Goal: Use online tool/utility: Utilize a website feature to perform a specific function

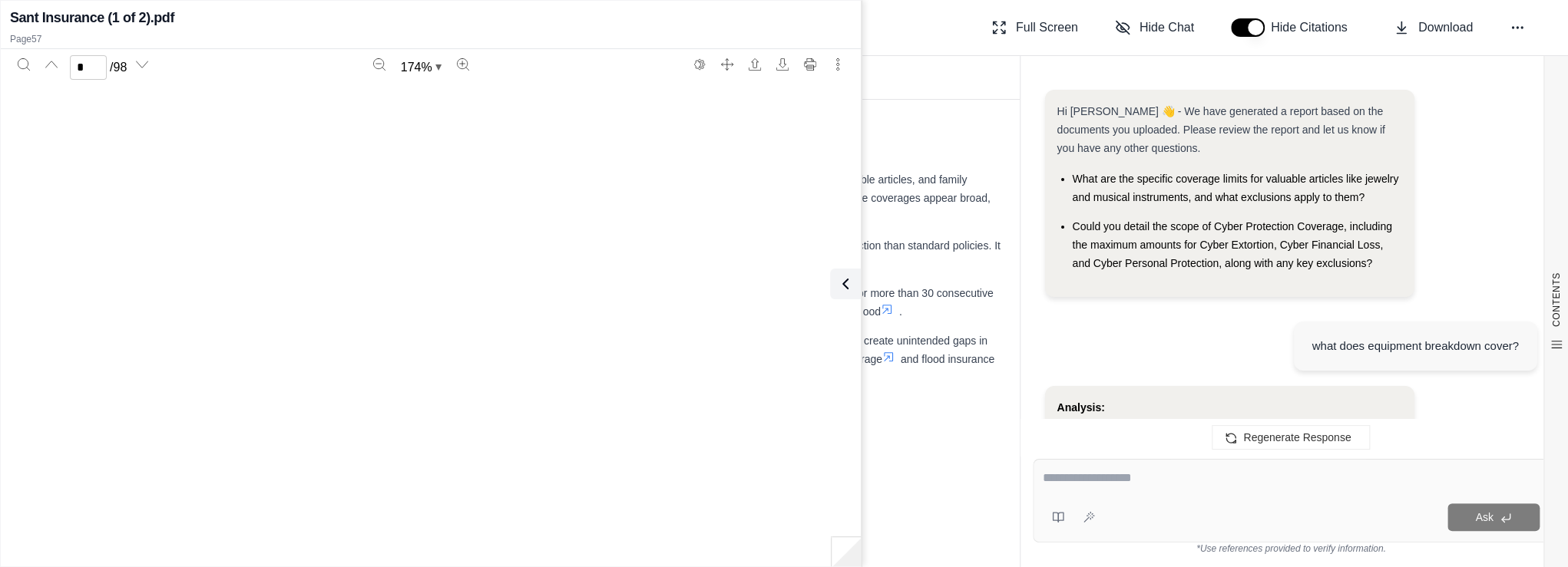
scroll to position [5733, 0]
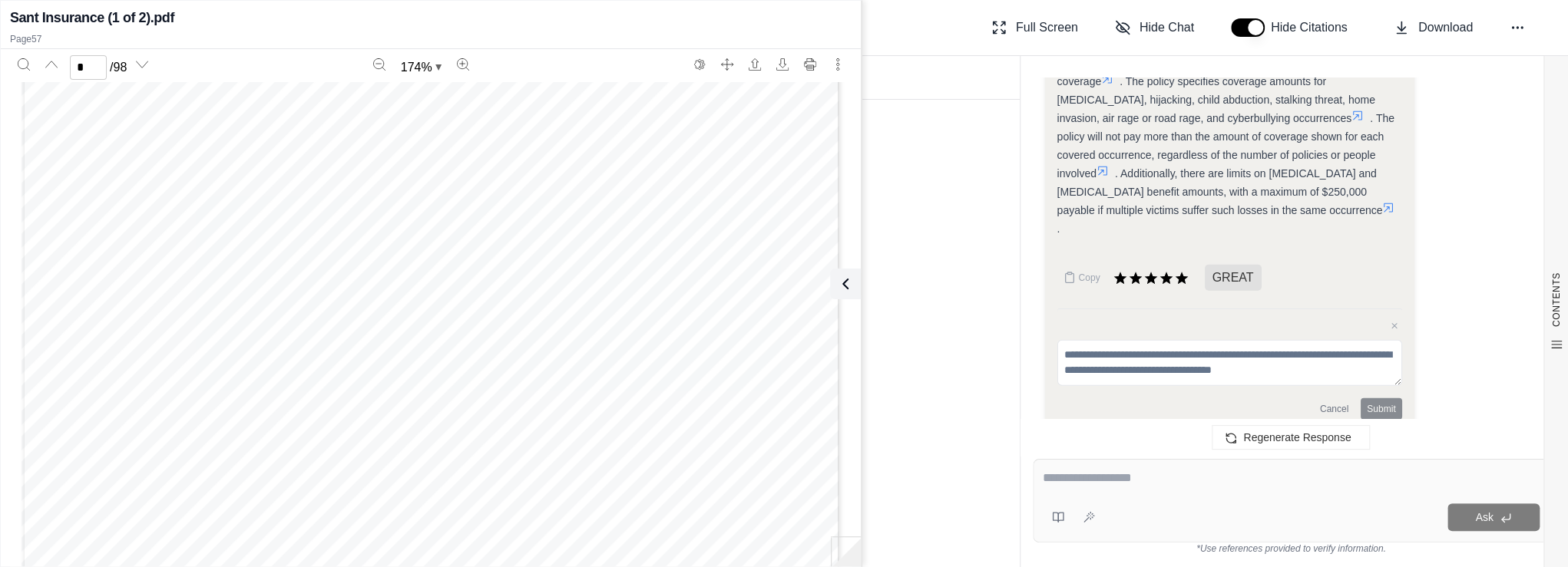
click at [743, 340] on div "Page 6" at bounding box center [431, 181] width 820 height 1060
click at [853, 272] on button at bounding box center [842, 284] width 31 height 31
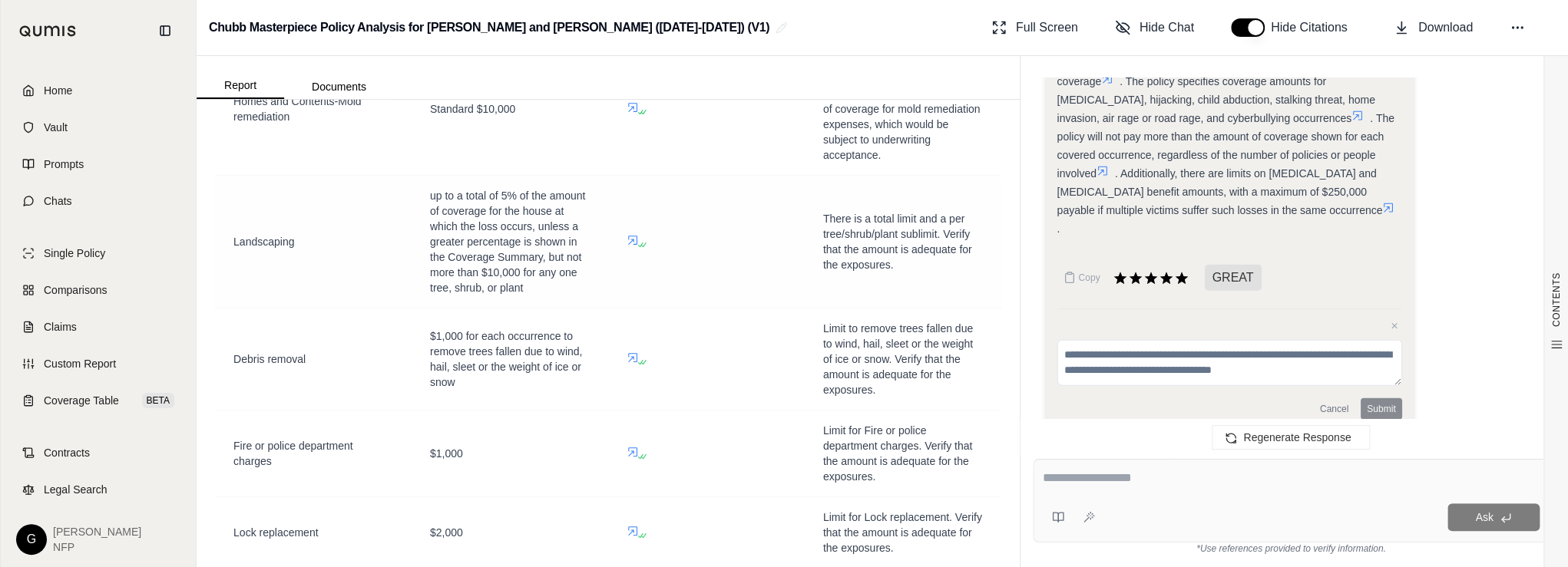
scroll to position [4443, 0]
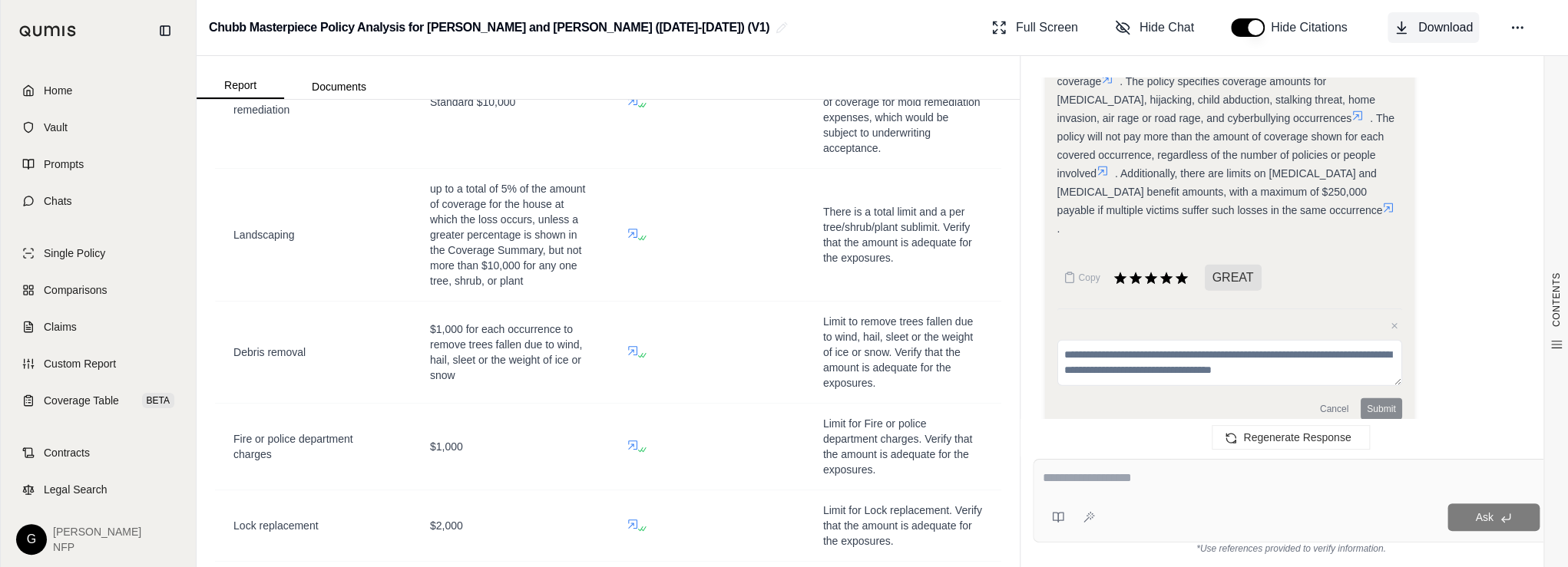
click at [1411, 27] on button "Download" at bounding box center [1433, 27] width 92 height 31
click at [98, 87] on link "Home" at bounding box center [98, 90] width 176 height 33
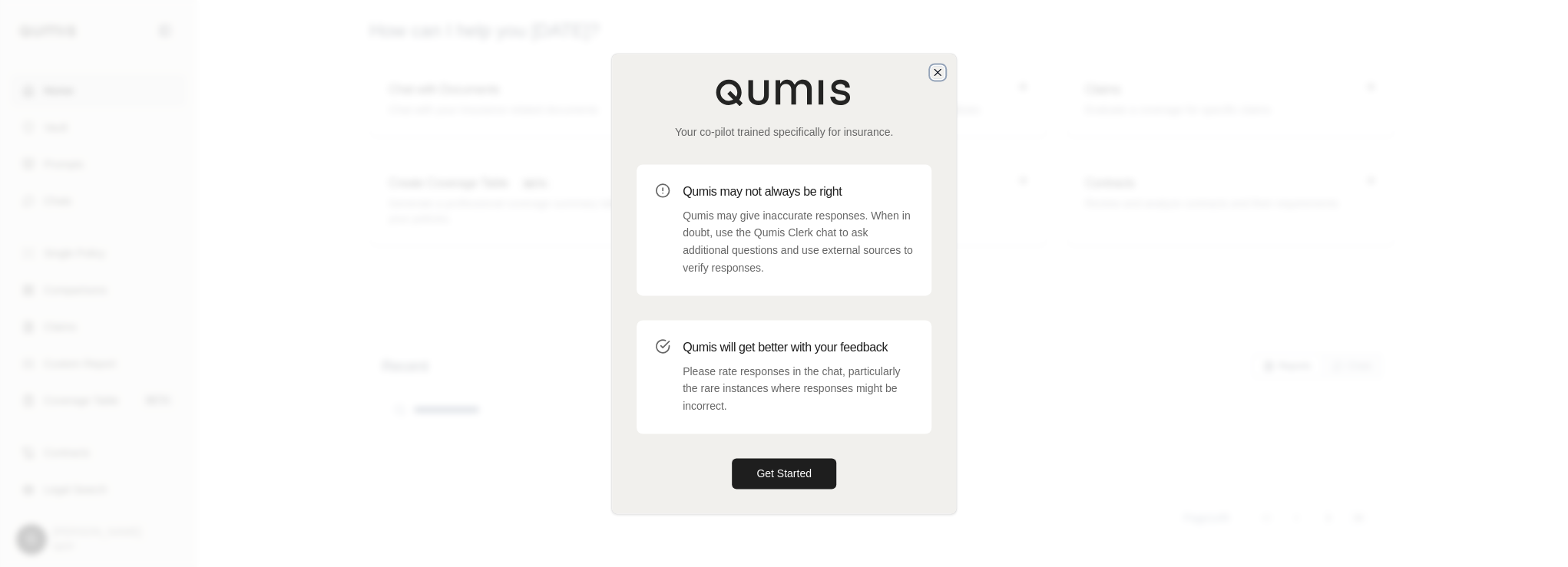
click at [936, 72] on icon "button" at bounding box center [937, 72] width 12 height 12
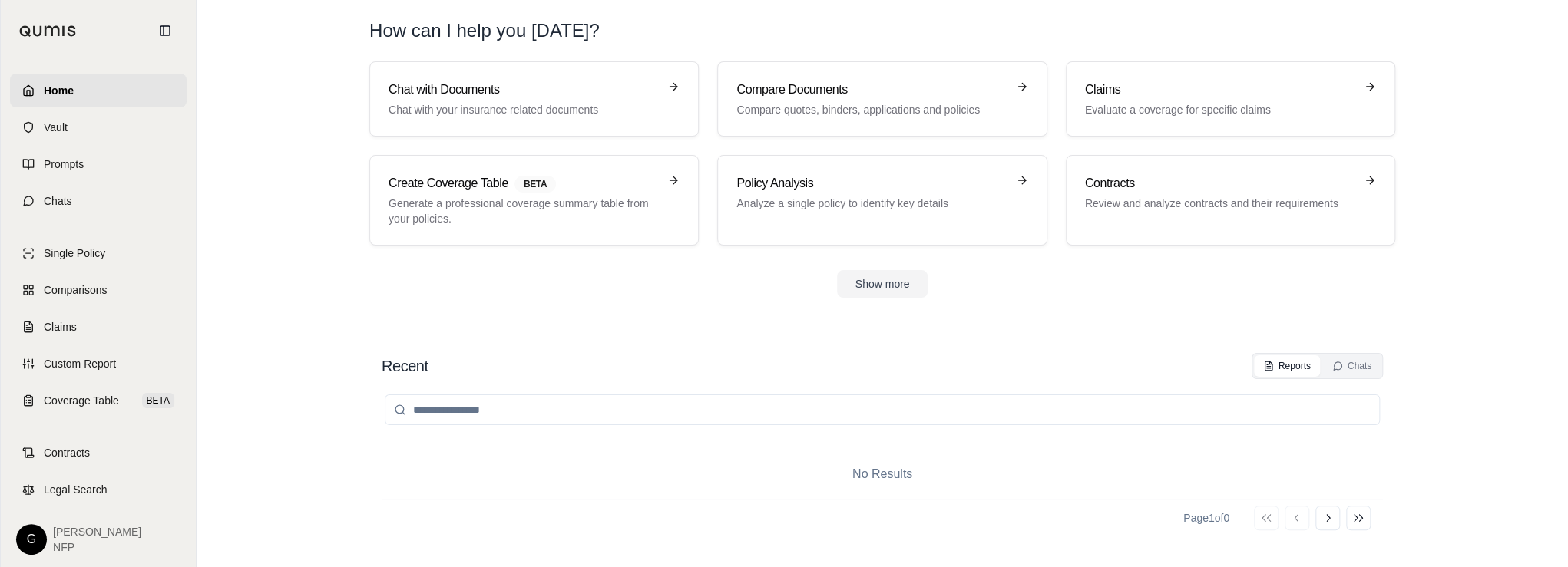
click at [77, 95] on link "Home" at bounding box center [98, 90] width 176 height 33
click at [794, 196] on p "Analyze a single policy to identify key details" at bounding box center [871, 204] width 270 height 15
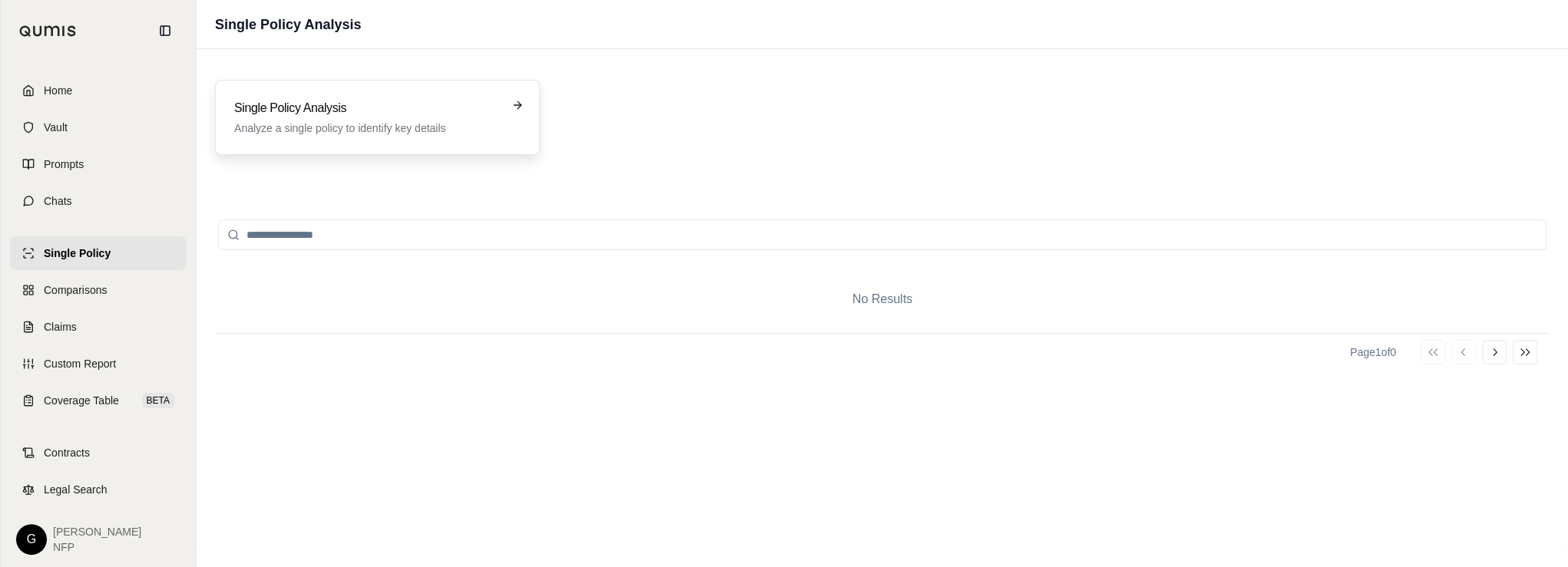
click at [347, 107] on h3 "Single Policy Analysis" at bounding box center [366, 109] width 265 height 19
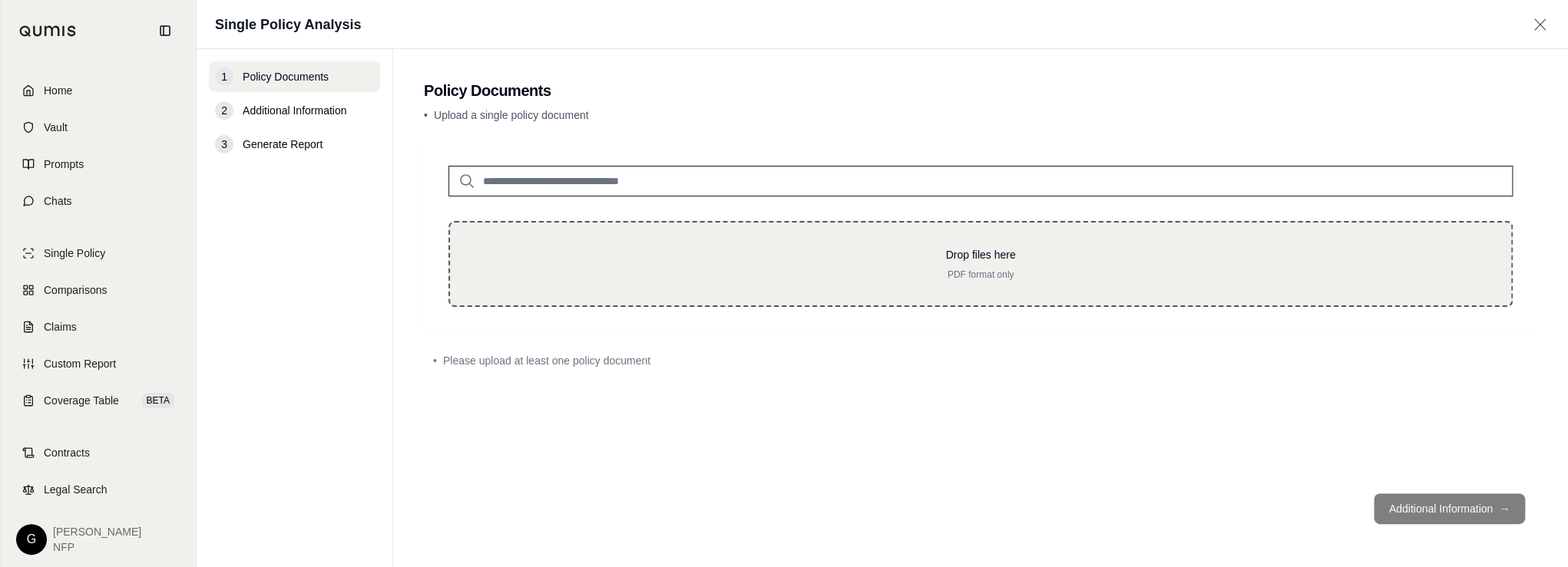
click at [906, 275] on p "PDF format only" at bounding box center [981, 275] width 1012 height 12
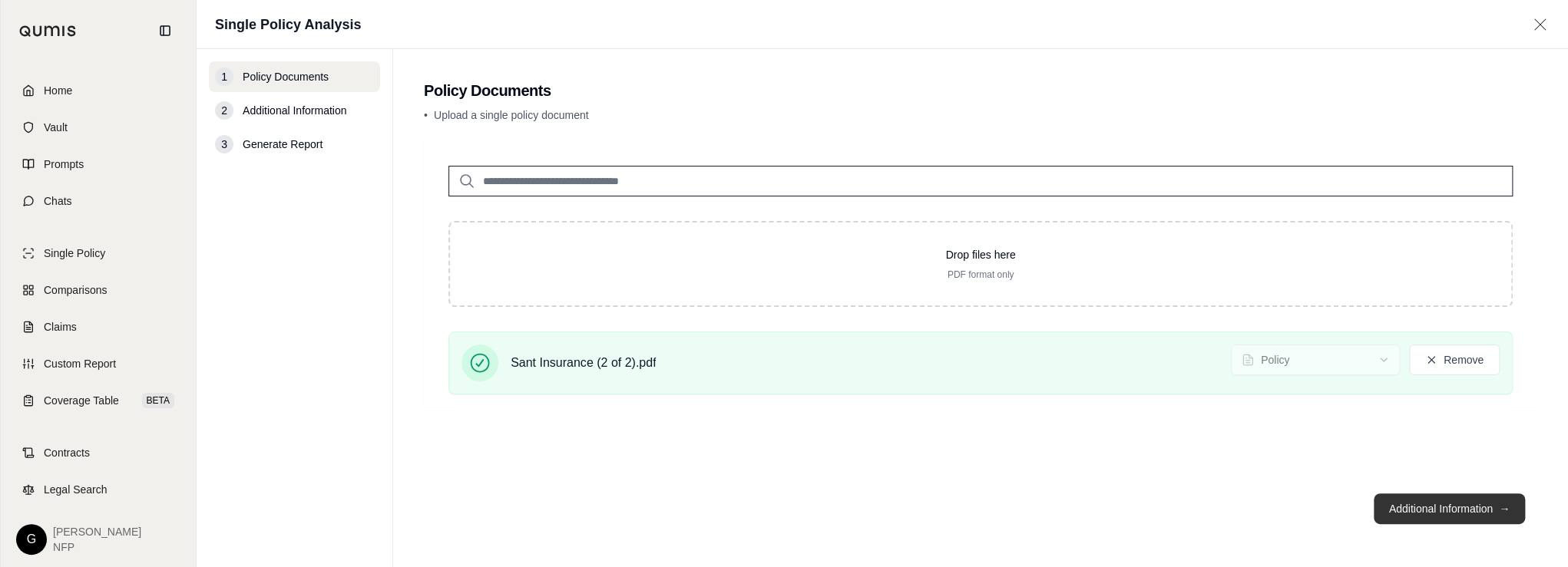
click at [1452, 509] on button "Additional Information →" at bounding box center [1449, 509] width 152 height 31
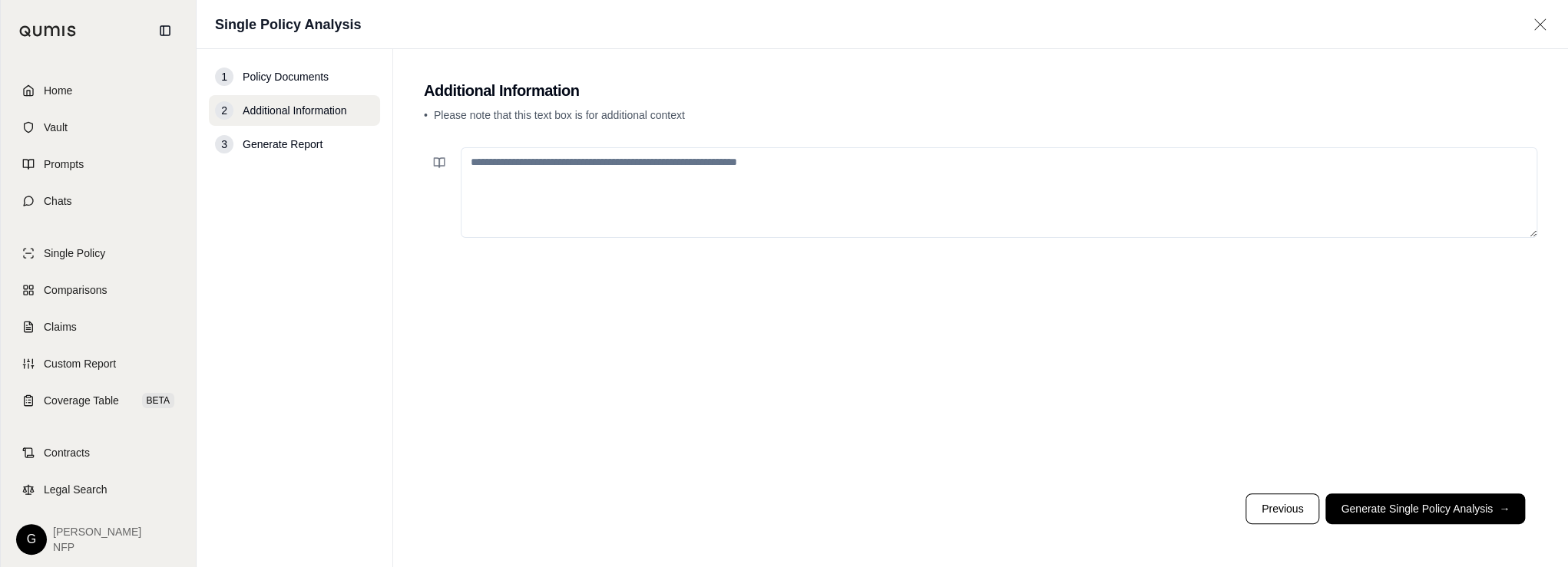
drag, startPoint x: 1455, startPoint y: 509, endPoint x: 1560, endPoint y: 310, distance: 225.0
click at [1404, 402] on main "Additional Information • Please note that this text box is for additional conte…" at bounding box center [981, 307] width 1175 height 518
click at [812, 175] on textarea at bounding box center [999, 193] width 1076 height 91
drag, startPoint x: 813, startPoint y: 175, endPoint x: 796, endPoint y: 159, distance: 23.3
click at [799, 159] on textarea at bounding box center [999, 193] width 1076 height 91
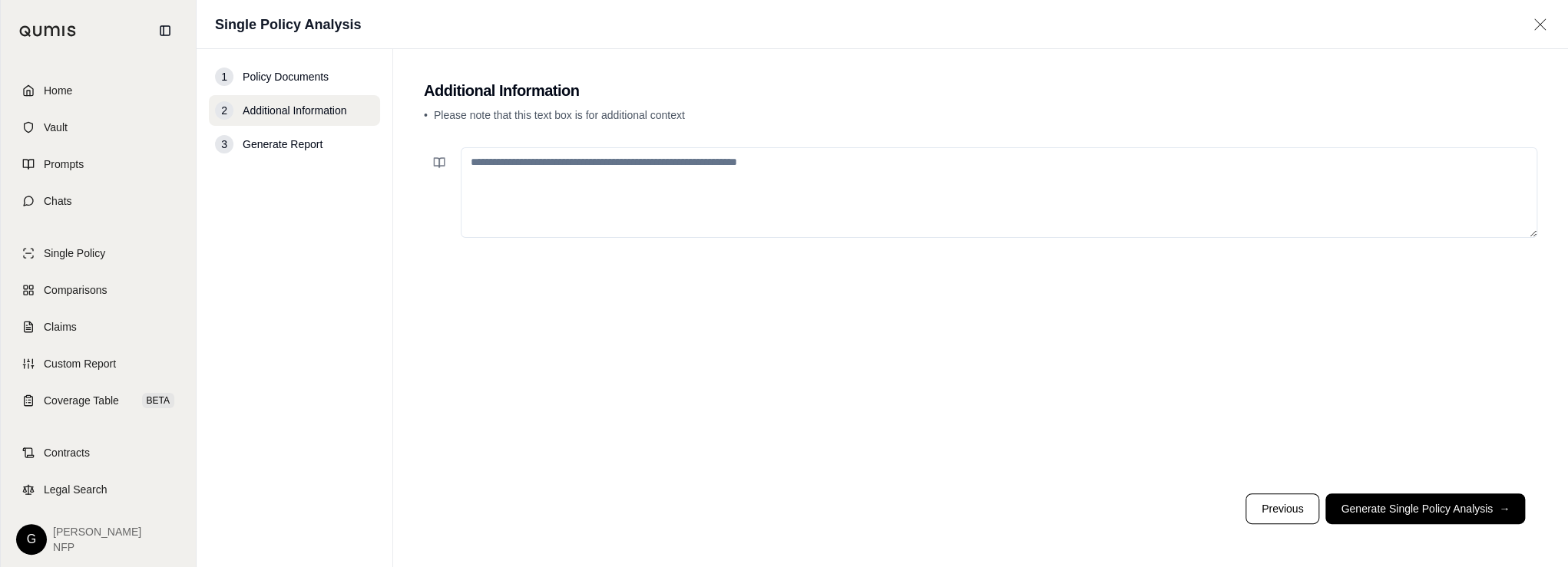
click at [776, 159] on textarea at bounding box center [999, 193] width 1076 height 91
type textarea "*"
click at [798, 180] on textarea "**********" at bounding box center [999, 193] width 1076 height 91
paste textarea "**********"
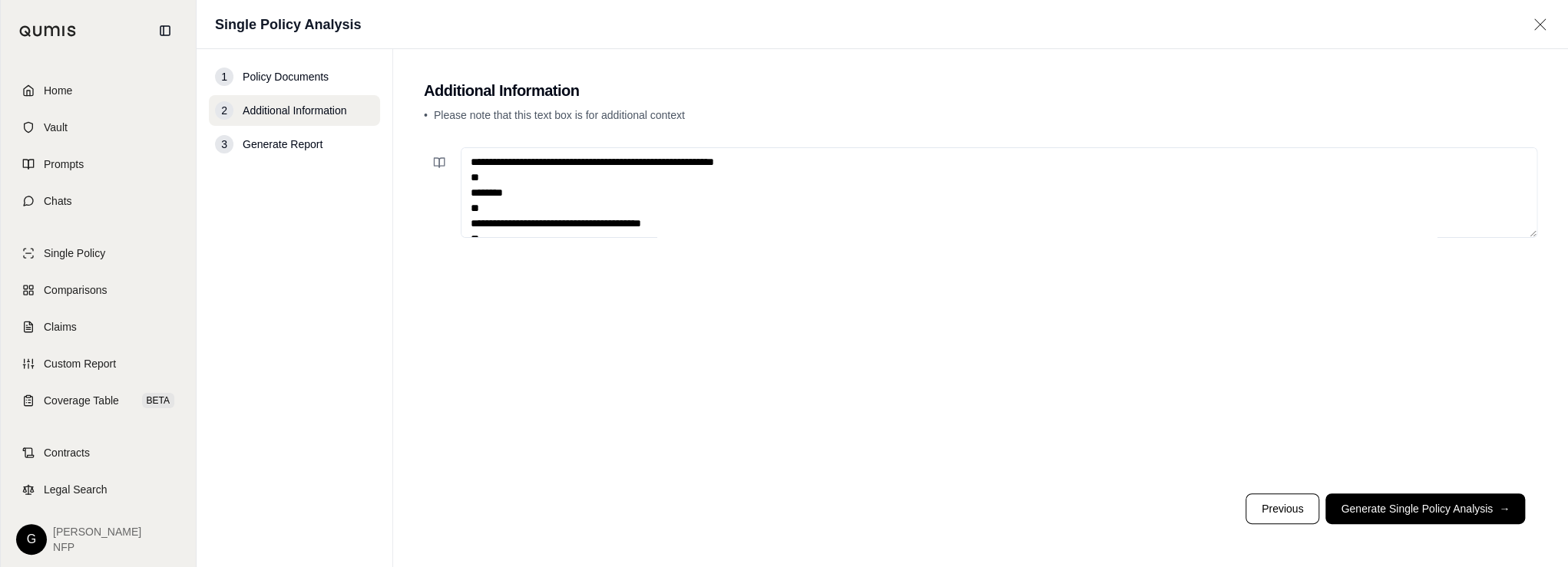
scroll to position [360, 0]
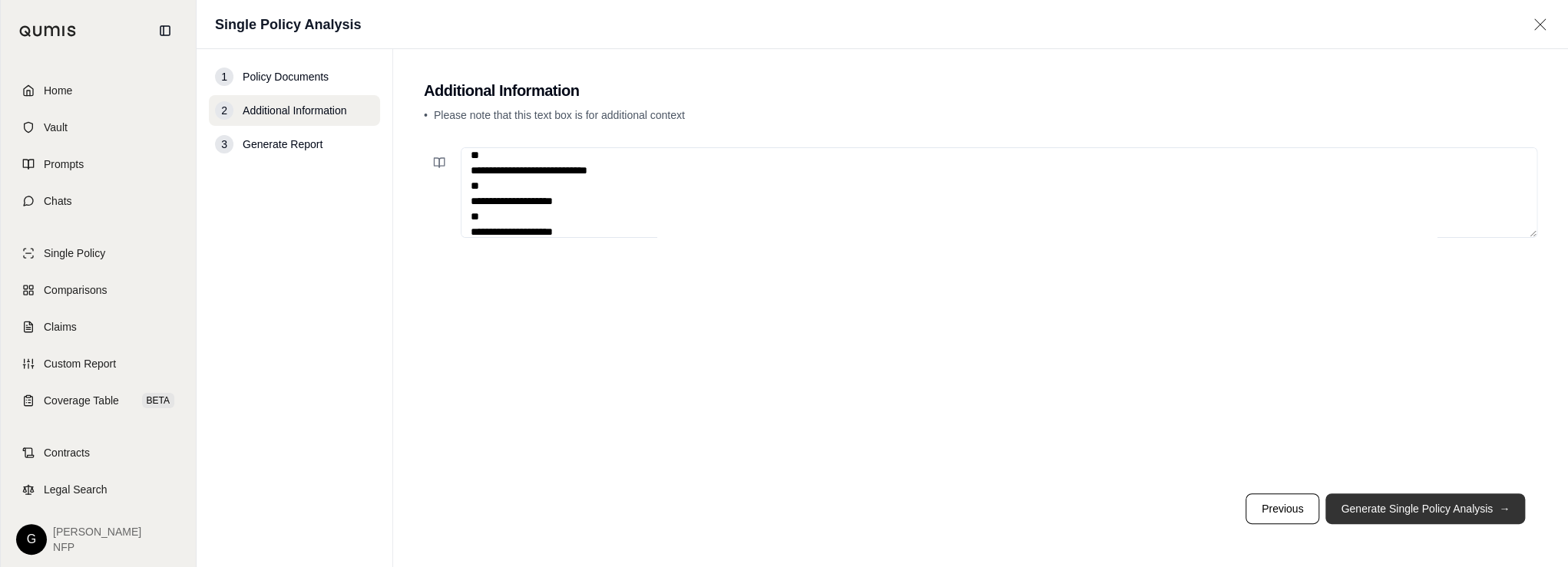
type textarea "**********"
click at [1383, 507] on button "Generate Single Policy Analysis →" at bounding box center [1424, 509] width 200 height 31
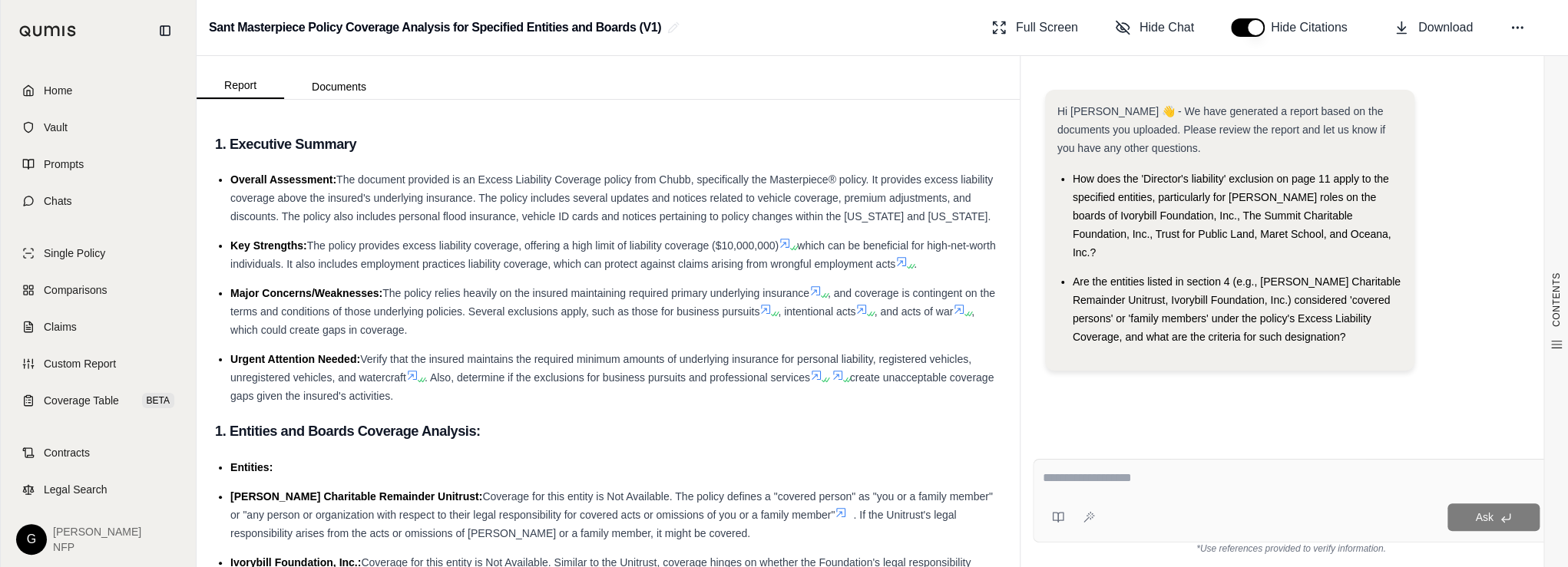
click at [682, 367] on ul "Overall Assessment: The document provided is an Excess Liability Coverage polic…" at bounding box center [608, 288] width 786 height 235
click at [908, 445] on h3 "1. Entities and Boards Coverage Analysis:" at bounding box center [608, 432] width 786 height 27
click at [370, 83] on button "Documents" at bounding box center [339, 87] width 110 height 25
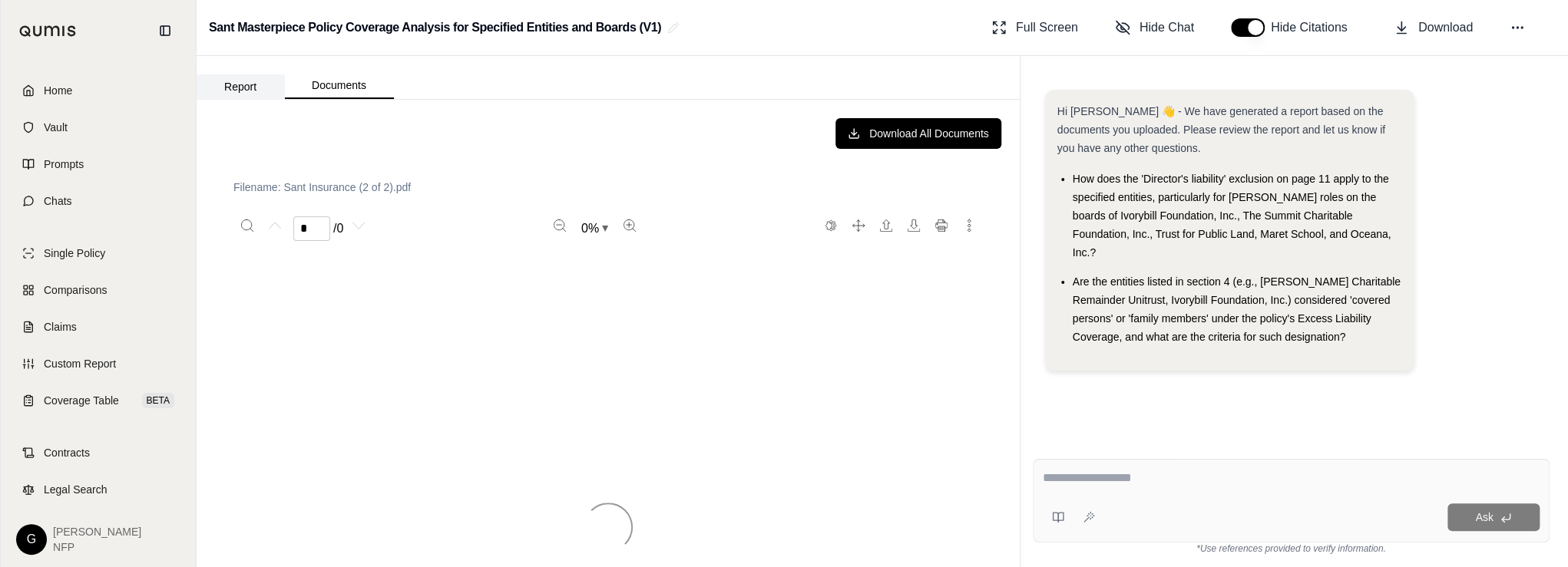
drag, startPoint x: 230, startPoint y: 90, endPoint x: 241, endPoint y: 98, distance: 13.6
click at [230, 90] on button "Report" at bounding box center [240, 87] width 87 height 25
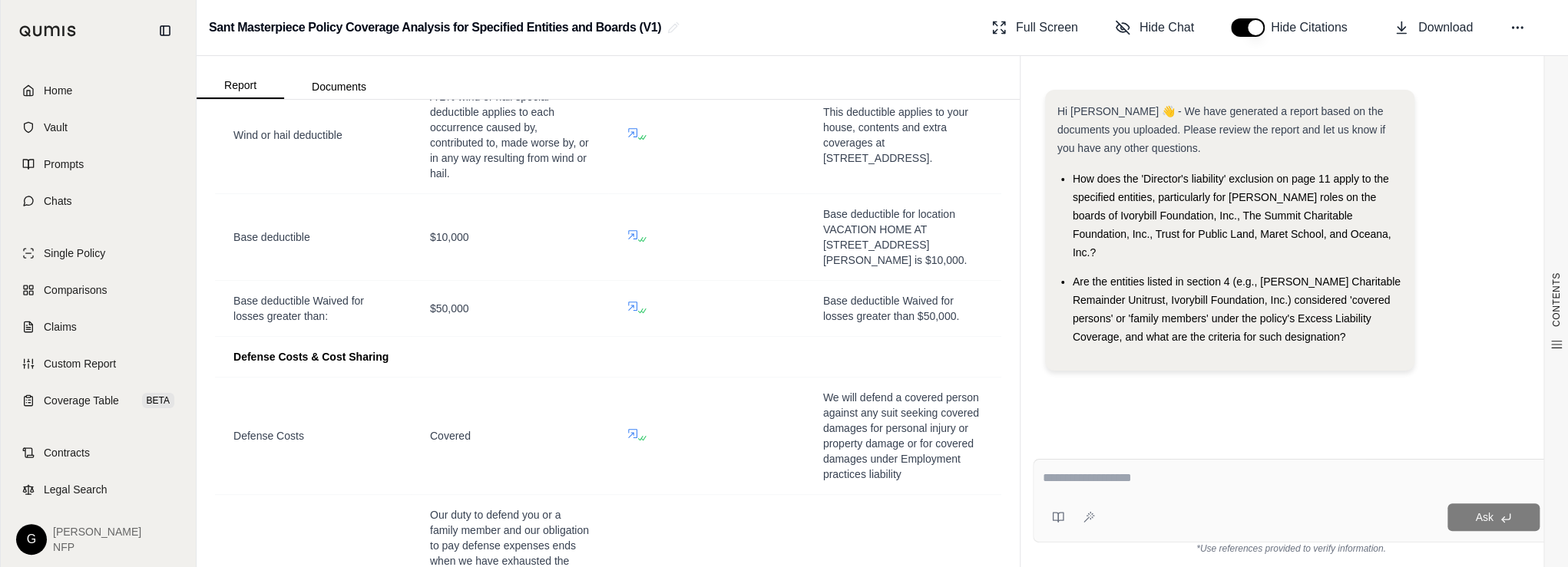
scroll to position [2866, 0]
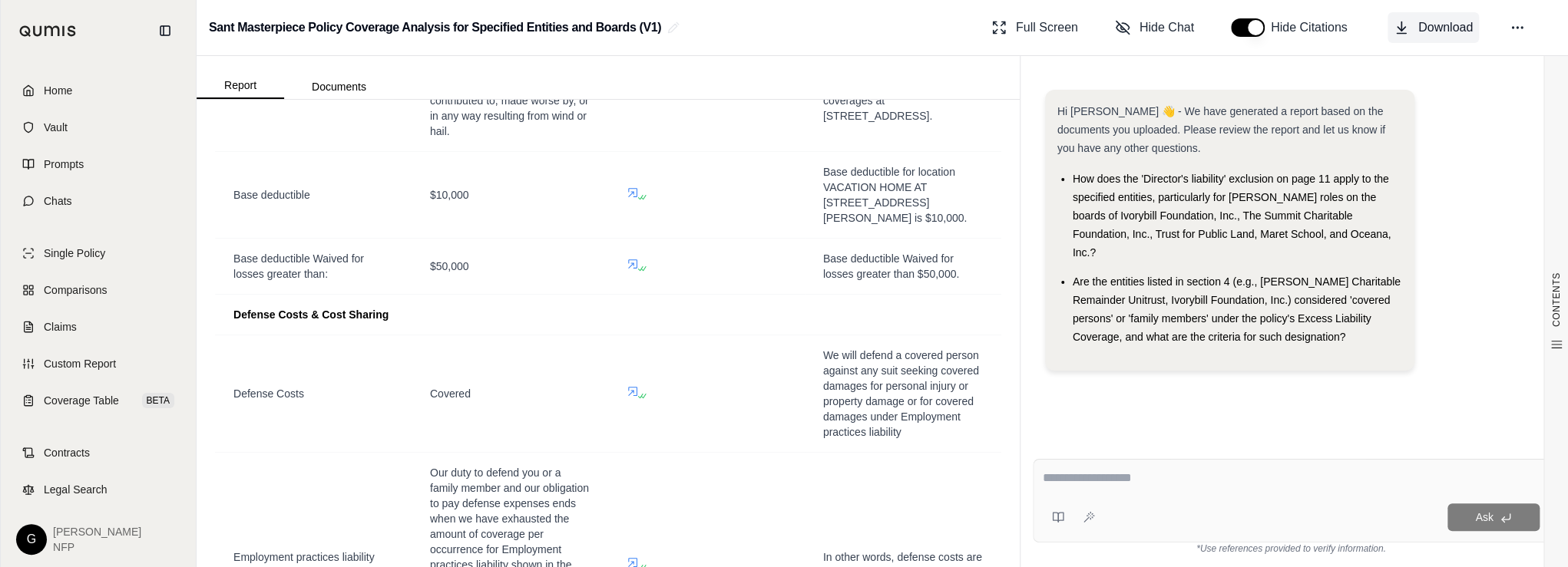
click at [1389, 21] on button "Download" at bounding box center [1433, 27] width 92 height 31
click at [1099, 493] on div "Ask" at bounding box center [1291, 501] width 516 height 84
click at [1201, 479] on textarea at bounding box center [1291, 479] width 498 height 19
click at [1186, 482] on textarea at bounding box center [1291, 479] width 498 height 19
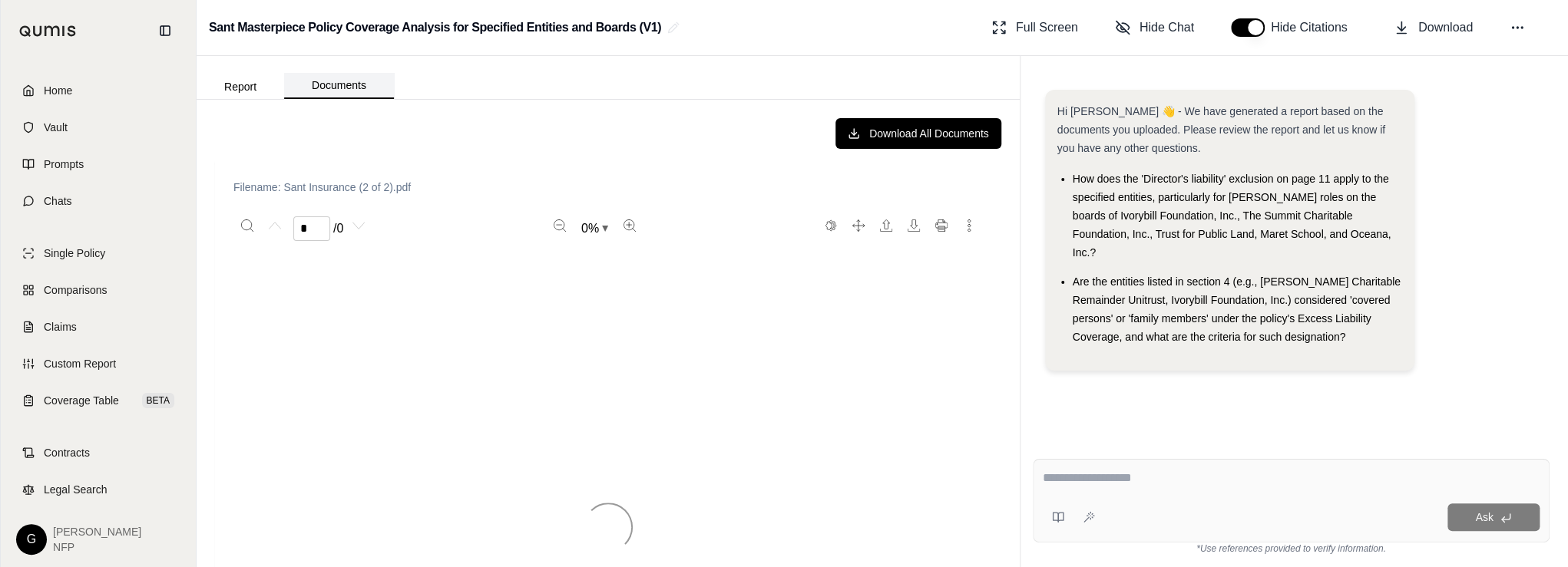
click at [360, 87] on button "Documents" at bounding box center [339, 86] width 110 height 26
click at [63, 253] on span "Single Policy" at bounding box center [75, 254] width 62 height 15
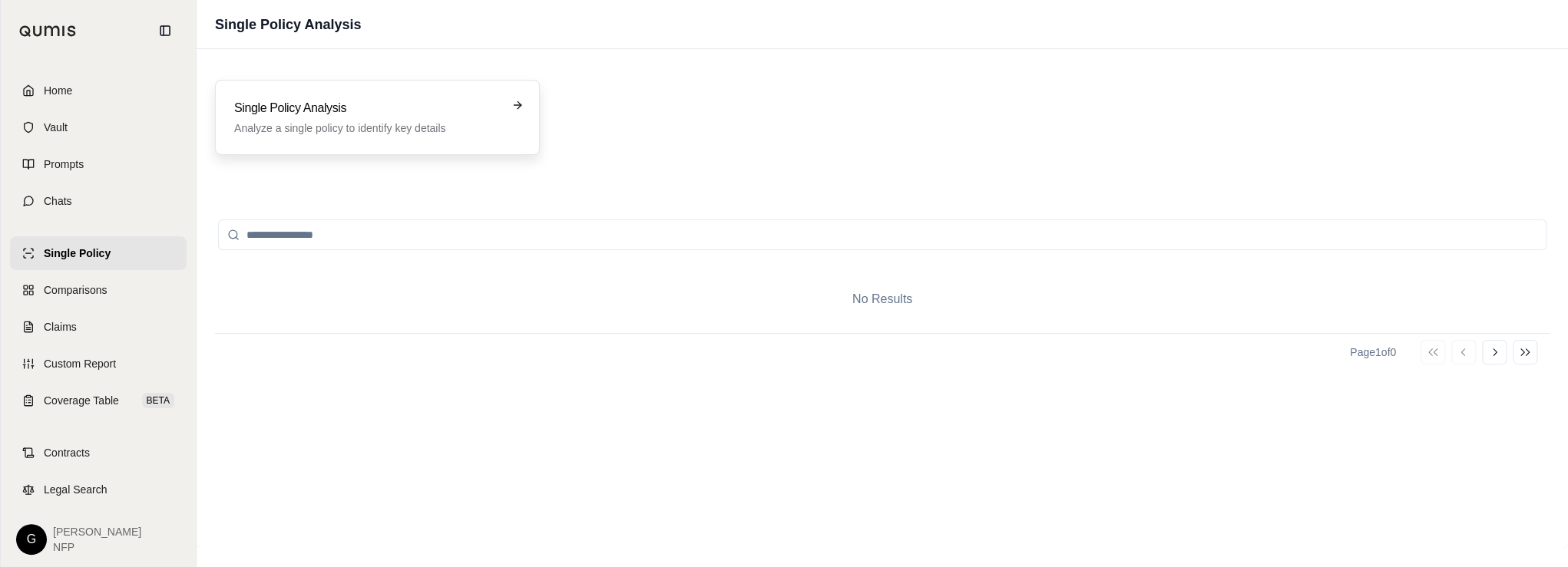
click at [368, 132] on p "Analyze a single policy to identify key details" at bounding box center [366, 128] width 265 height 15
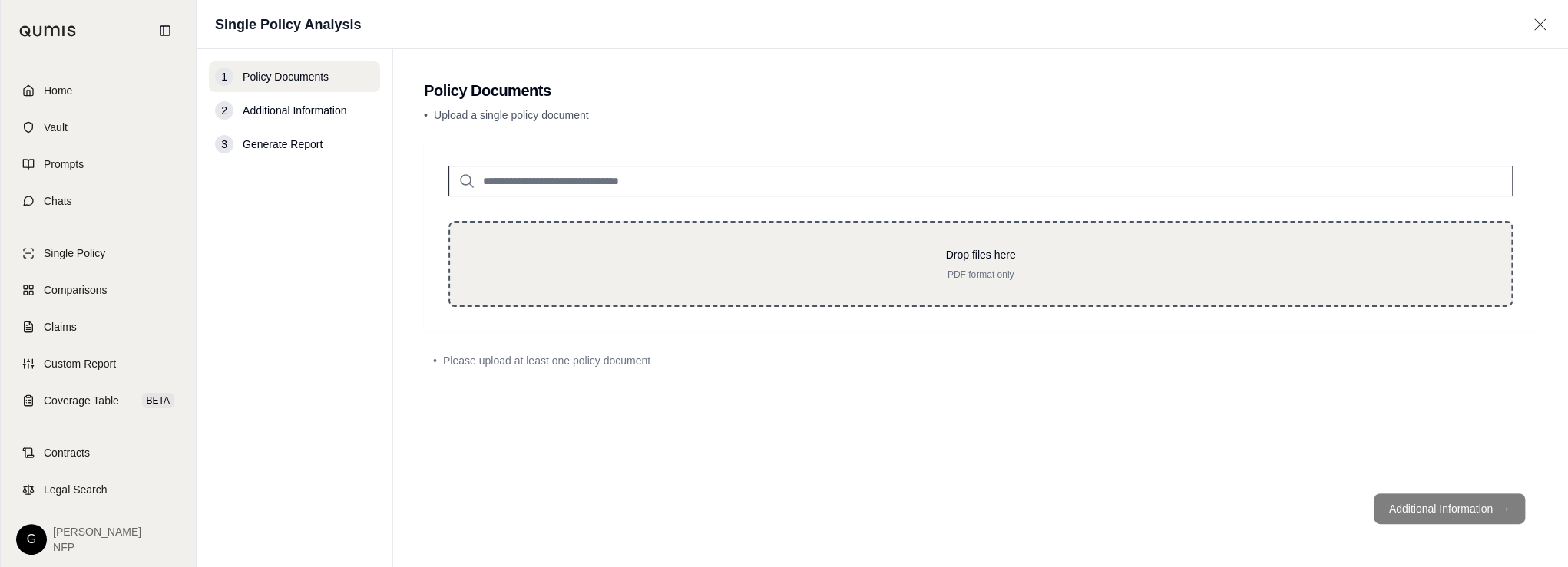
click at [560, 253] on p "Drop files here" at bounding box center [981, 255] width 1012 height 15
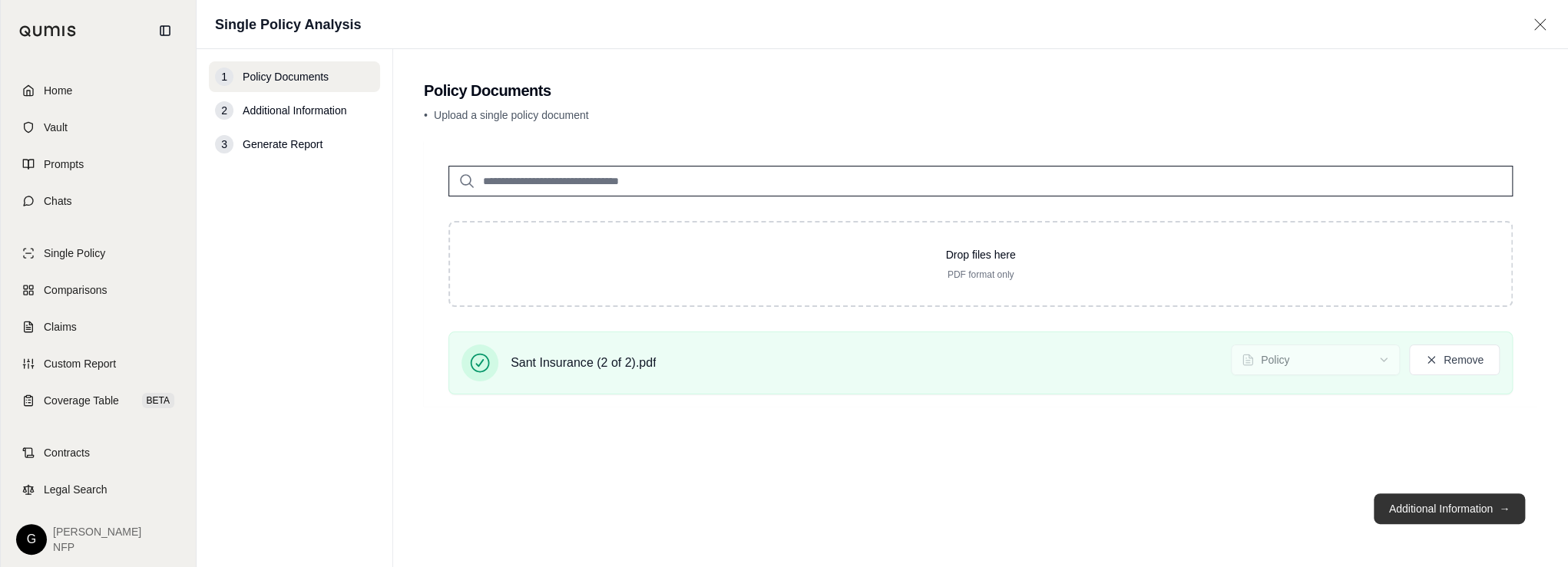
click at [1410, 503] on button "Additional Information →" at bounding box center [1449, 509] width 152 height 31
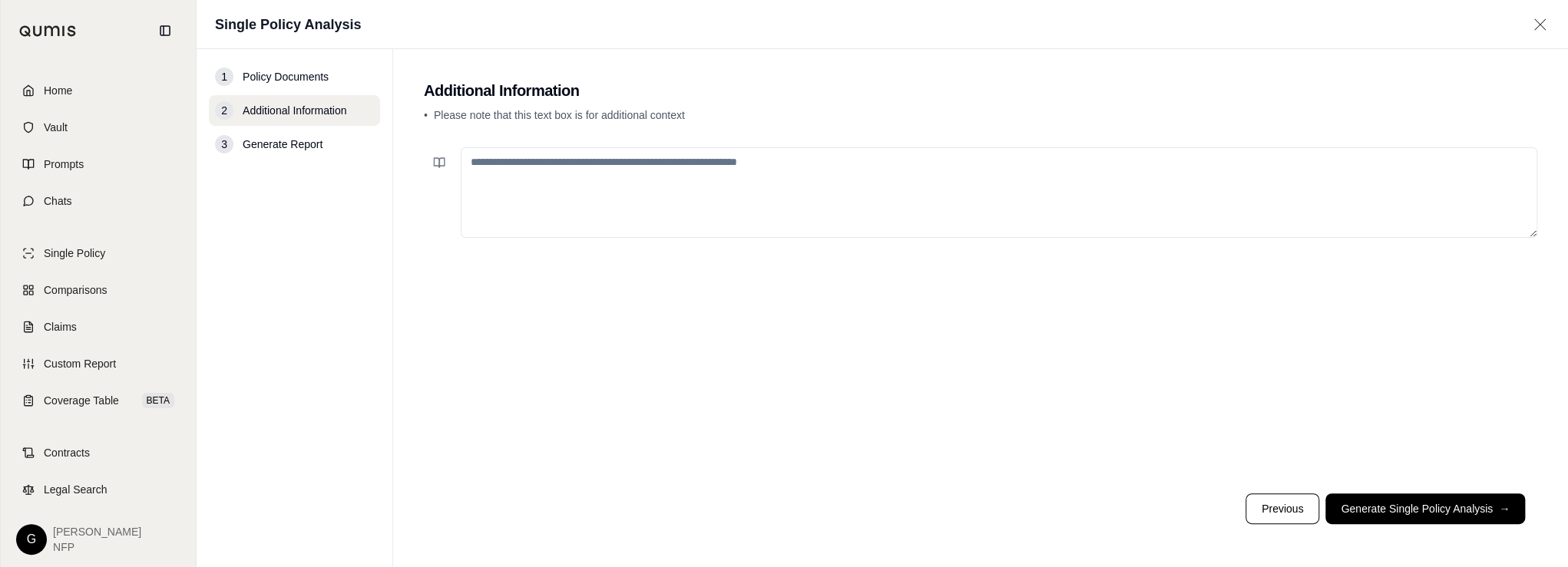
click at [1210, 183] on textarea at bounding box center [999, 193] width 1076 height 91
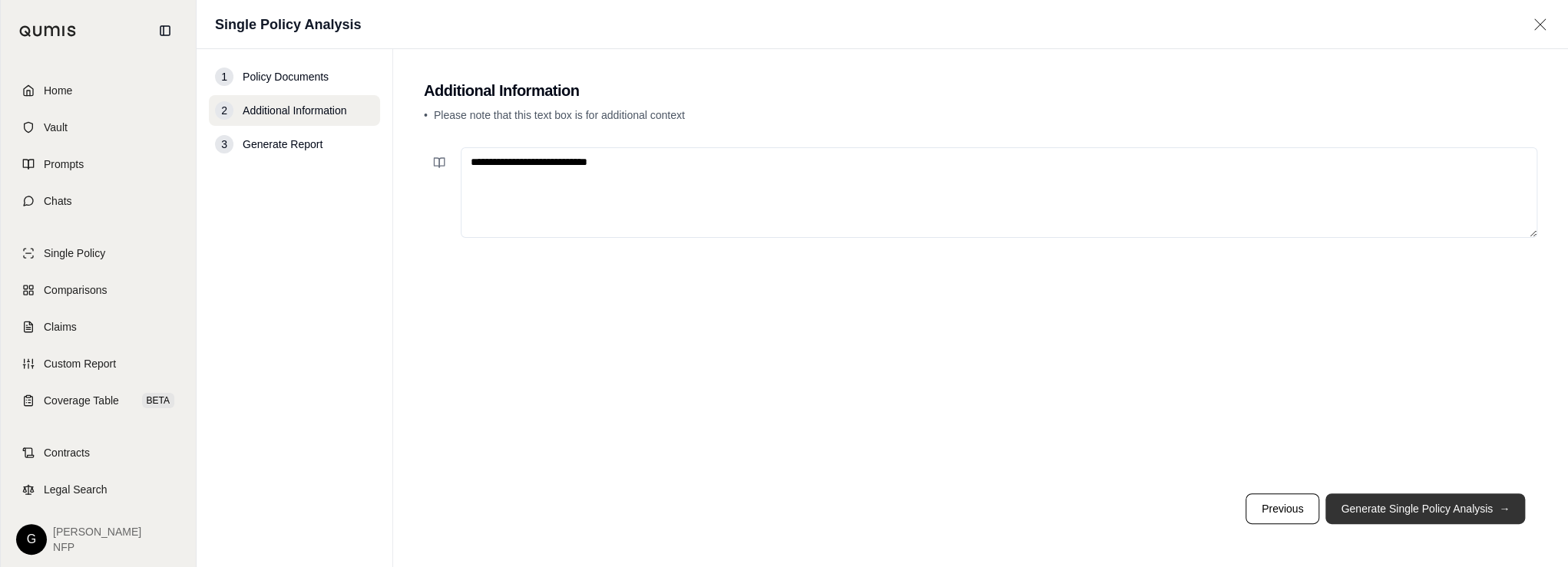
type textarea "**********"
click at [1447, 503] on button "Generate Single Policy Analysis →" at bounding box center [1424, 509] width 200 height 31
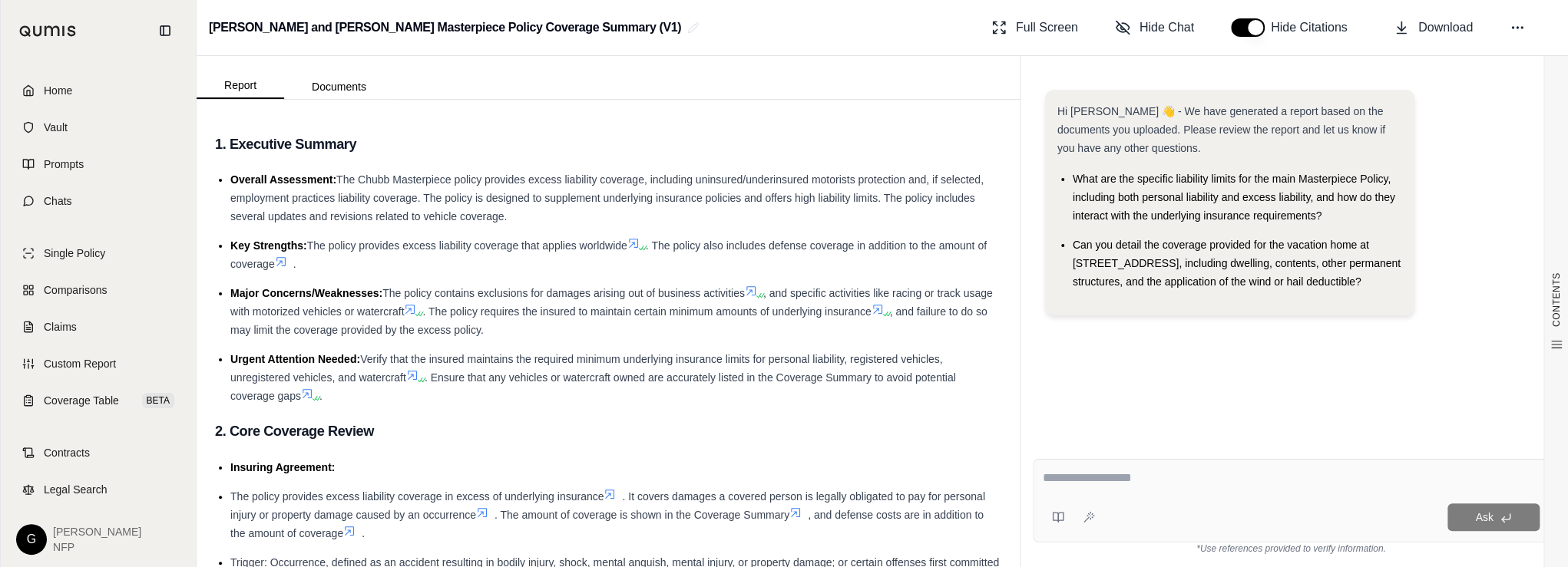
click at [546, 255] on li "Key Strengths: The policy provides excess liability coverage that applies world…" at bounding box center [616, 254] width 771 height 37
click at [1190, 486] on textarea at bounding box center [1291, 479] width 498 height 19
type textarea "*"
type textarea "**********"
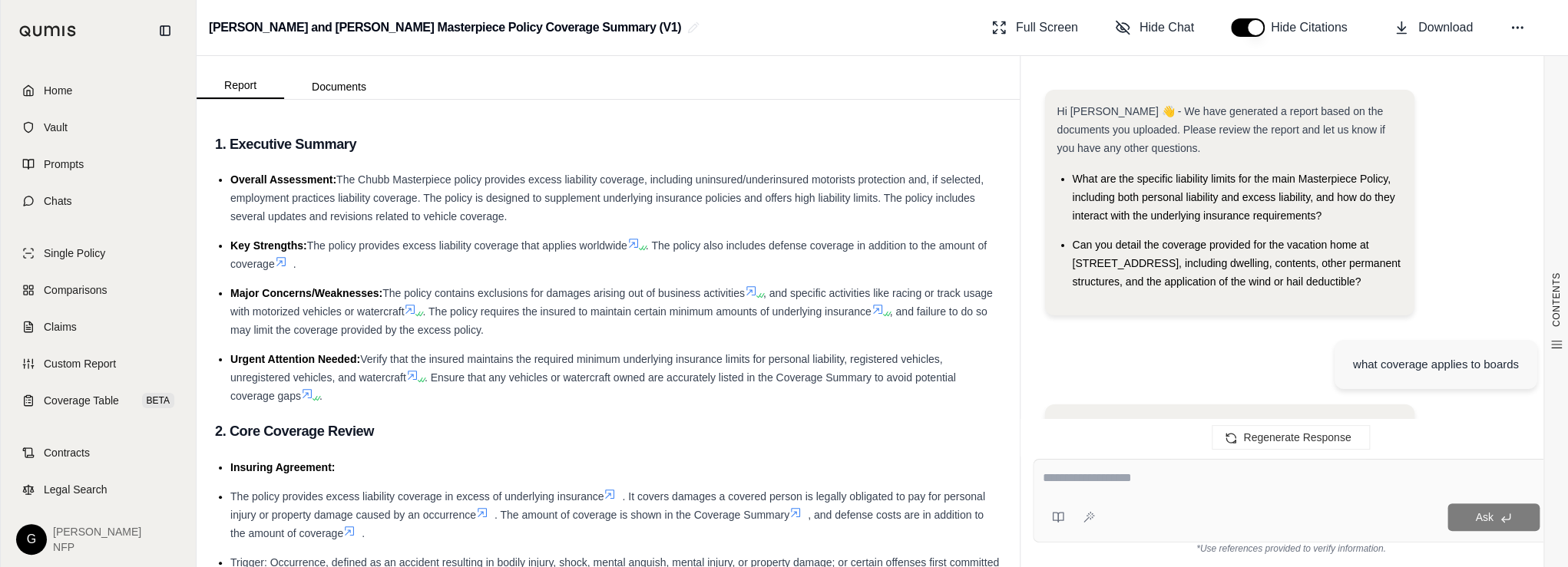
scroll to position [1776, 0]
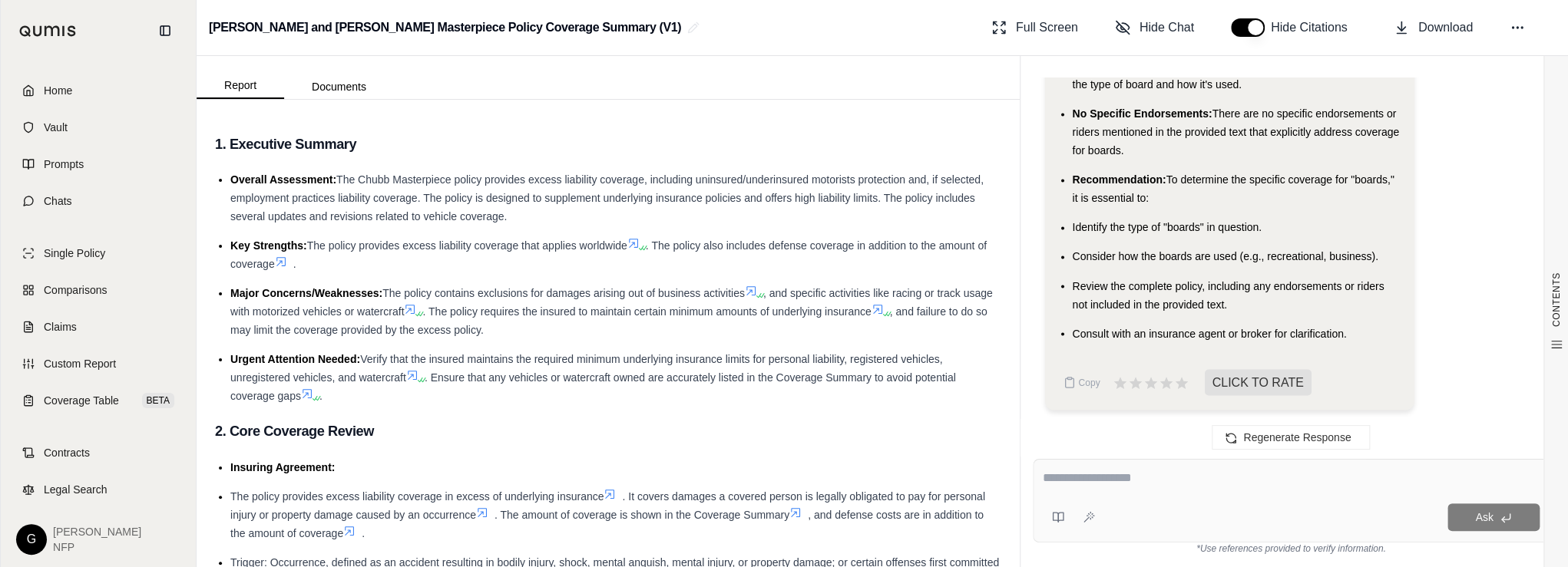
click at [1291, 249] on li "Consider how the boards are used (e.g., recreational, business)." at bounding box center [1237, 257] width 330 height 19
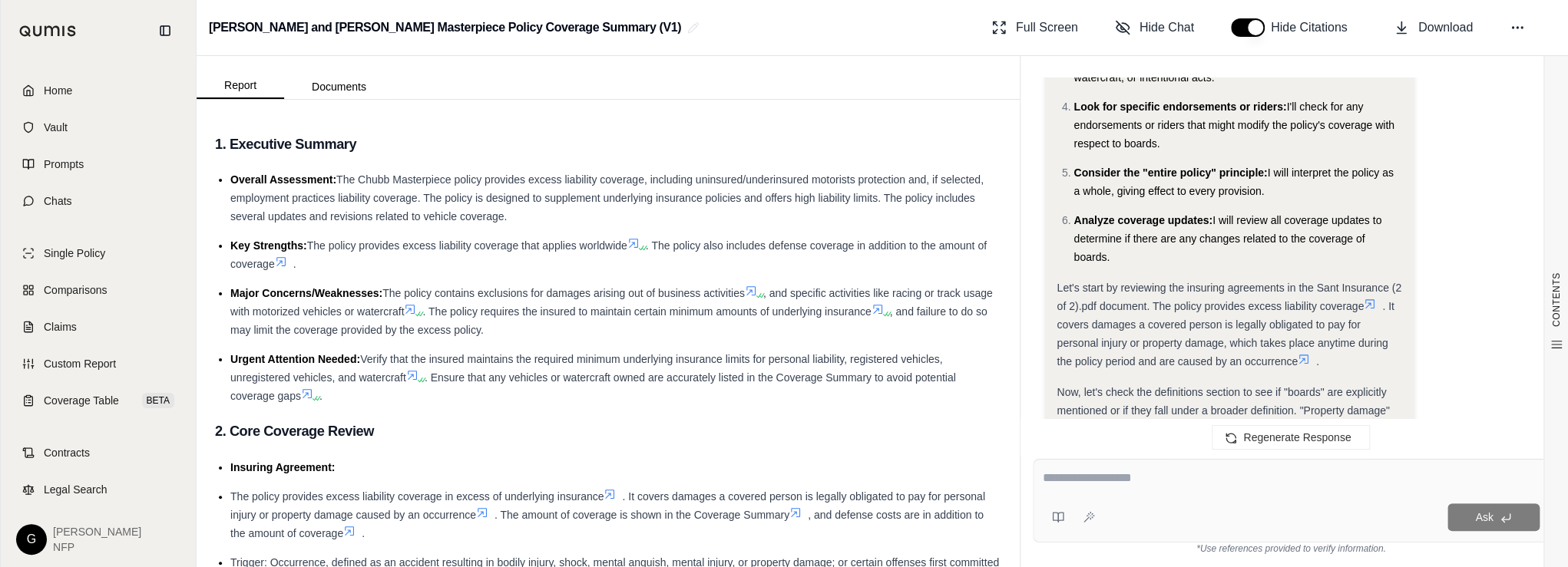
scroll to position [772, 0]
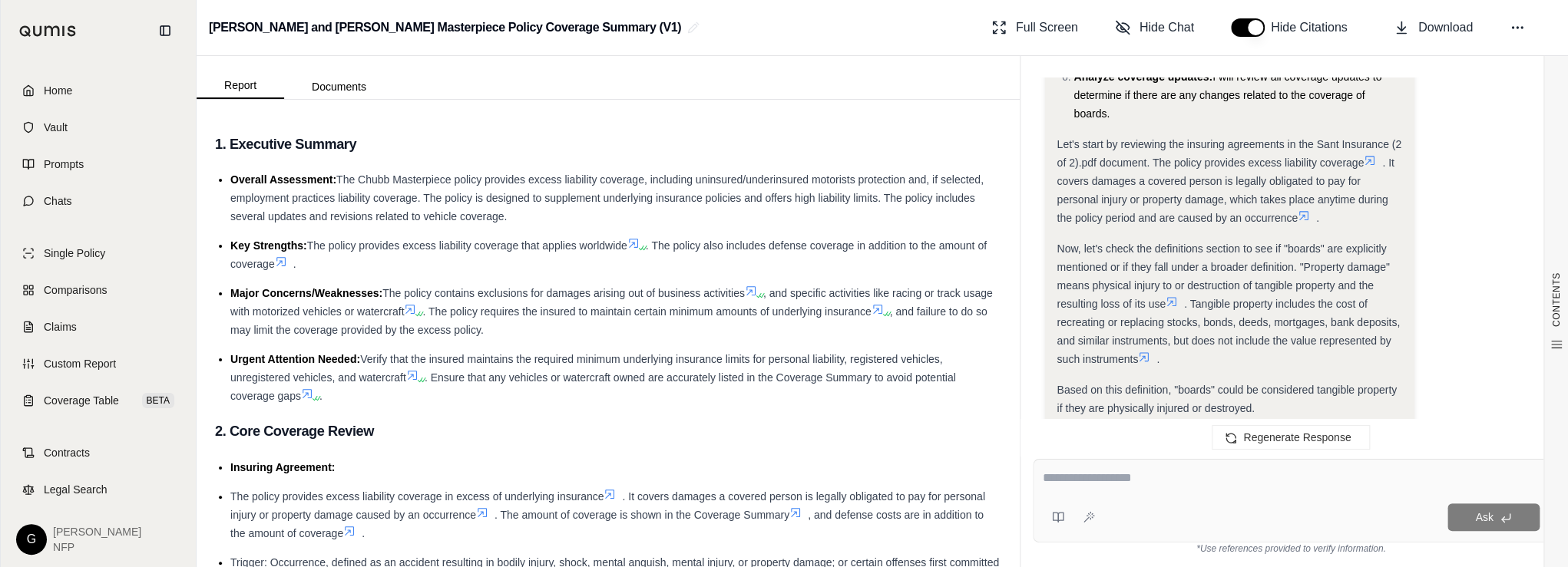
click at [1120, 479] on textarea at bounding box center [1291, 479] width 497 height 19
type textarea "*"
type textarea "**********"
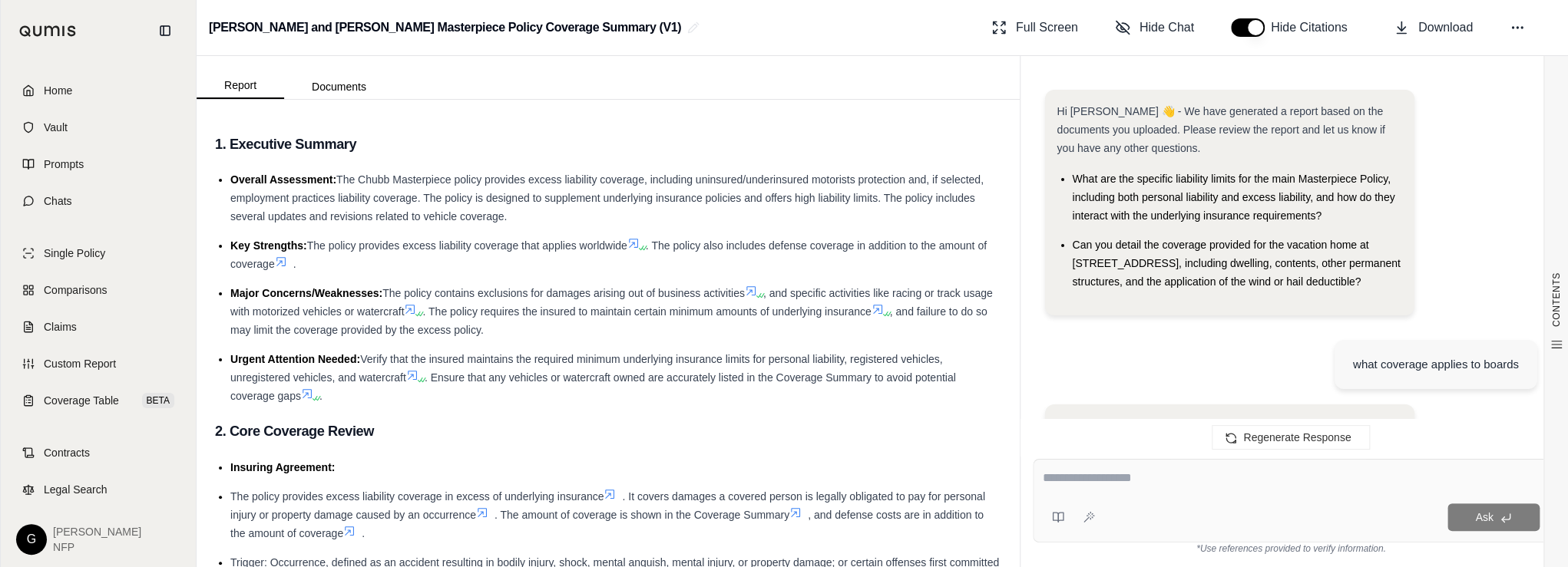
scroll to position [3578, 0]
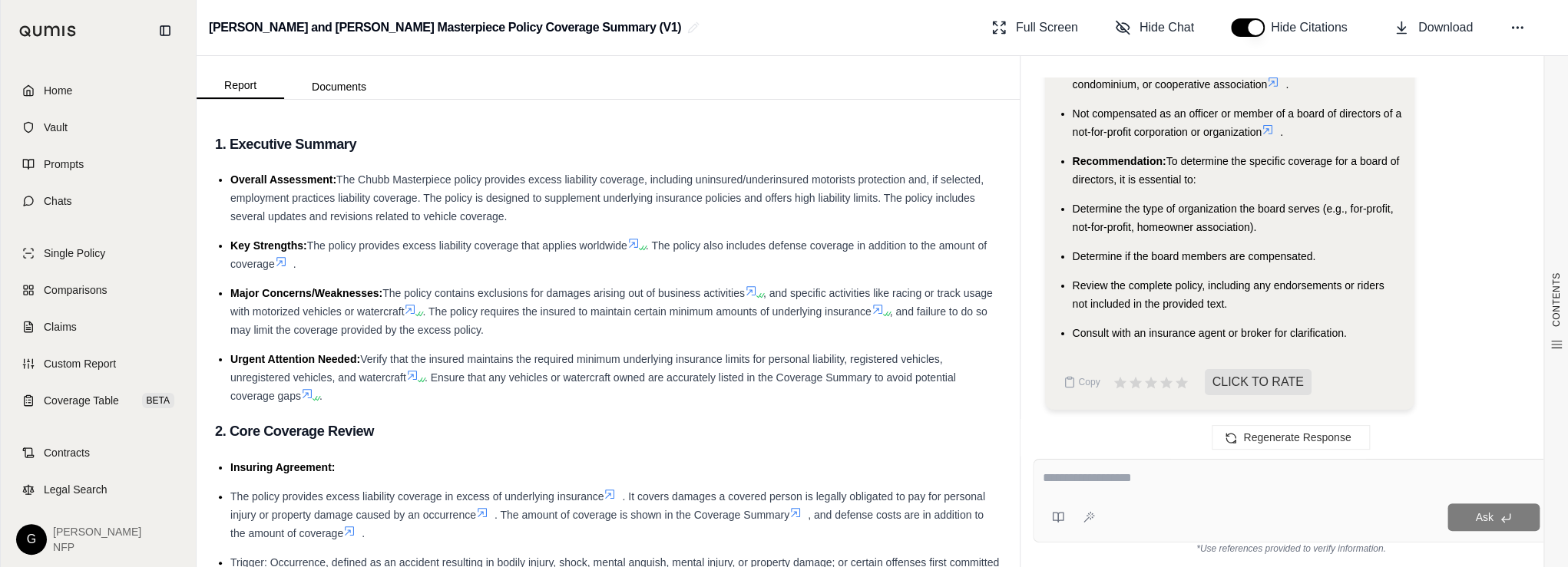
click at [1324, 297] on li "Review the complete policy, including any endorsements or riders not included i…" at bounding box center [1237, 295] width 330 height 37
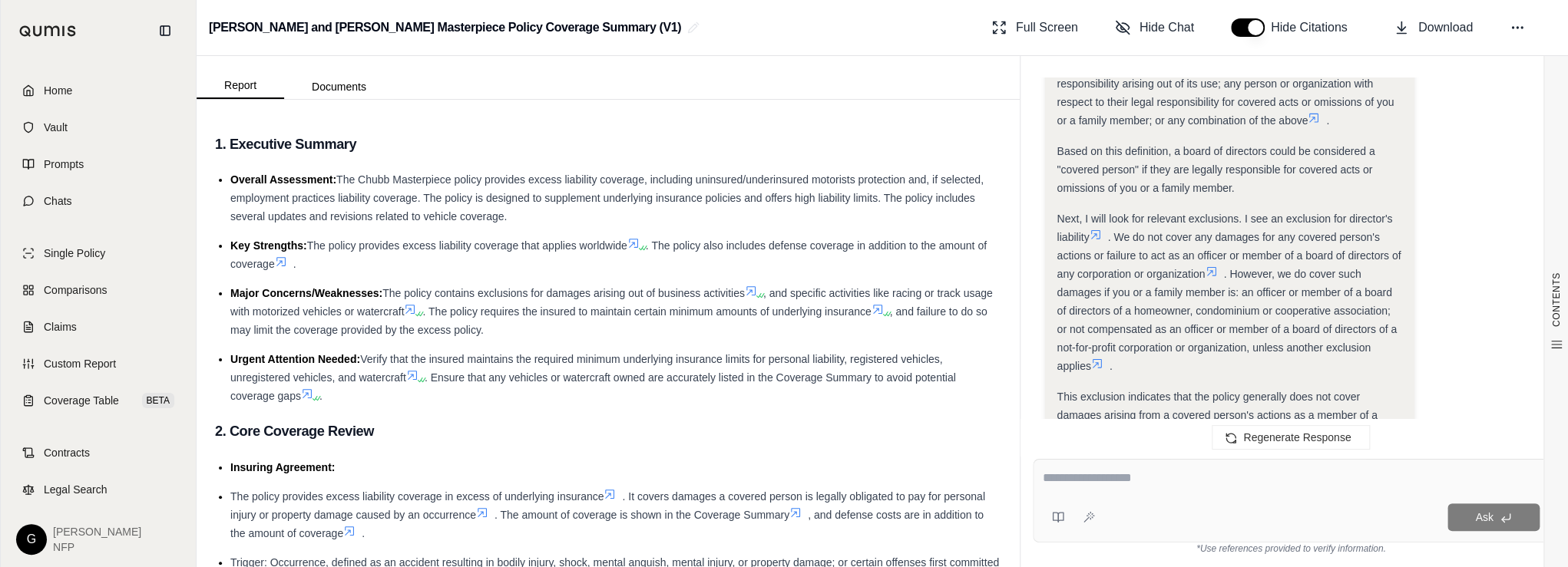
scroll to position [2861, 0]
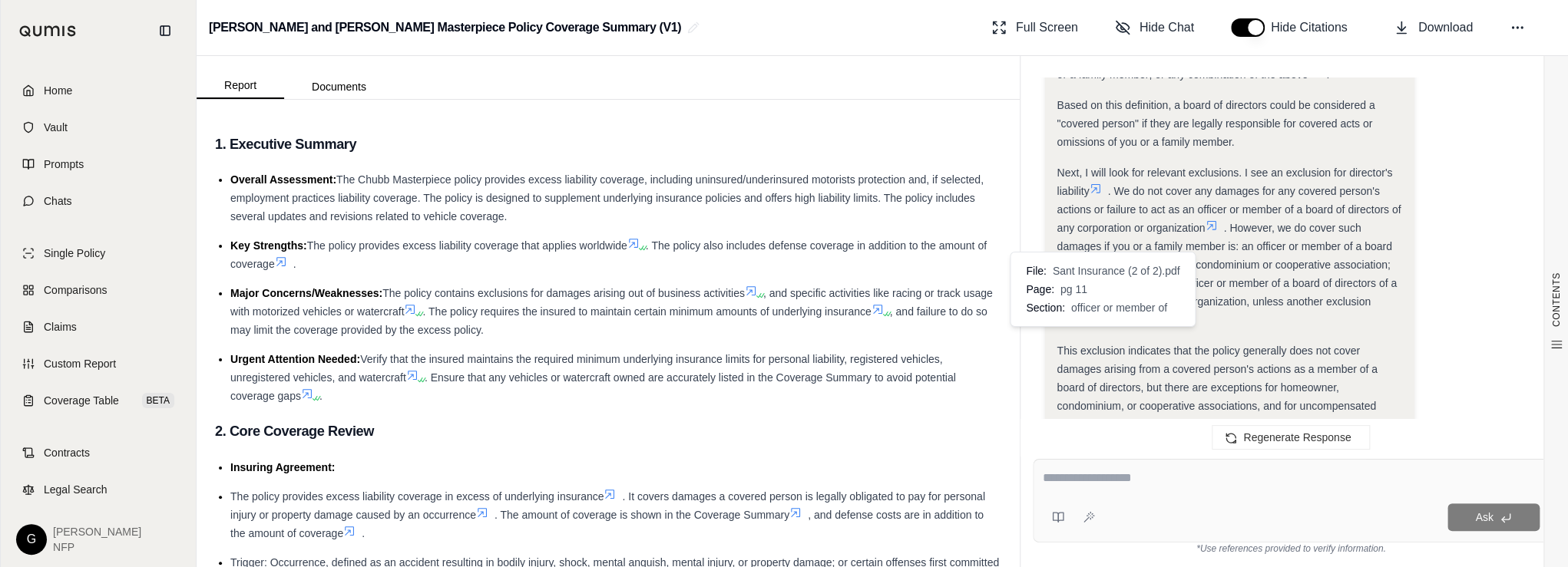
drag, startPoint x: 1059, startPoint y: 307, endPoint x: 1094, endPoint y: 332, distance: 43.0
click at [1094, 330] on div "Next, I will look for relevant exclusions. I see an exclusion for director's li…" at bounding box center [1229, 247] width 345 height 166
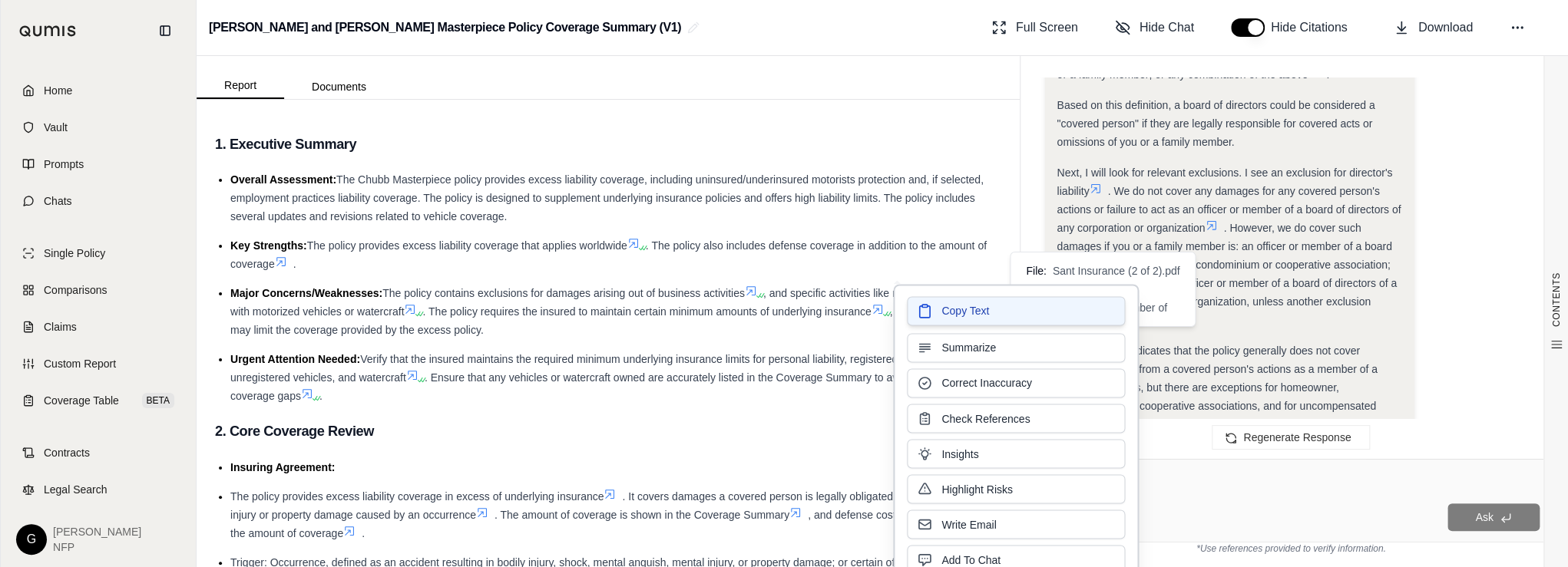
drag, startPoint x: 1094, startPoint y: 332, endPoint x: 981, endPoint y: 308, distance: 115.5
click at [981, 308] on span "Copy Text" at bounding box center [965, 311] width 48 height 15
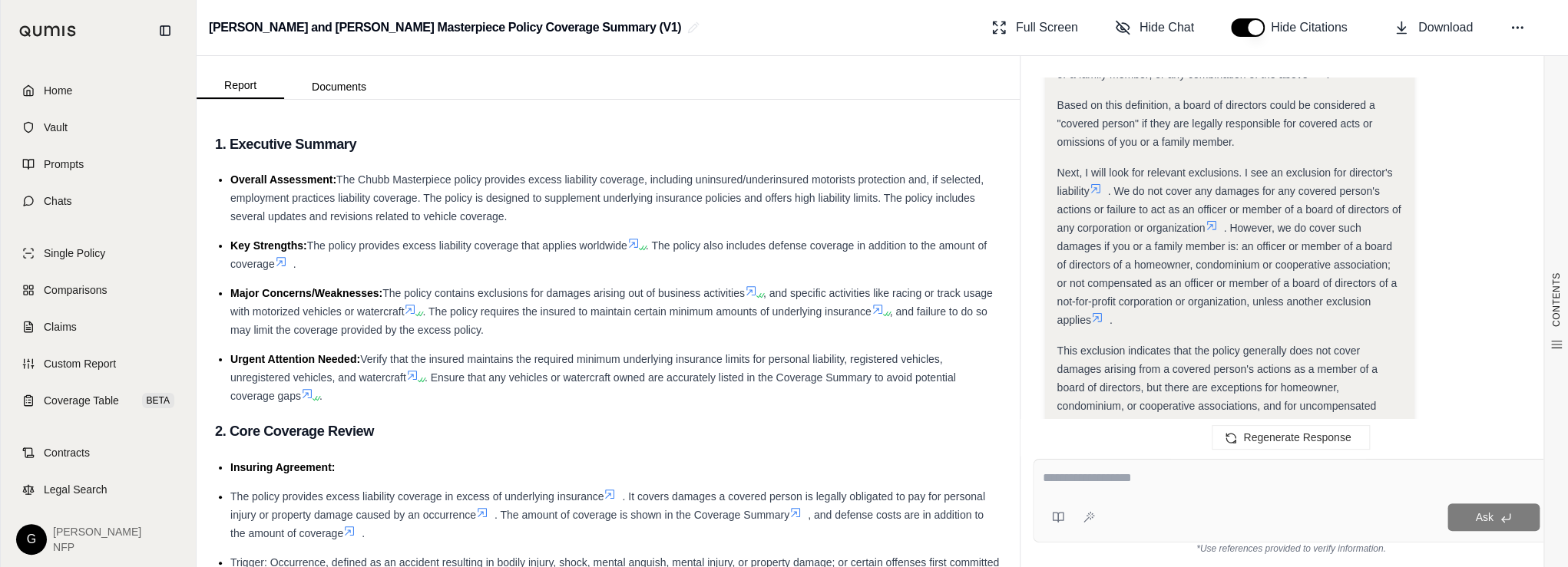
click at [1182, 330] on div "Next, I will look for relevant exclusions. I see an exclusion for director's li…" at bounding box center [1229, 247] width 345 height 166
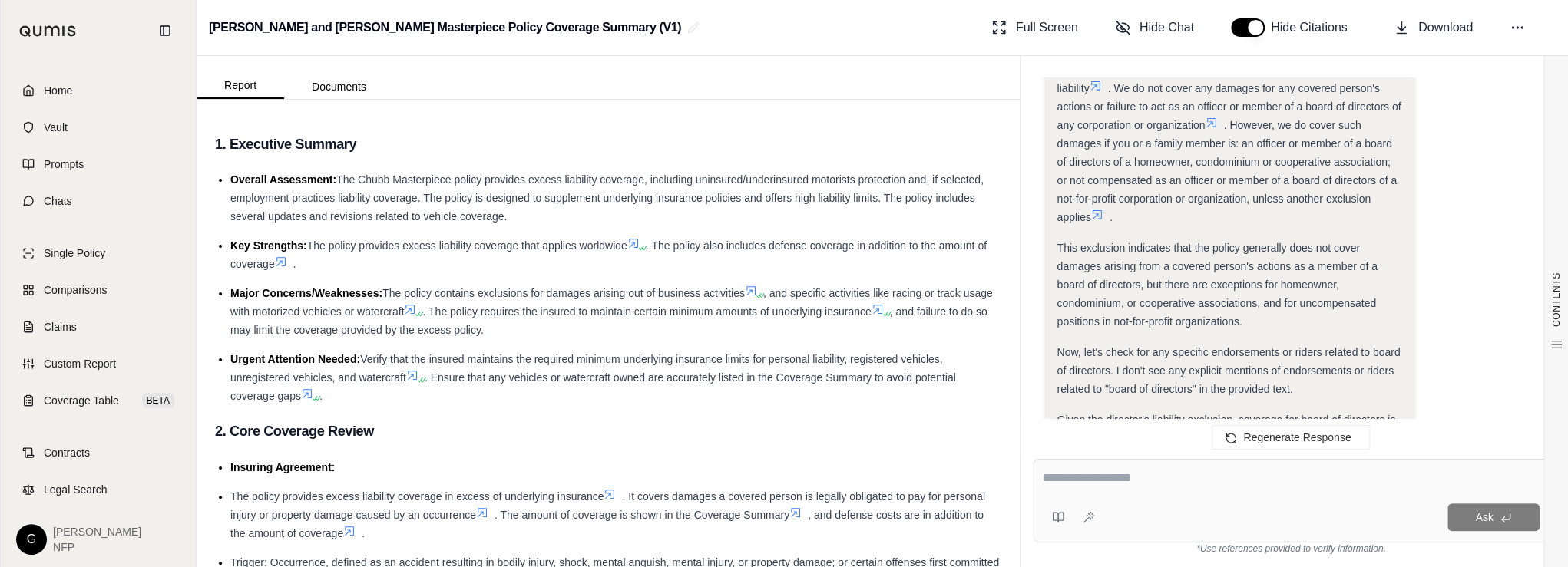
scroll to position [3005, 0]
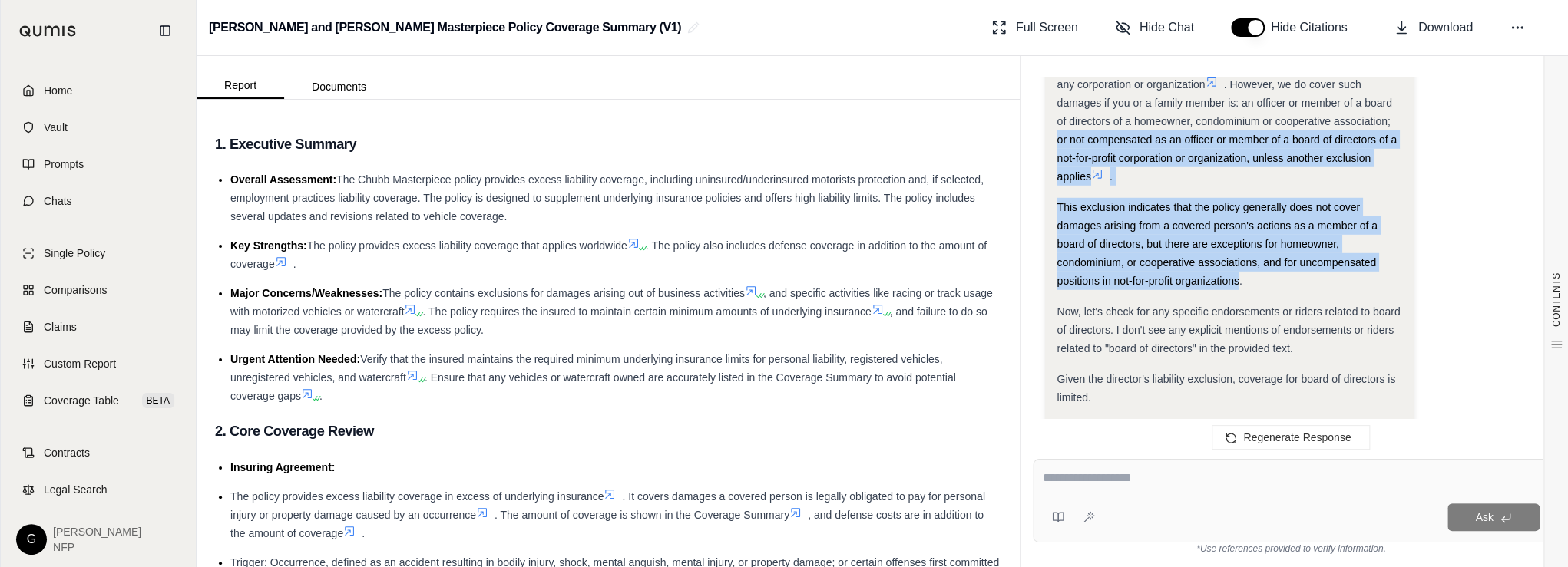
drag, startPoint x: 1238, startPoint y: 298, endPoint x: 1058, endPoint y: 158, distance: 228.0
click at [1058, 158] on div "Okay, I need to determine if the Sant Insurance policy provides coverage for a …" at bounding box center [1229, 81] width 345 height 1634
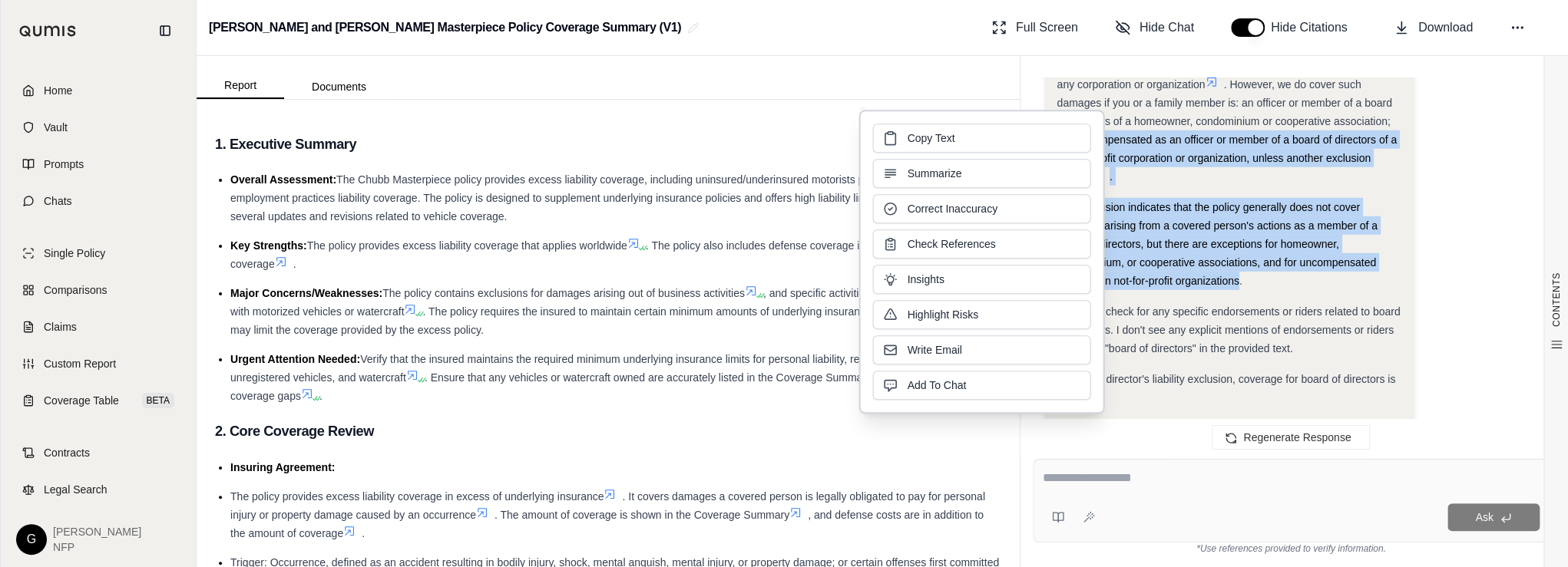
drag, startPoint x: 1058, startPoint y: 158, endPoint x: 1010, endPoint y: 136, distance: 52.8
click at [1010, 135] on button "Copy Text" at bounding box center [981, 138] width 218 height 29
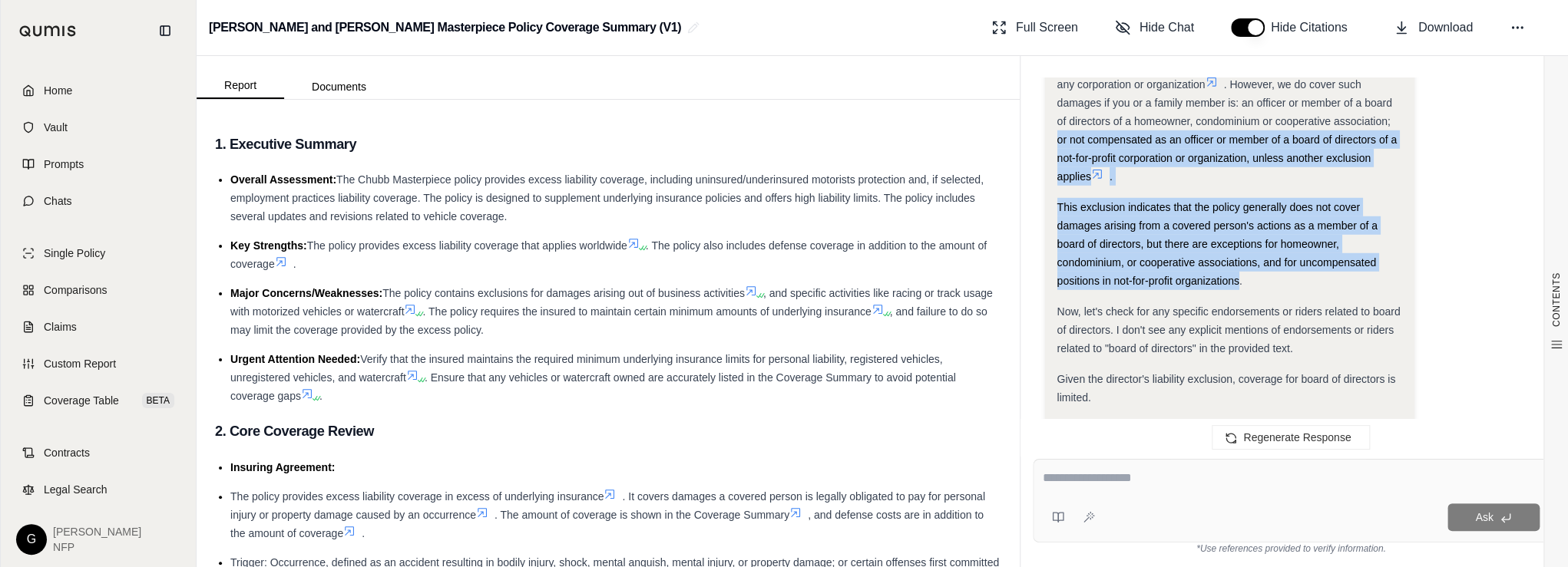
click at [1450, 221] on div "Okay, I need to determine if the Sant Insurance policy provides coverage for a …" at bounding box center [1291, 115] width 492 height 1726
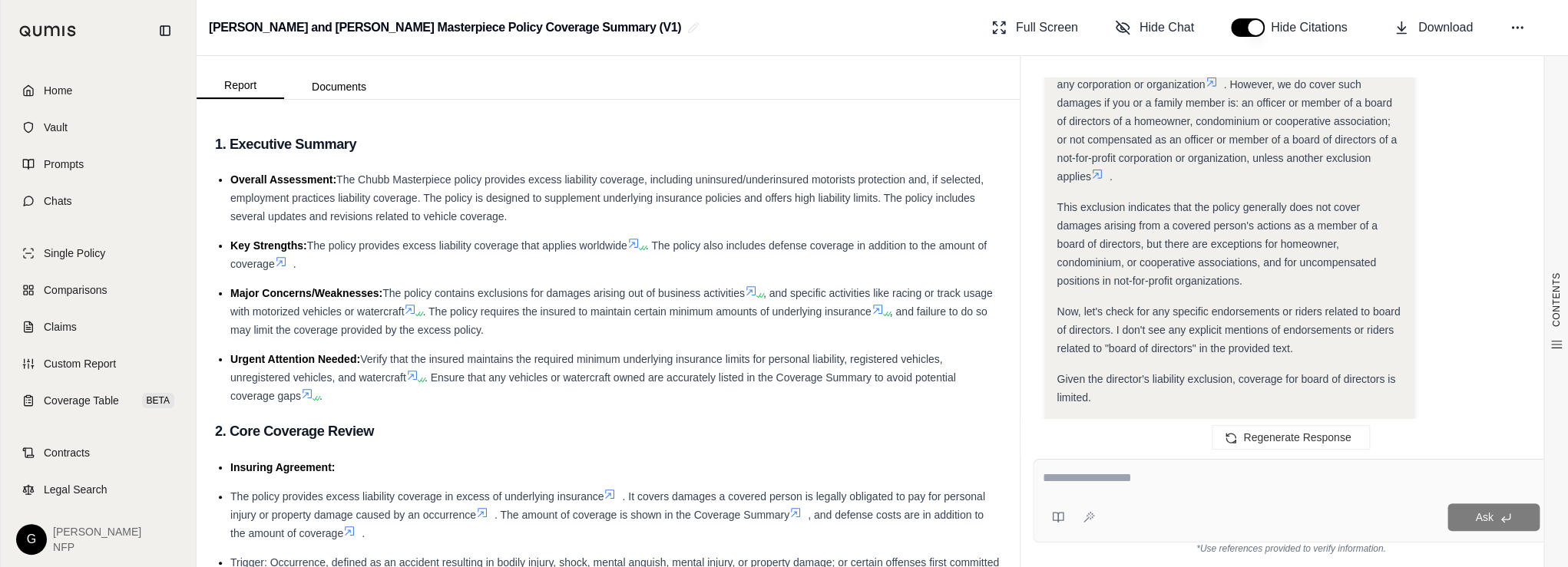
click at [1456, 157] on div "Okay, I need to determine if the Sant Insurance policy provides coverage for a …" at bounding box center [1291, 115] width 492 height 1726
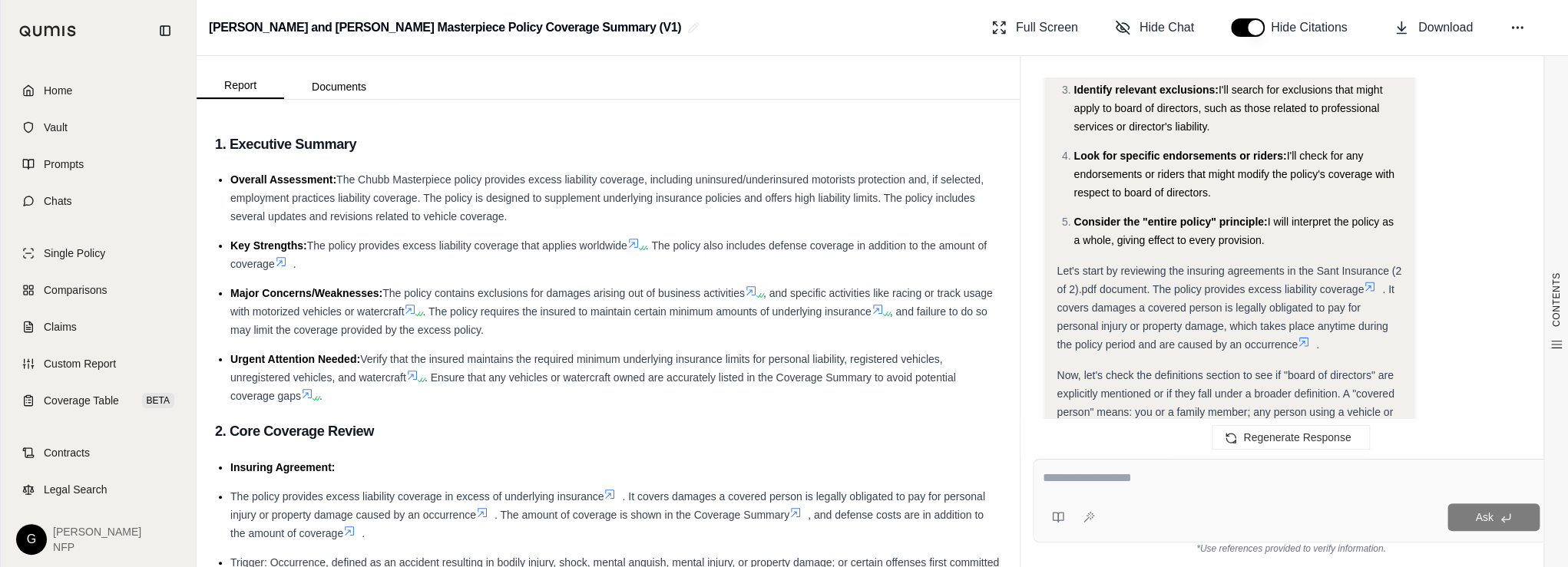
scroll to position [2575, 0]
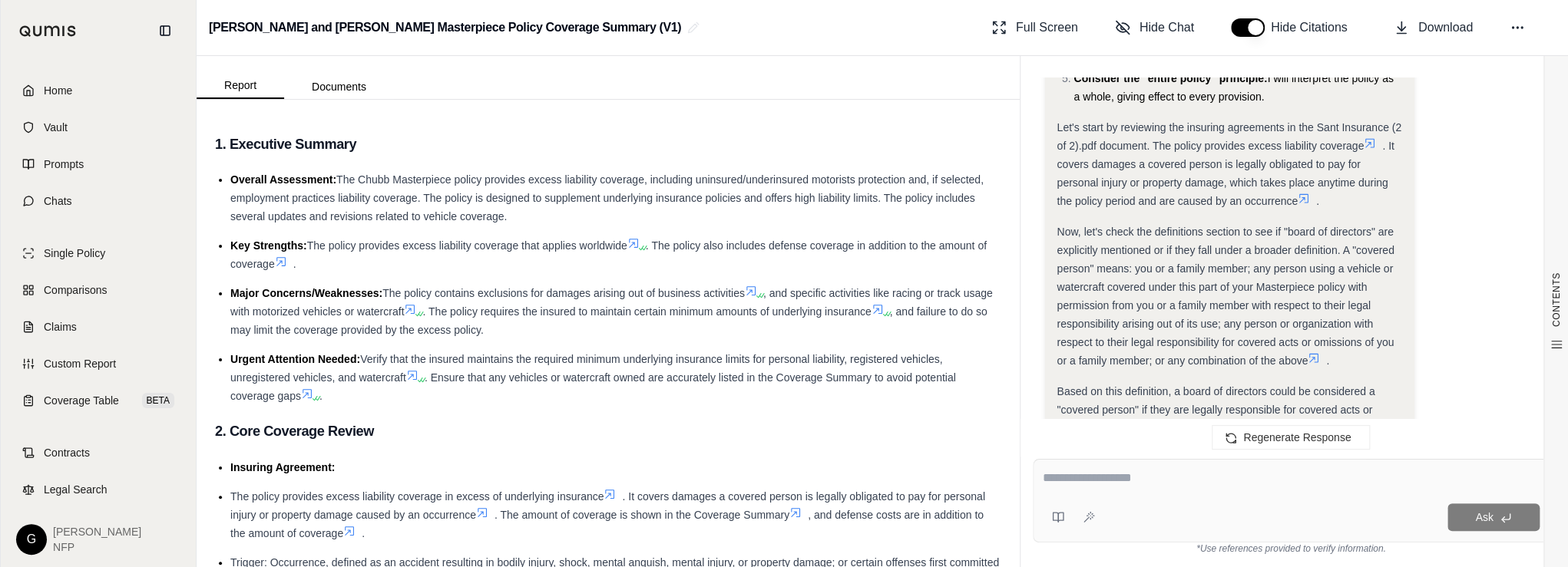
click at [1294, 335] on div "Now, let's check the definitions section to see if "board of directors" are exp…" at bounding box center [1229, 296] width 345 height 147
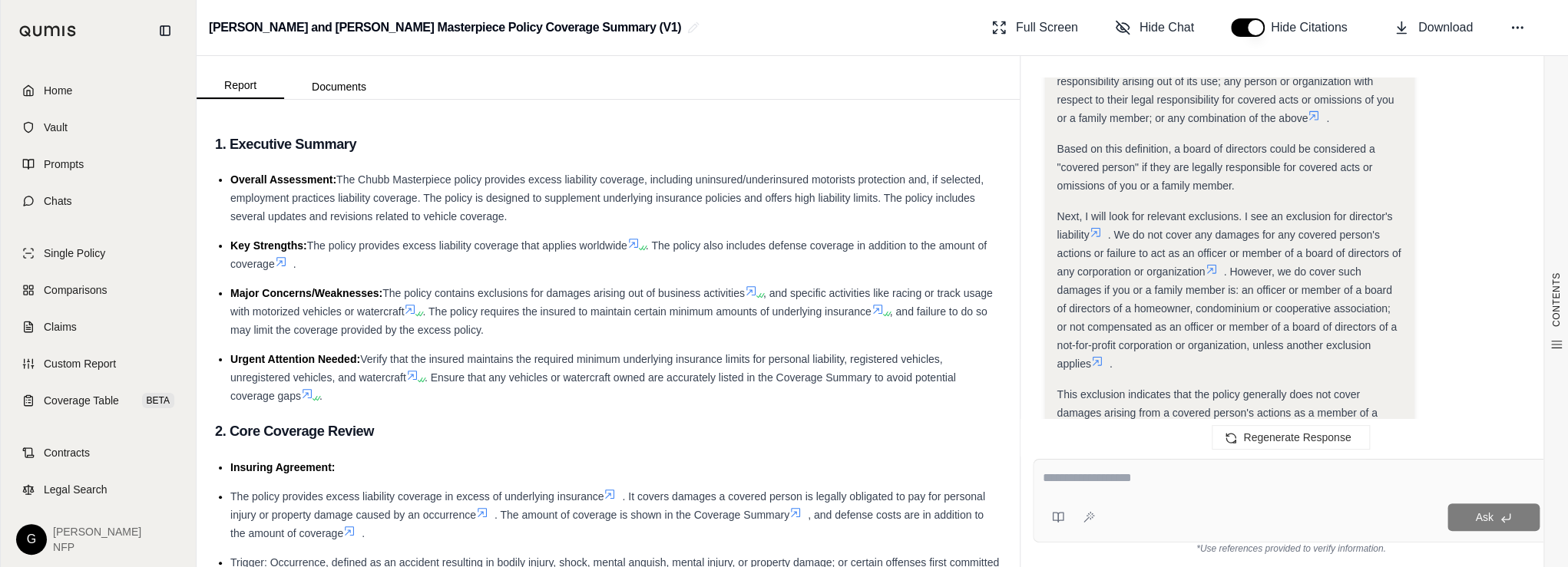
scroll to position [2861, 0]
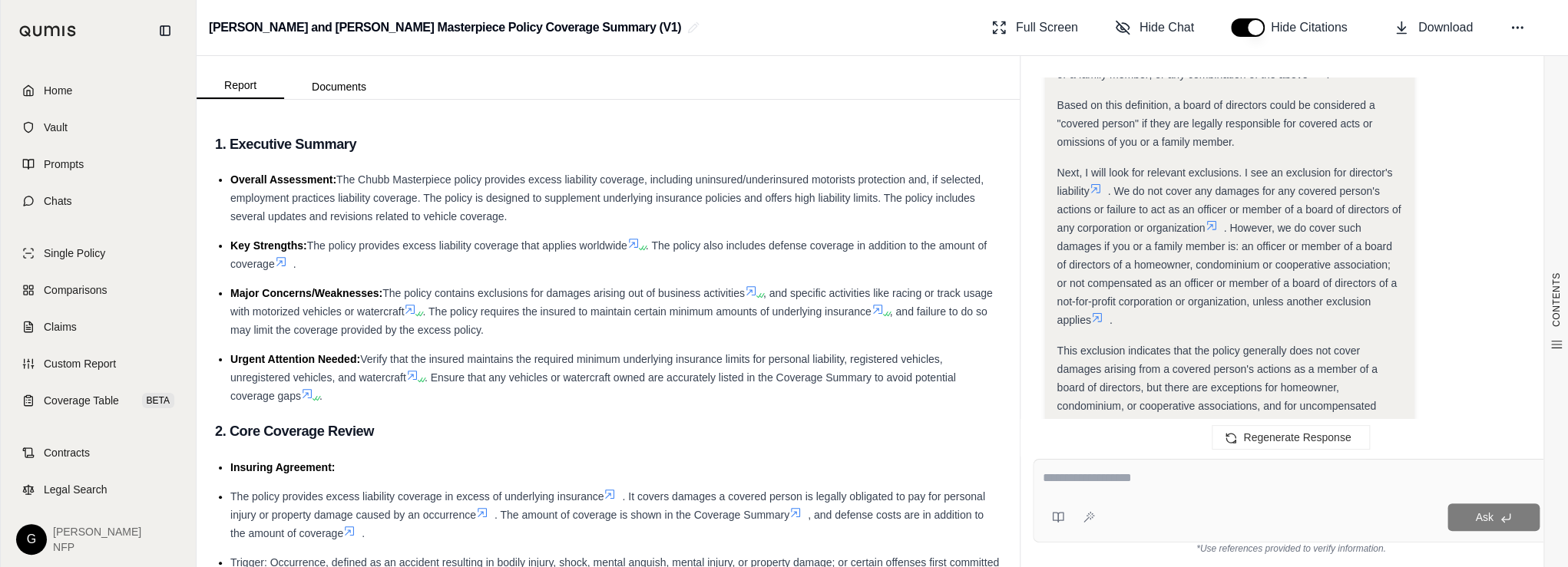
click at [1099, 195] on icon at bounding box center [1095, 188] width 12 height 12
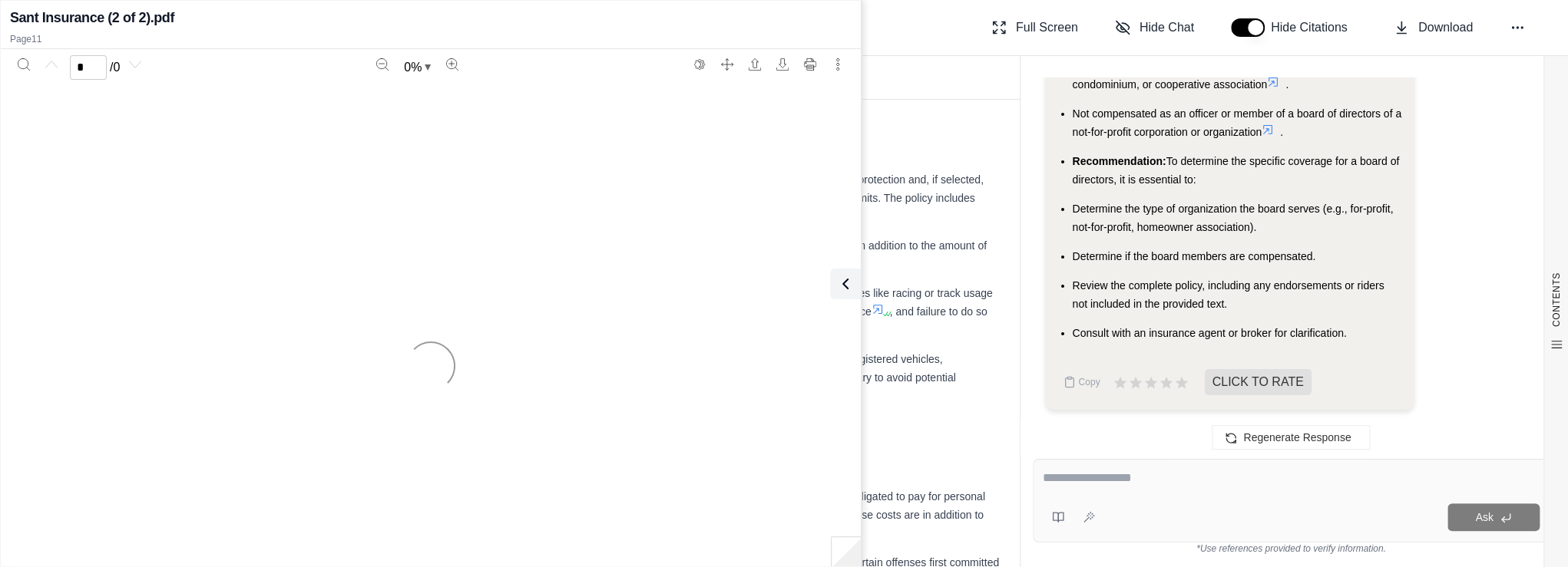
click at [1394, 307] on li "Review the complete policy, including any endorsements or riders not included i…" at bounding box center [1237, 295] width 330 height 37
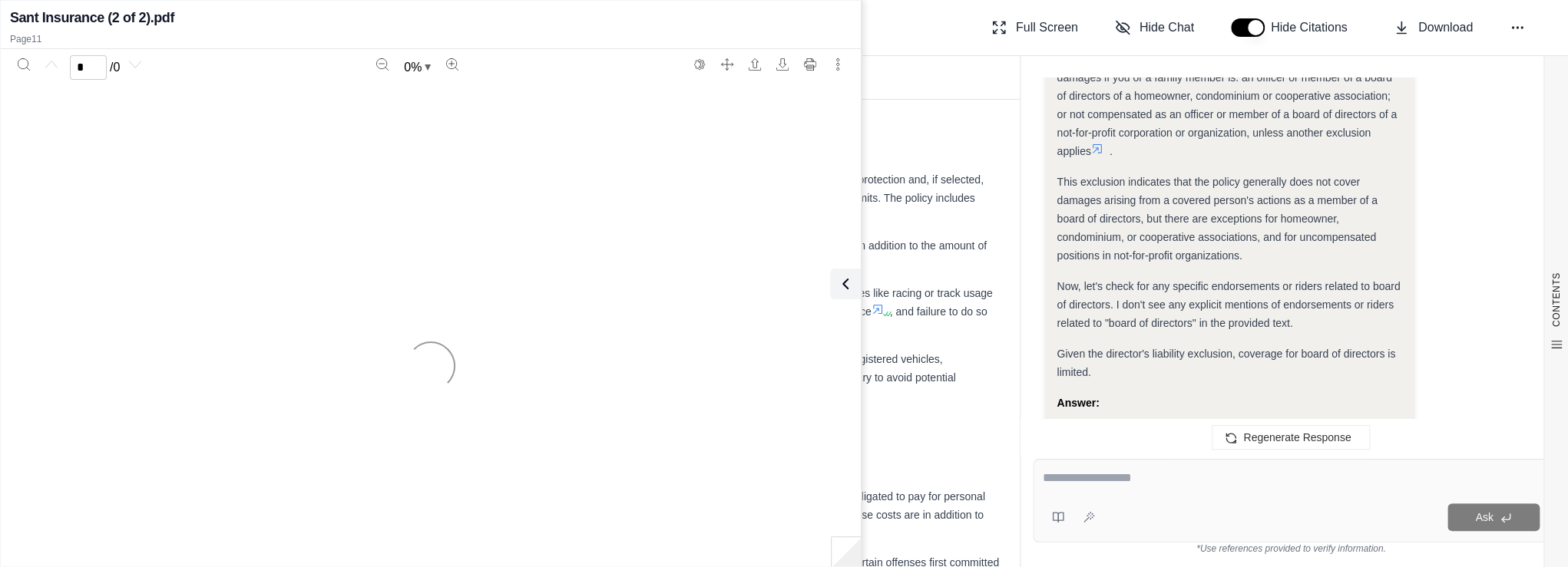
scroll to position [3005, 0]
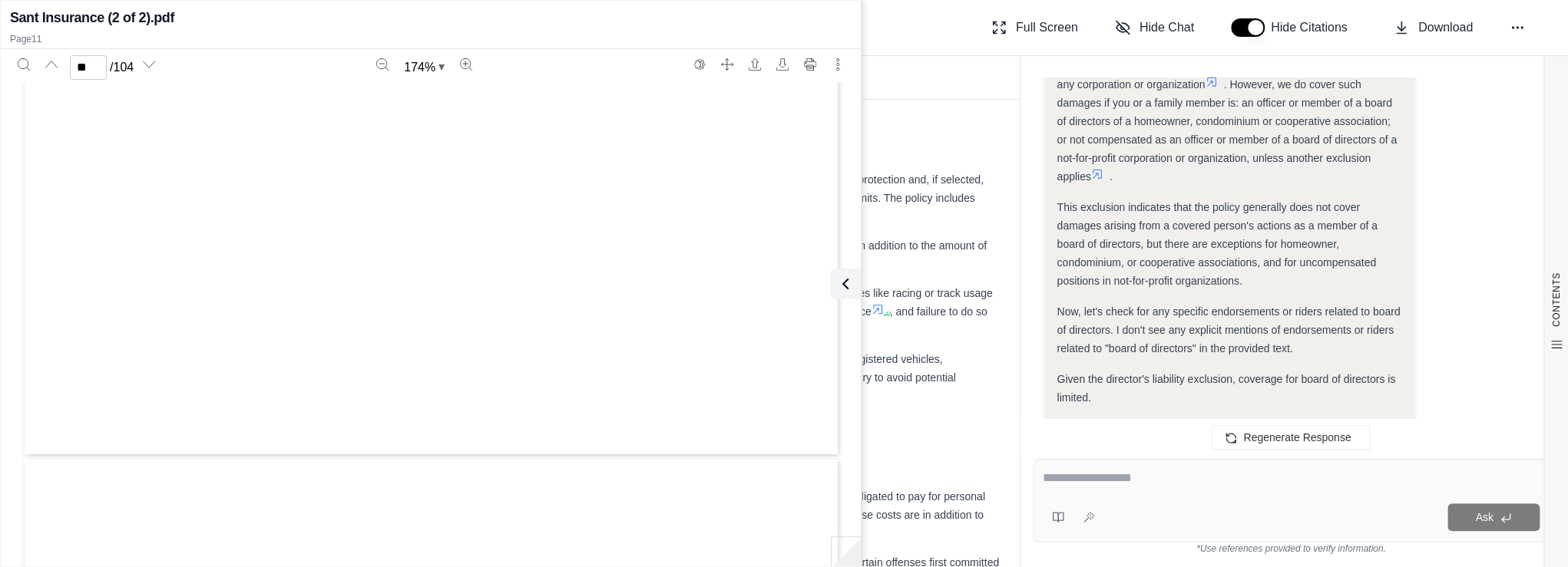
type input "**"
click at [151, 372] on div "Page 11" at bounding box center [431, 182] width 820 height 1060
drag, startPoint x: 141, startPoint y: 373, endPoint x: 152, endPoint y: 381, distance: 13.6
click at [147, 376] on div "Page 11" at bounding box center [431, 182] width 820 height 1060
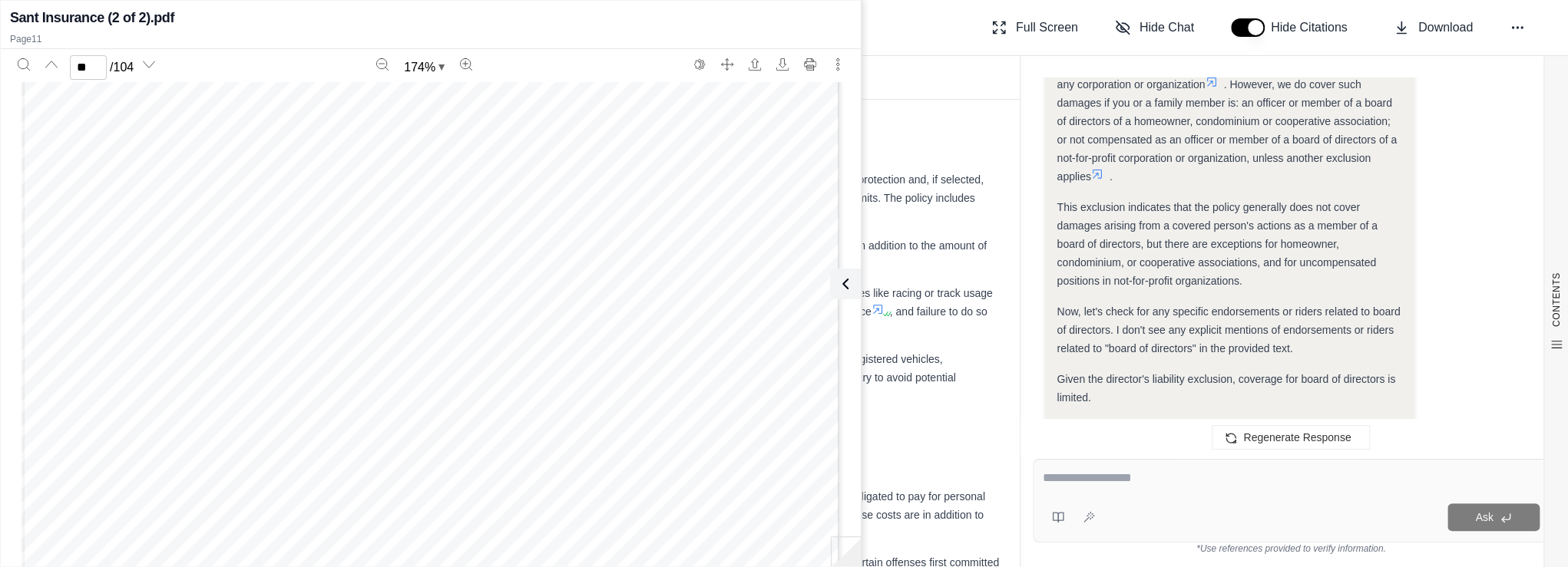
click at [152, 381] on div "Page 11" at bounding box center [431, 182] width 820 height 1060
drag, startPoint x: 141, startPoint y: 373, endPoint x: 313, endPoint y: 457, distance: 191.4
click at [313, 461] on div "Page 11" at bounding box center [431, 182] width 820 height 1060
click at [1130, 312] on div "Okay, I need to determine if the Sant Insurance policy provides coverage for a …" at bounding box center [1229, 81] width 345 height 1634
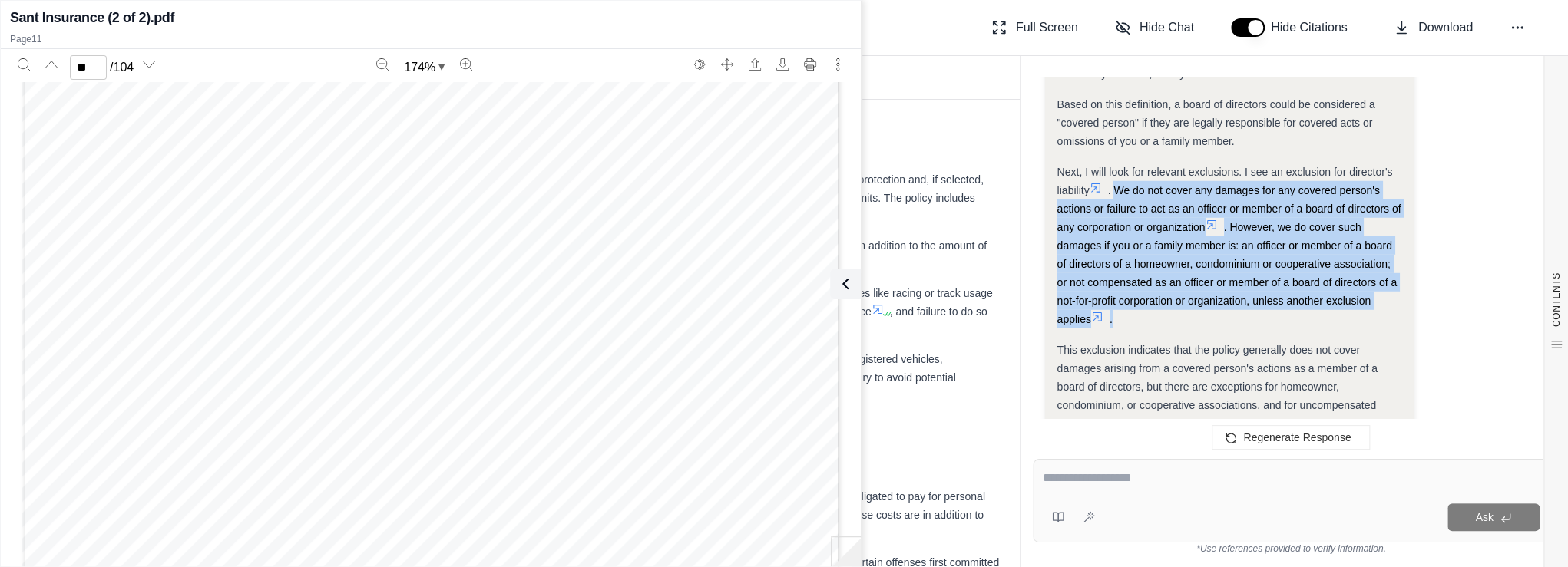
drag, startPoint x: 1118, startPoint y: 212, endPoint x: 1205, endPoint y: 342, distance: 156.4
click at [1205, 329] on div "Next, I will look for relevant exclusions. I see an exclusion for director's li…" at bounding box center [1229, 246] width 345 height 166
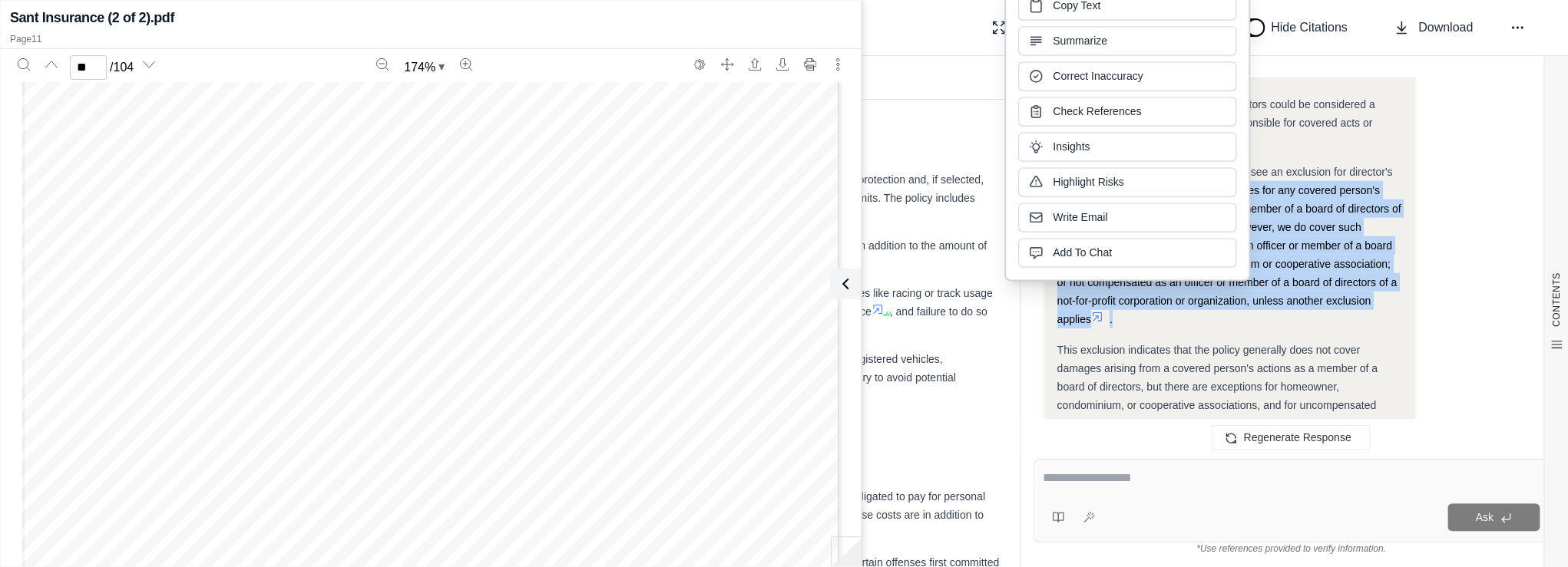
copy div "We do not cover any damages for any covered person's actions or failure to act …"
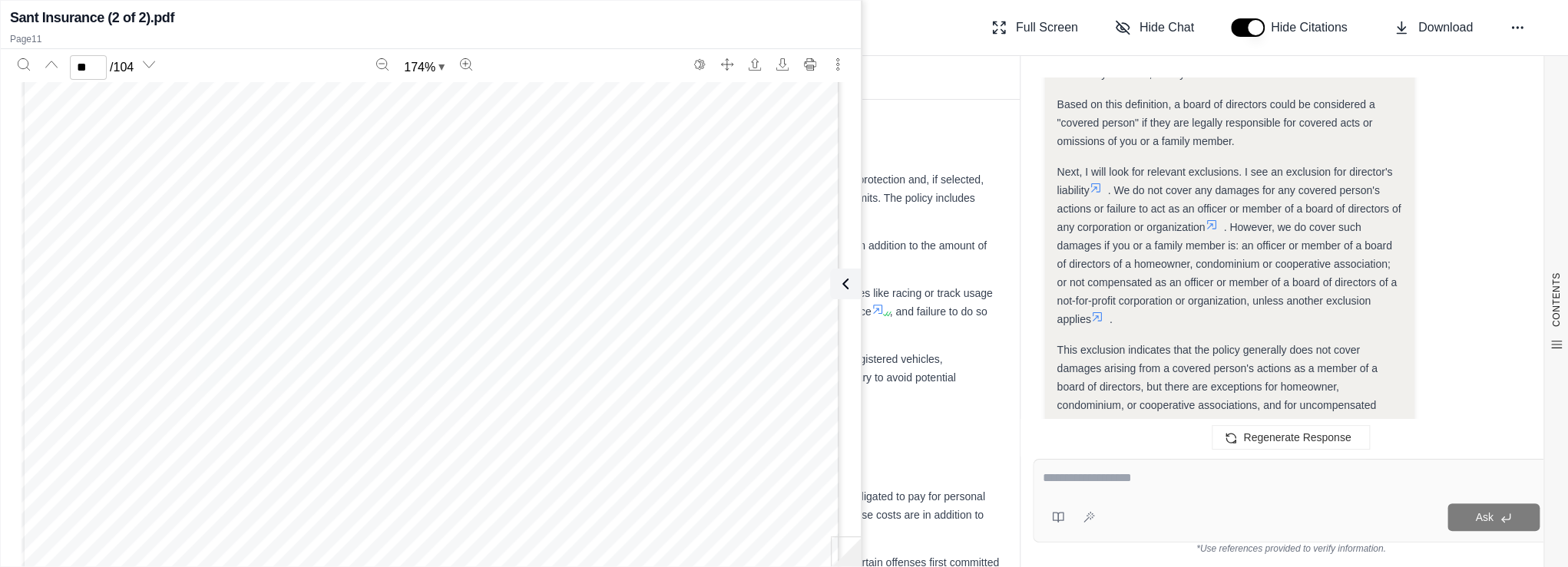
click at [761, 349] on div "Page 11" at bounding box center [431, 182] width 820 height 1060
click at [1133, 486] on textarea at bounding box center [1291, 479] width 498 height 19
type textarea "**********"
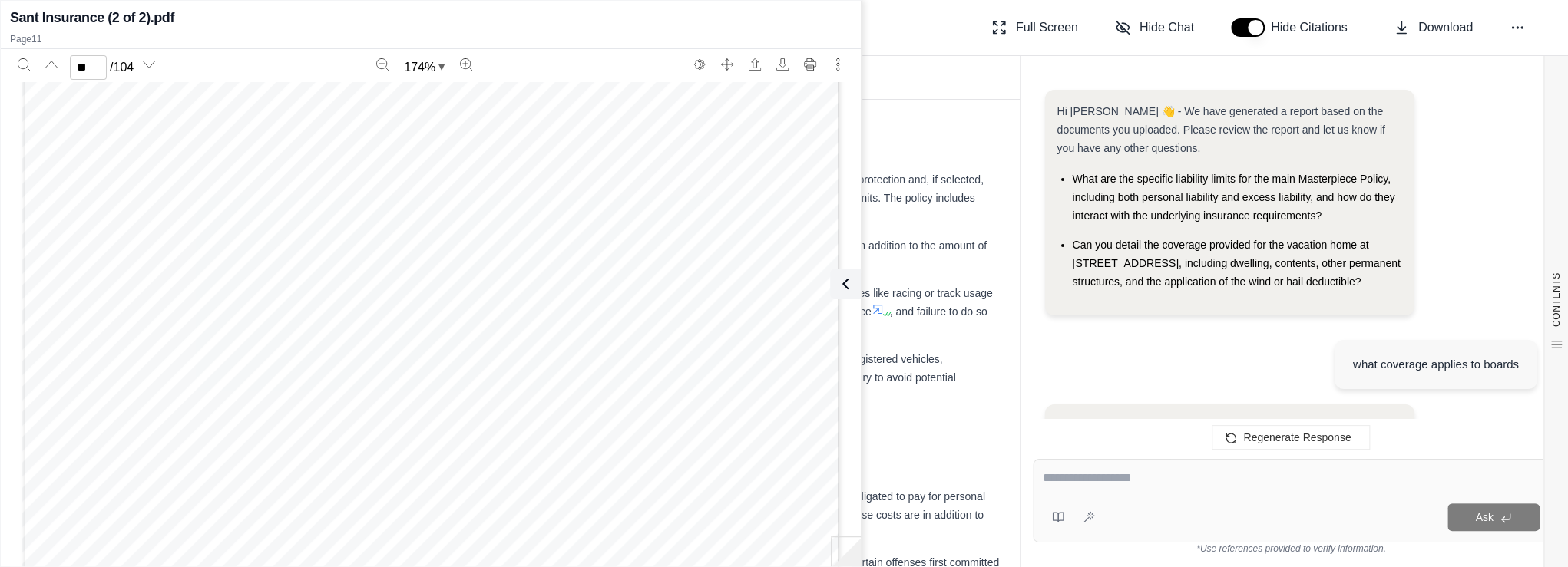
scroll to position [5237, 0]
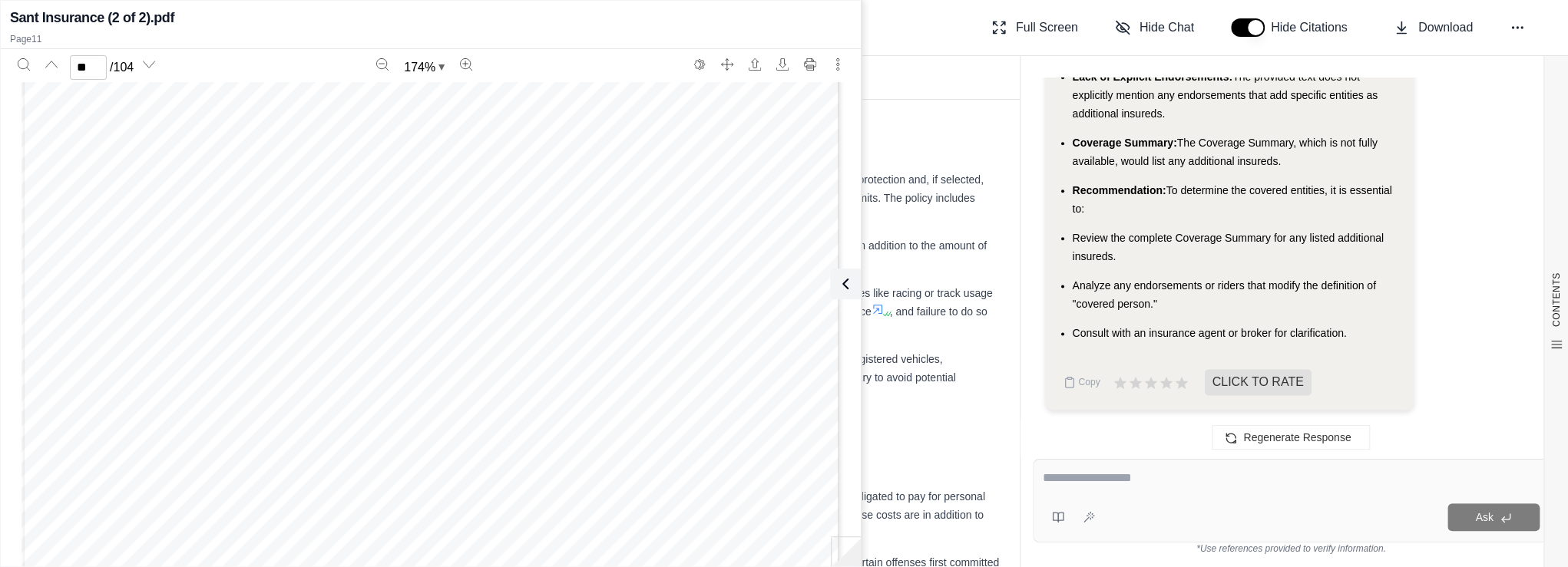
click at [1103, 421] on div "Regenerate Response" at bounding box center [1291, 437] width 541 height 37
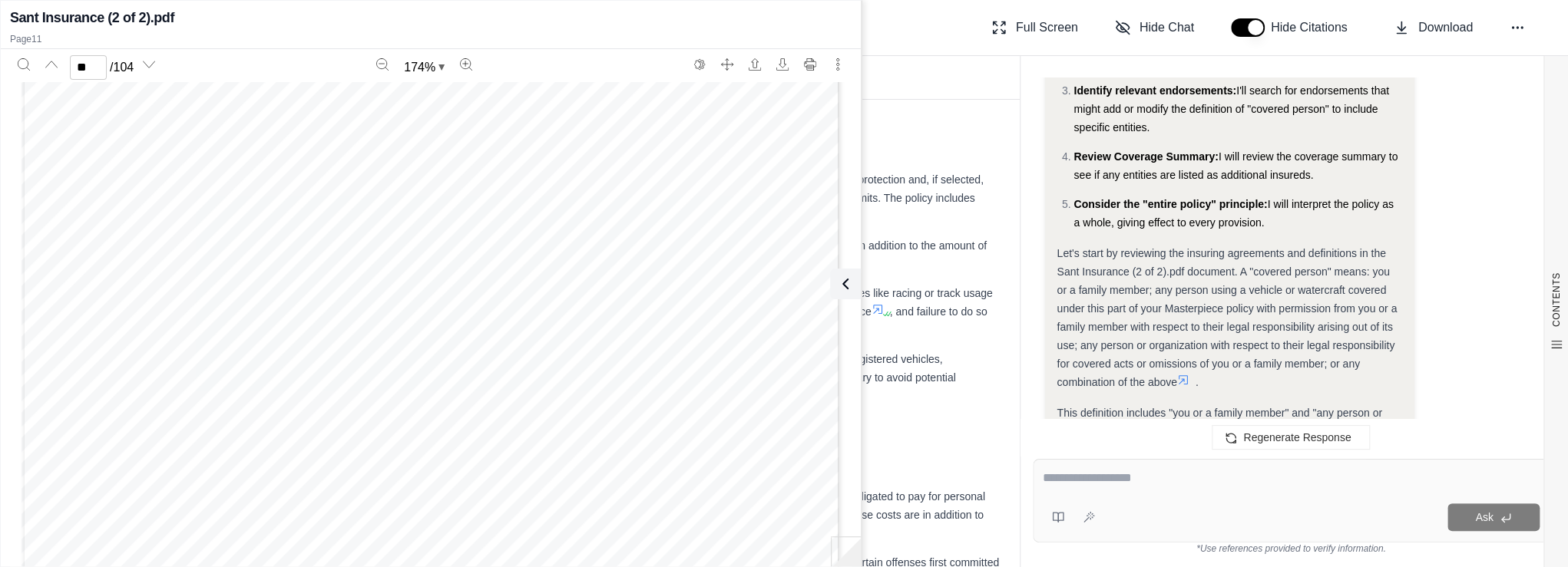
scroll to position [4377, 0]
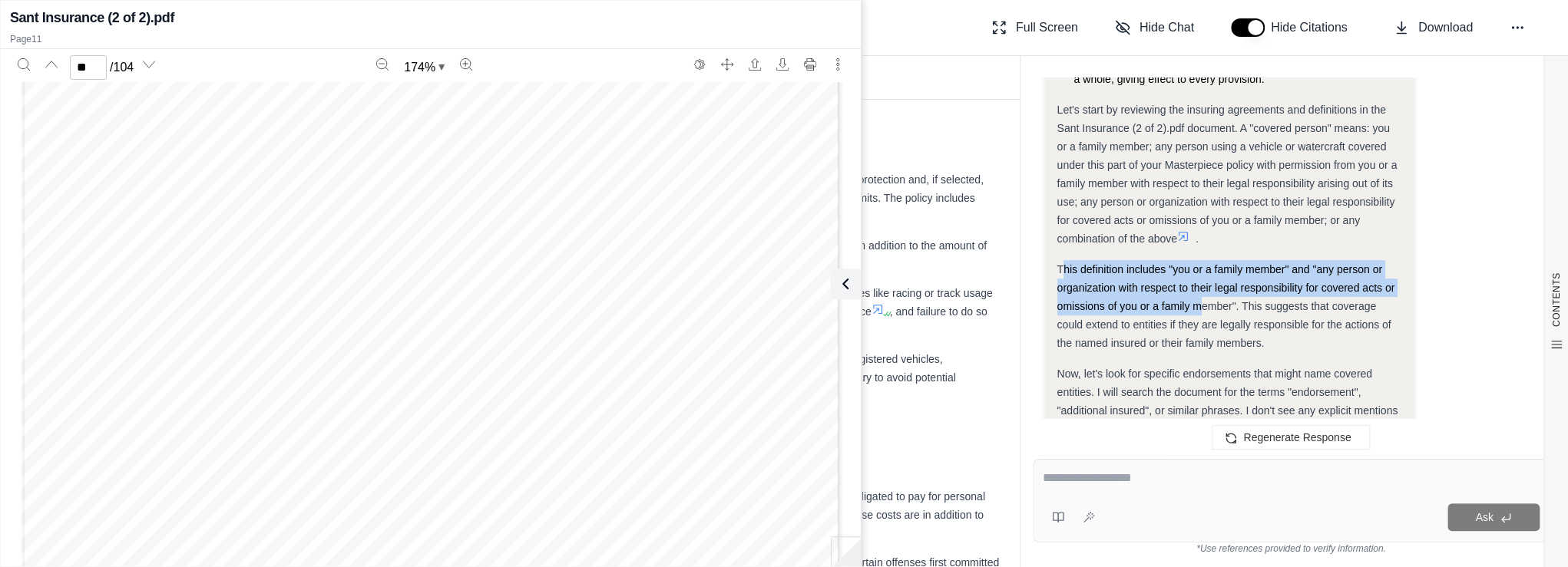
drag, startPoint x: 1060, startPoint y: 289, endPoint x: 1201, endPoint y: 317, distance: 143.8
click at [1201, 317] on div "This definition includes "you or a family member" and "any person or organizati…" at bounding box center [1229, 307] width 345 height 93
drag, startPoint x: 1201, startPoint y: 317, endPoint x: 1309, endPoint y: 279, distance: 114.5
click at [1309, 279] on div "This definition includes "you or a family member" and "any person or organizati…" at bounding box center [1229, 307] width 345 height 93
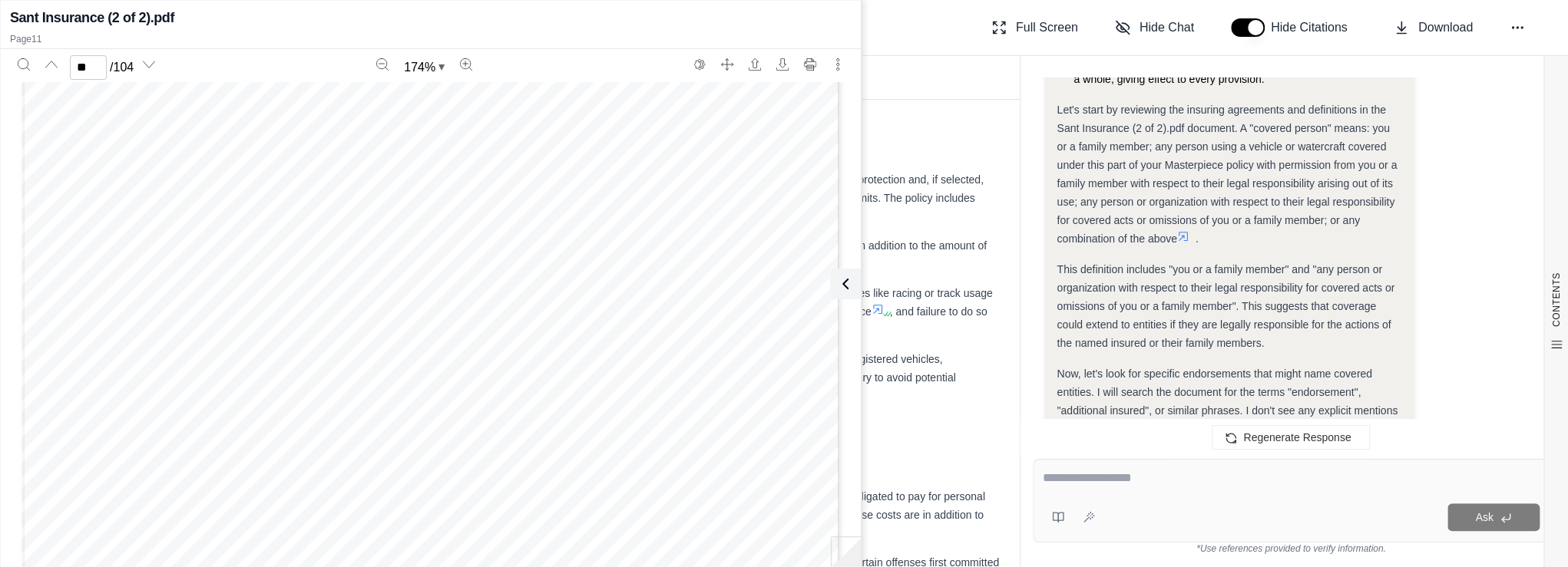
click at [1390, 272] on div "Okay, I need to determine if there are any covered entities endorsed on the Exc…" at bounding box center [1229, 439] width 345 height 1489
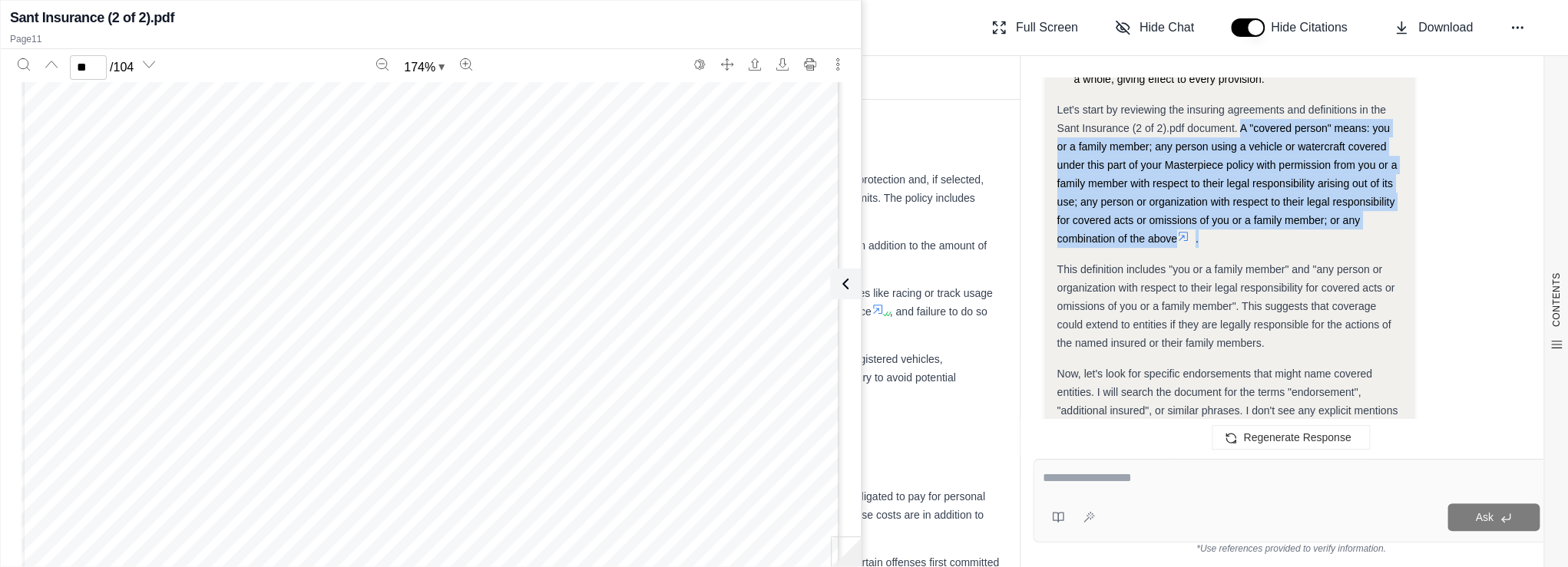
drag, startPoint x: 1240, startPoint y: 146, endPoint x: 1312, endPoint y: 254, distance: 129.8
click at [1312, 248] on div "Let's start by reviewing the insuring agreements and definitions in the Sant In…" at bounding box center [1229, 174] width 345 height 147
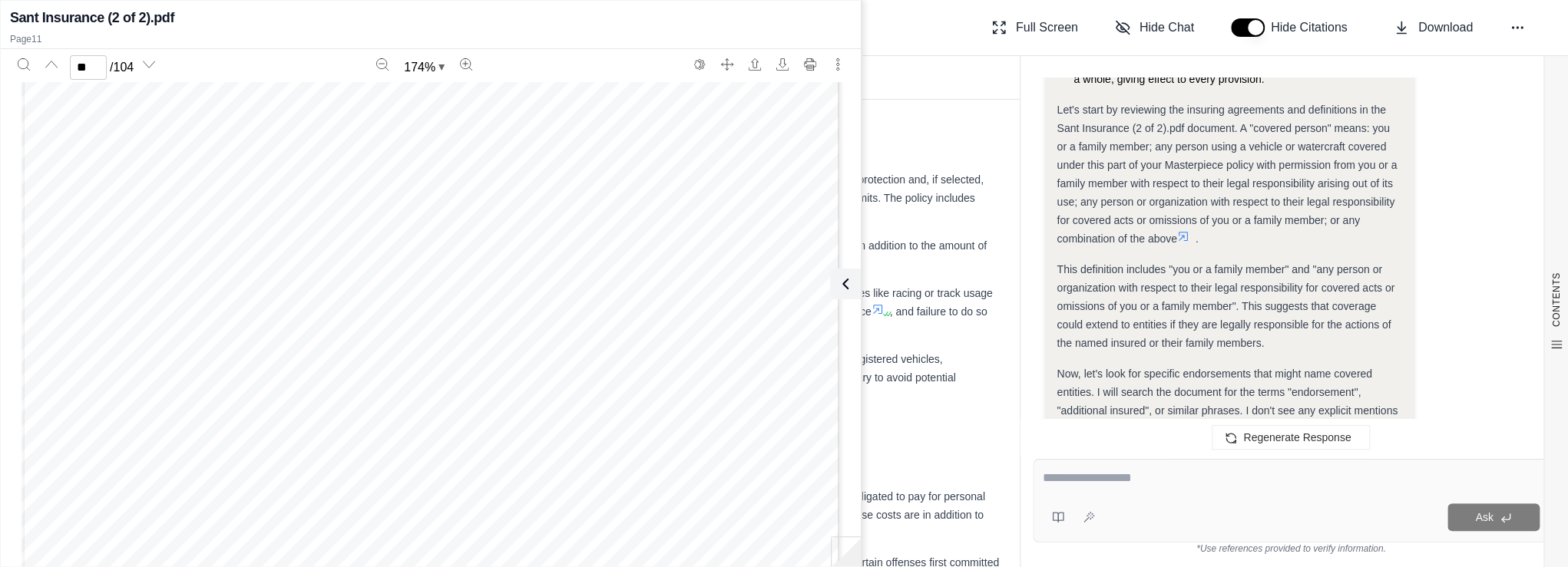
click at [1295, 482] on textarea at bounding box center [1291, 479] width 497 height 19
type textarea "**********"
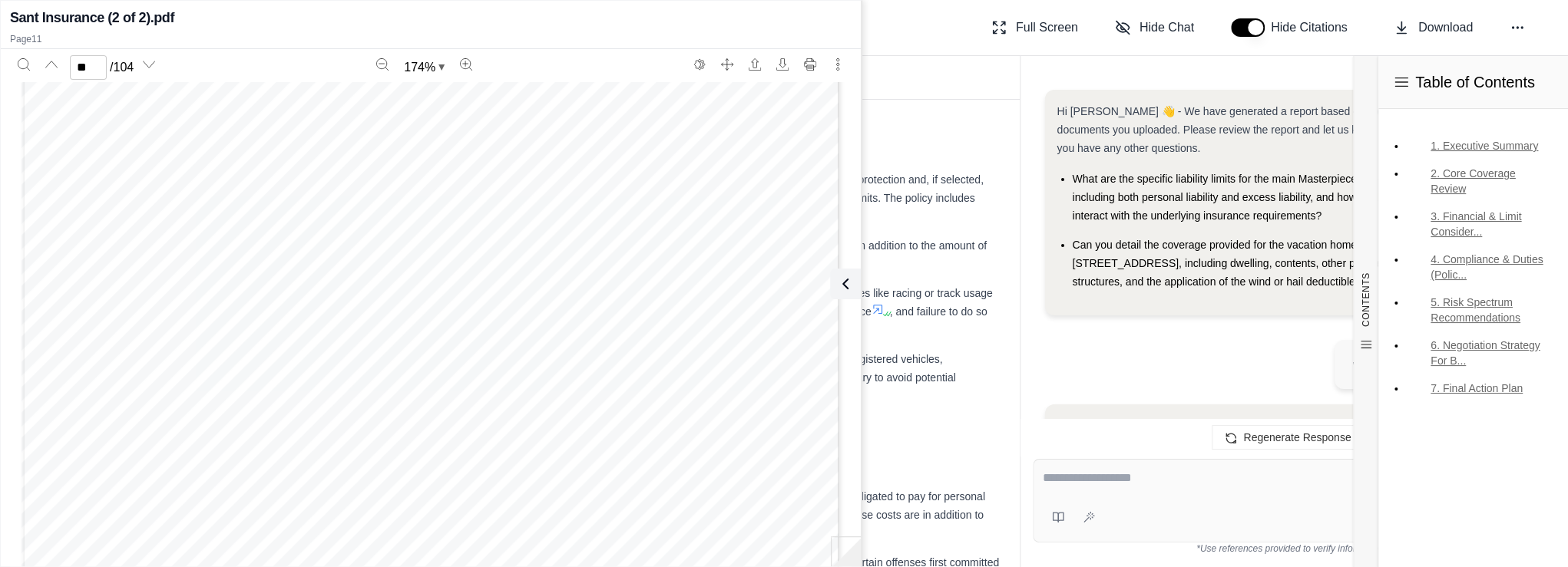
scroll to position [6297, 0]
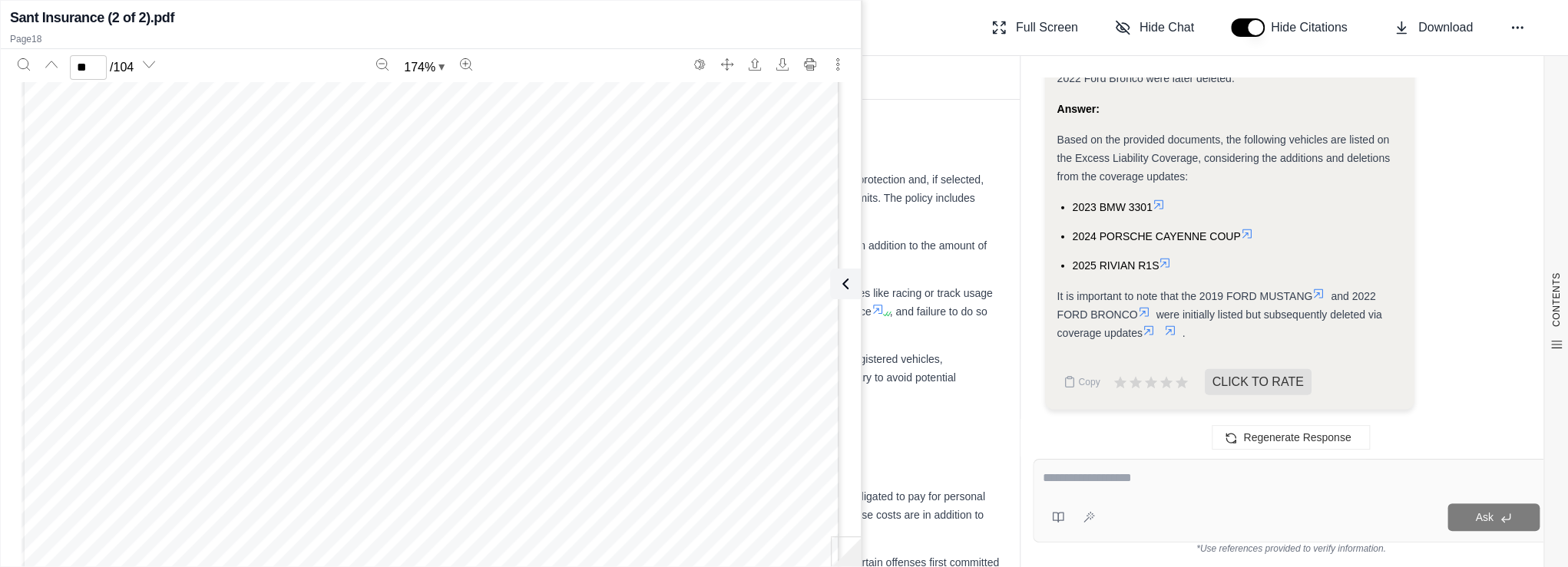
click at [1160, 200] on icon at bounding box center [1159, 205] width 12 height 12
click at [1248, 234] on icon at bounding box center [1247, 234] width 12 height 12
click at [743, 184] on div "Page 40" at bounding box center [431, 326] width 820 height 1060
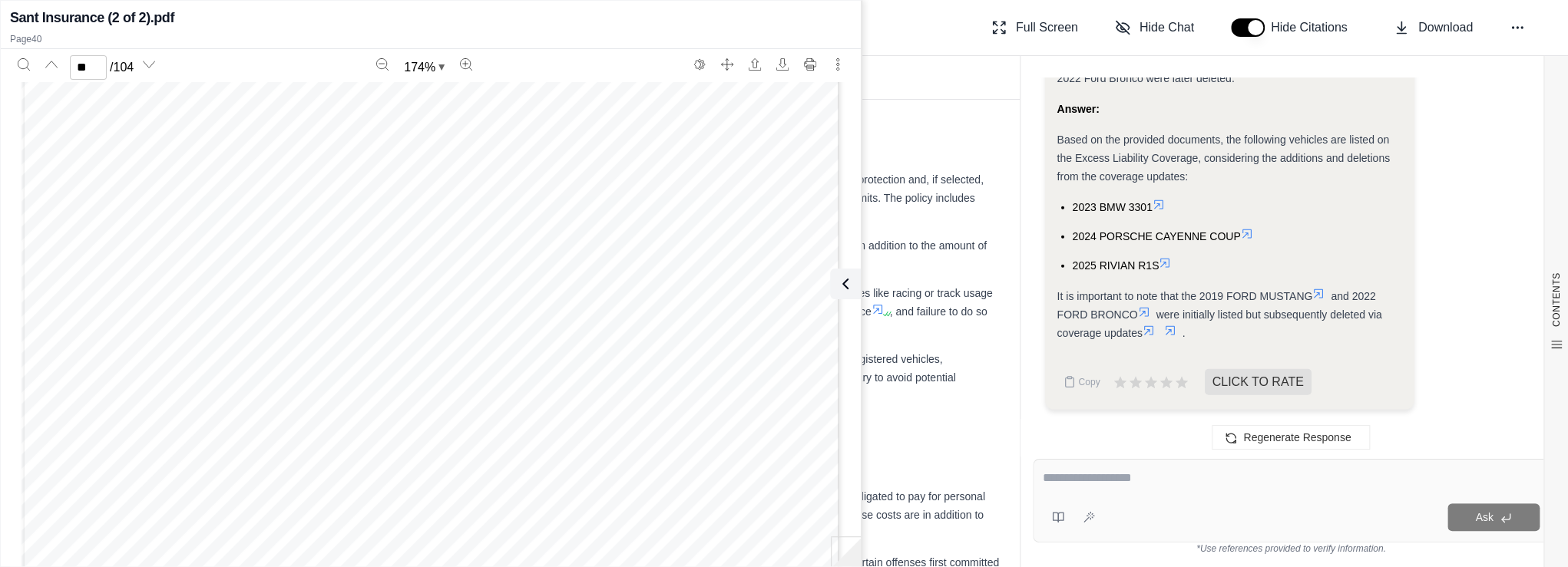
click at [760, 329] on div "Page 40" at bounding box center [431, 326] width 820 height 1060
click at [654, 335] on div "Page 46" at bounding box center [431, 237] width 820 height 1060
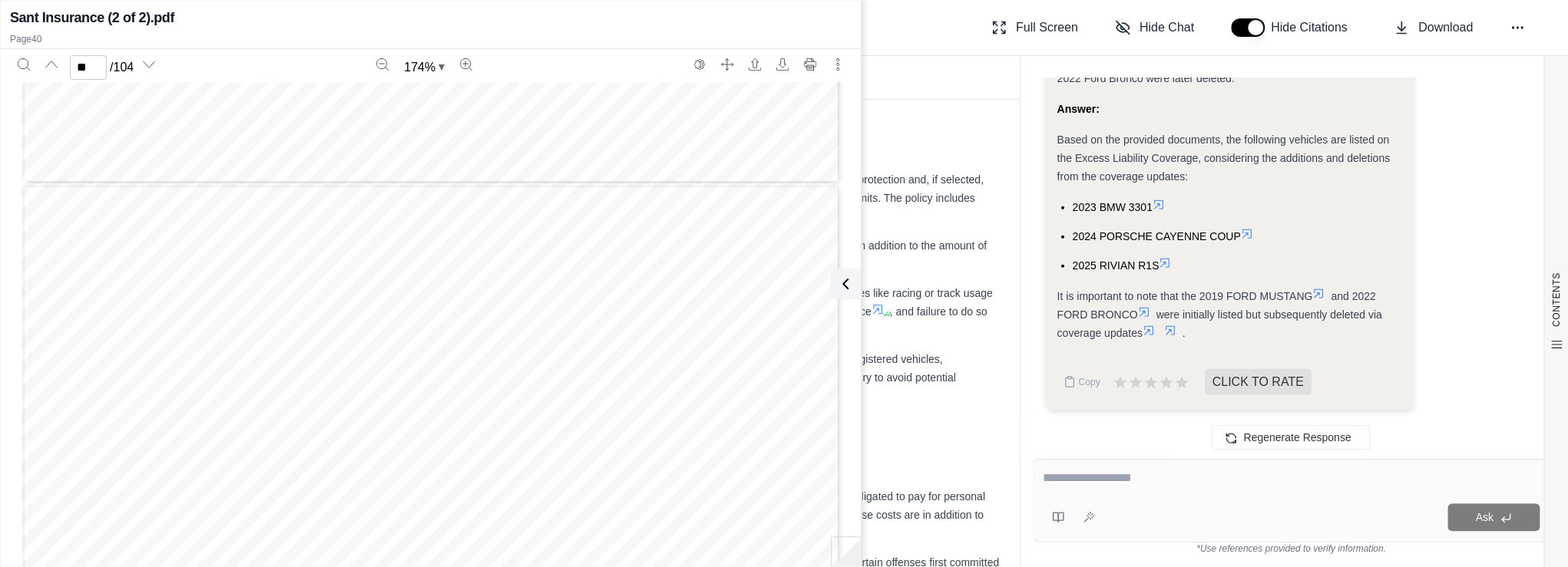
scroll to position [56254, 0]
click at [581, 442] on div "Page 54" at bounding box center [431, 550] width 820 height 1060
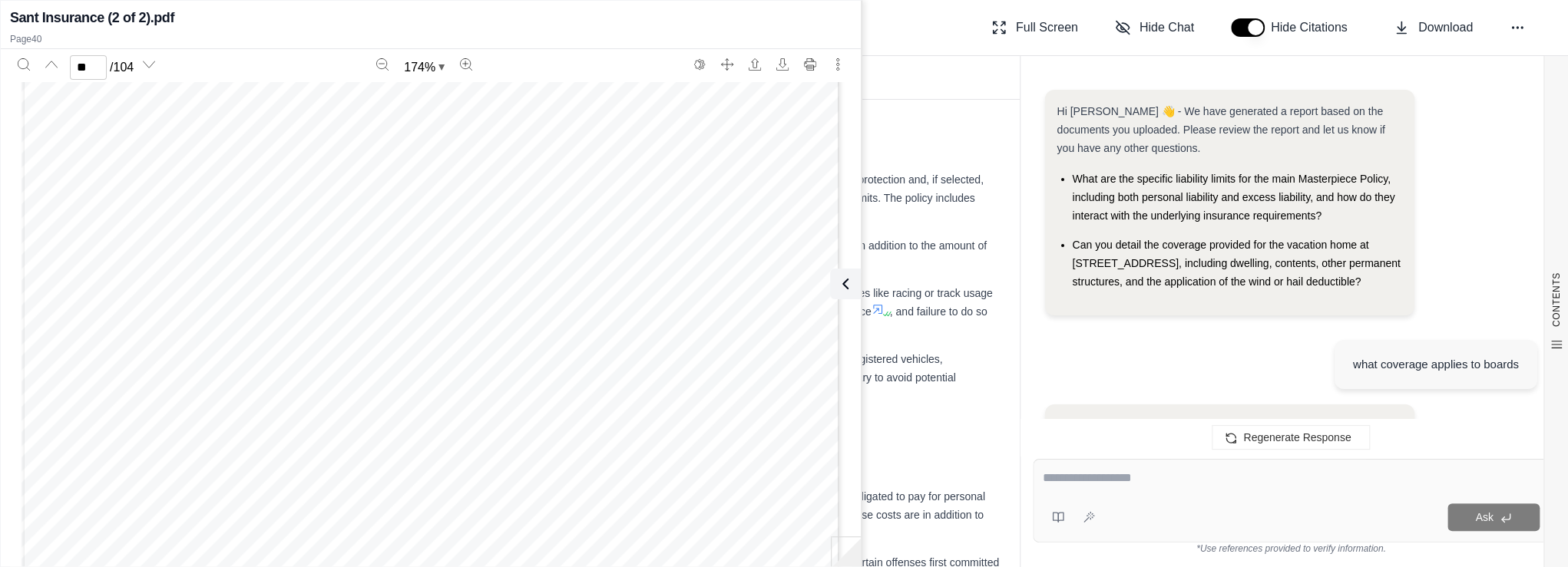
scroll to position [0, 0]
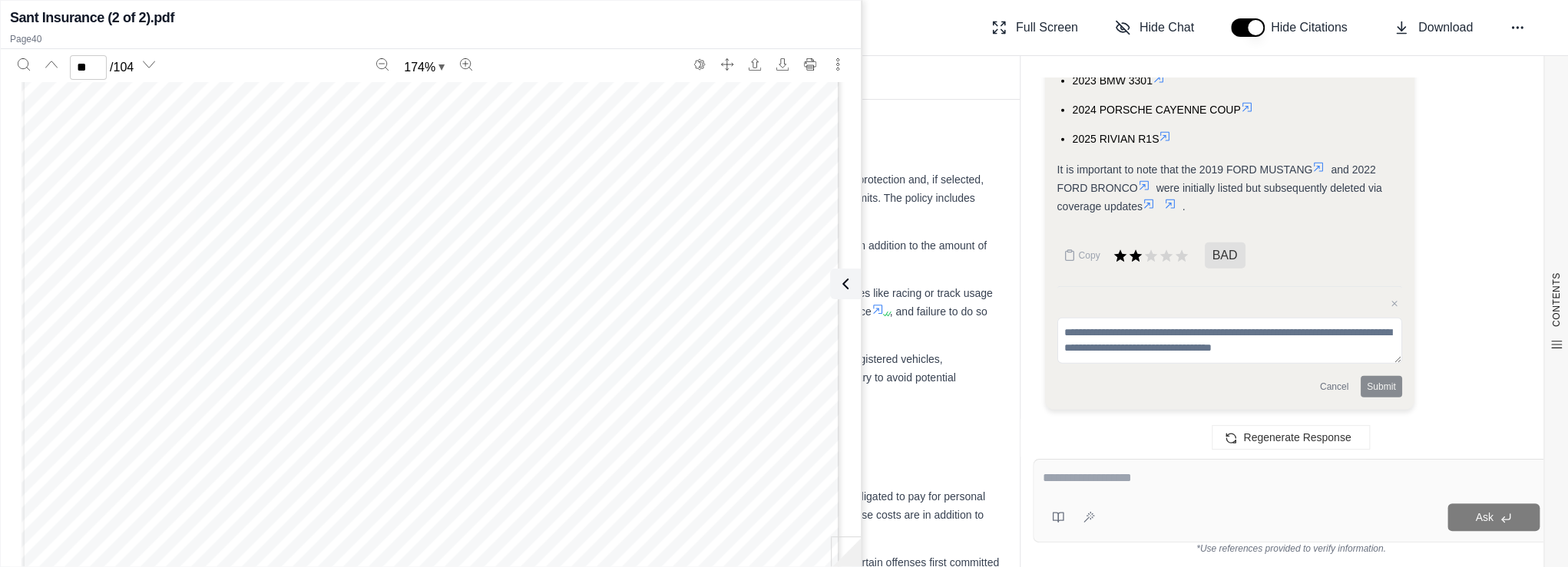
click at [682, 403] on div "Page 71" at bounding box center [431, 228] width 820 height 1060
type input "**"
click at [596, 486] on div "Page 81" at bounding box center [431, 224] width 820 height 1060
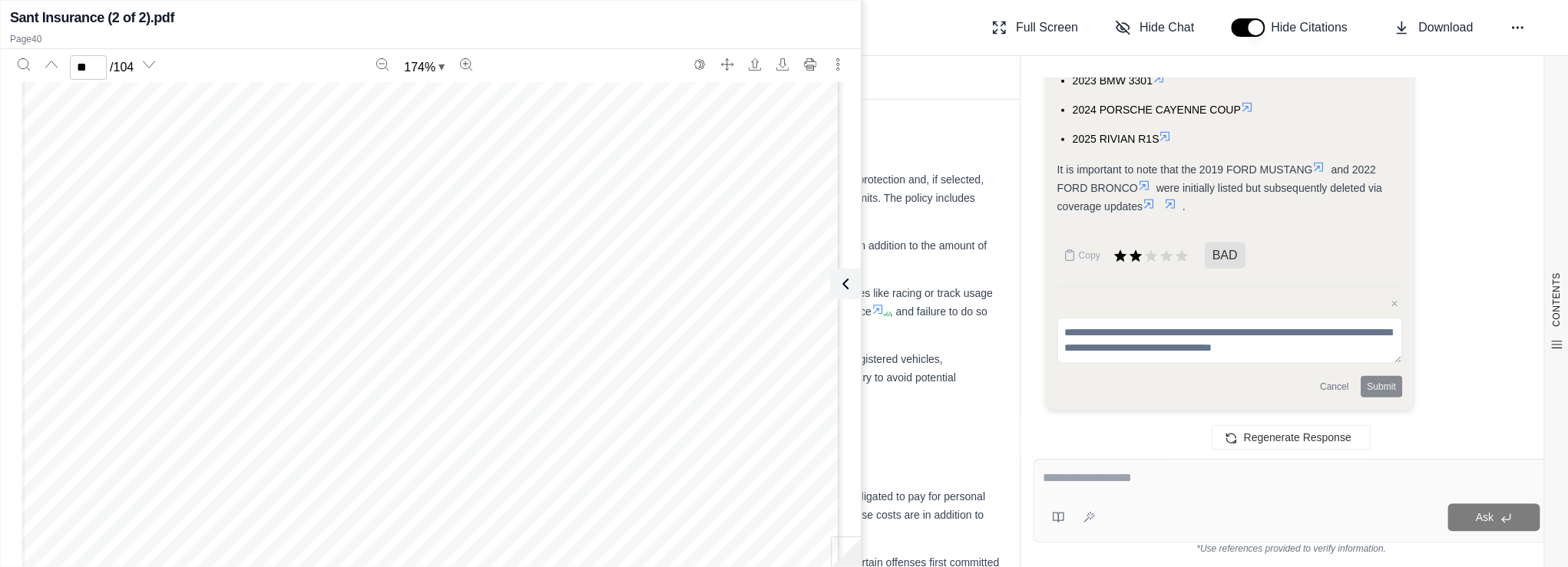
scroll to position [85350, 0]
click at [1179, 486] on textarea at bounding box center [1291, 479] width 498 height 19
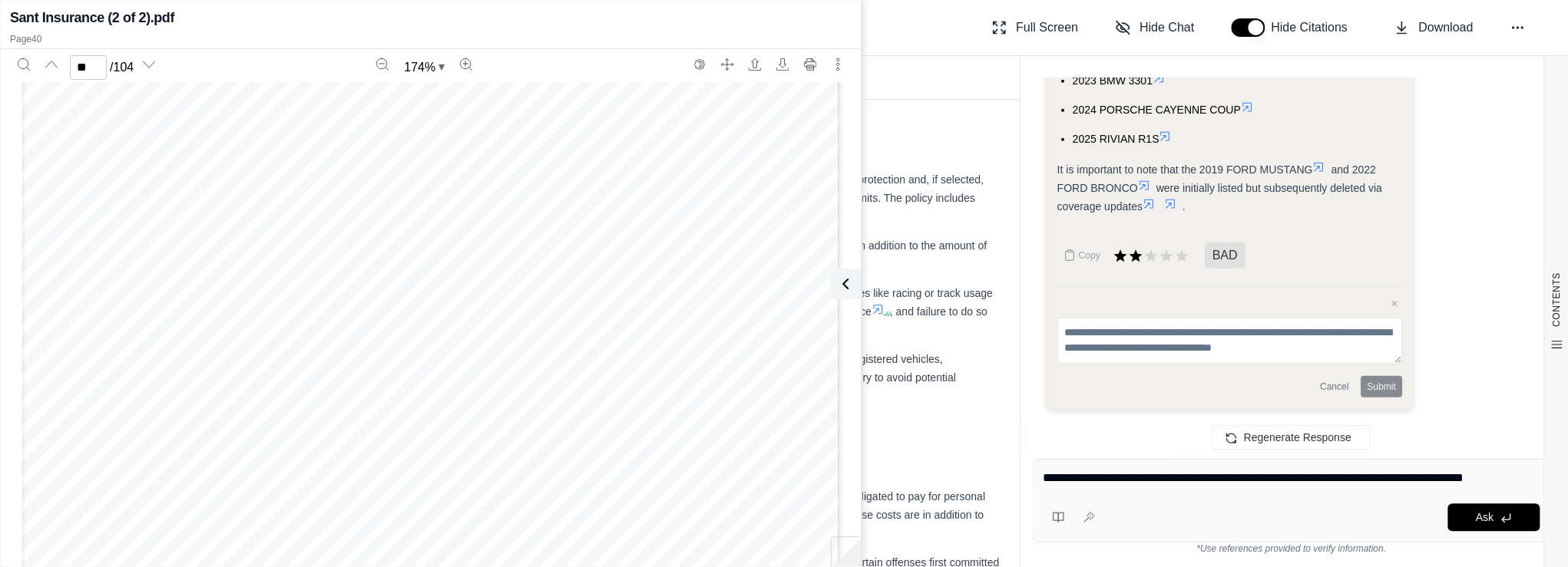
type textarea "**********"
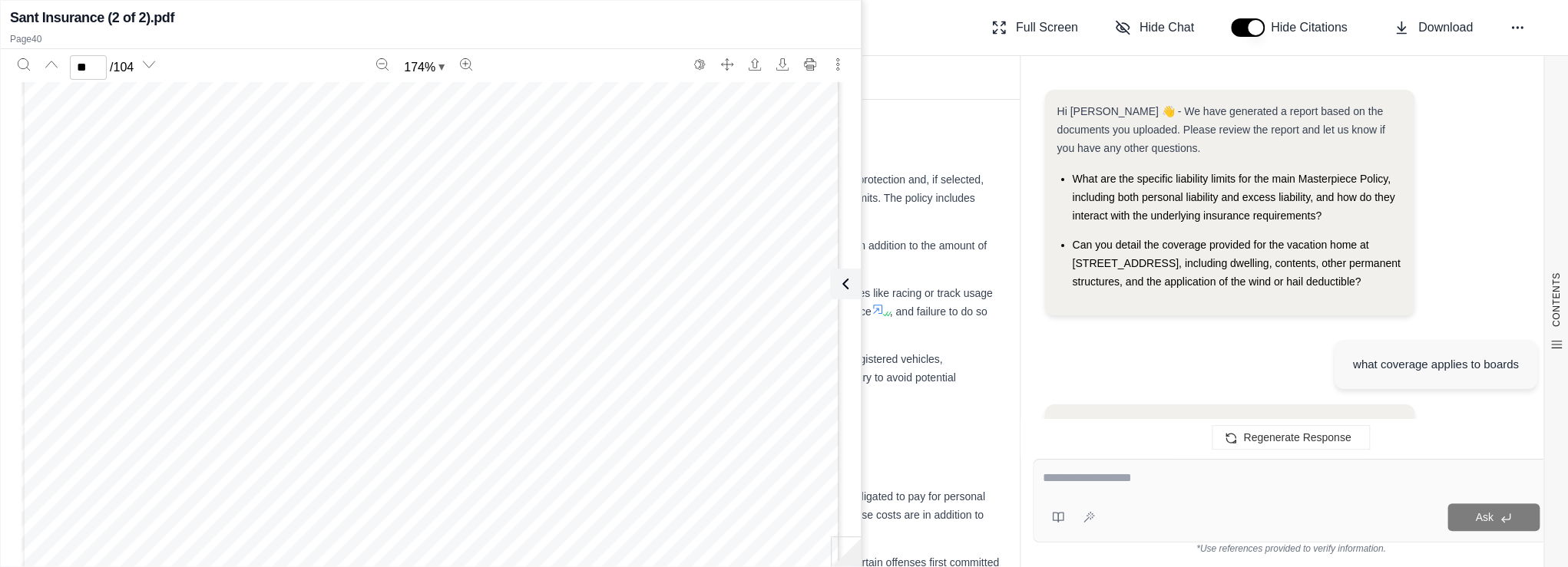
scroll to position [8183, 0]
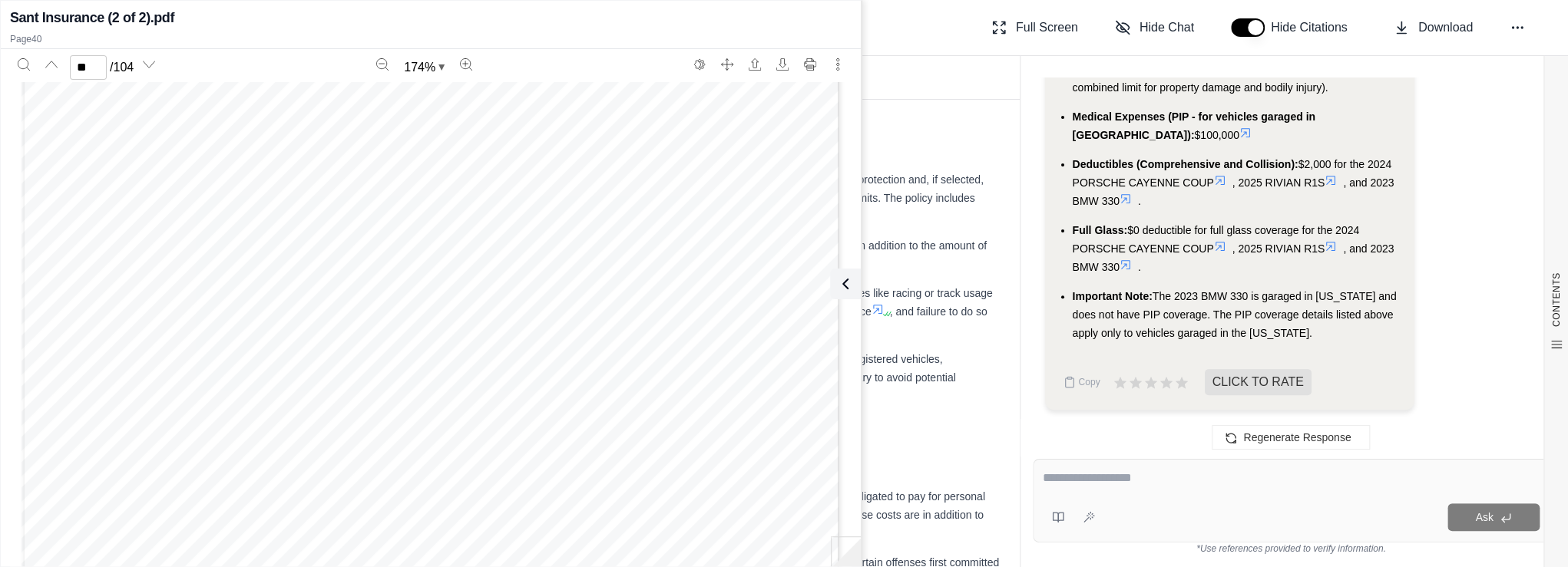
click at [511, 322] on div "Page 81" at bounding box center [431, 81] width 820 height 1060
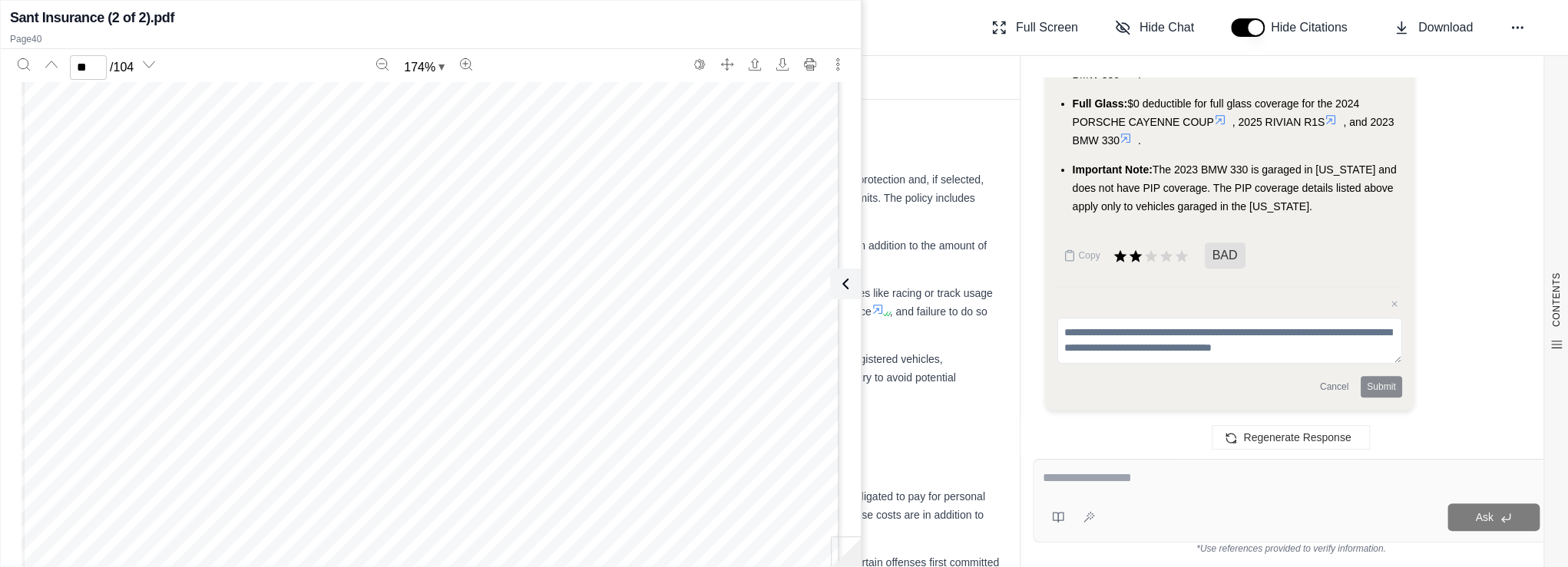
click at [1080, 483] on textarea at bounding box center [1291, 479] width 497 height 19
click at [1301, 124] on ul "Property Damage Limit (Liability): $500,000 (This is the combined limit for pro…" at bounding box center [1229, 75] width 345 height 283
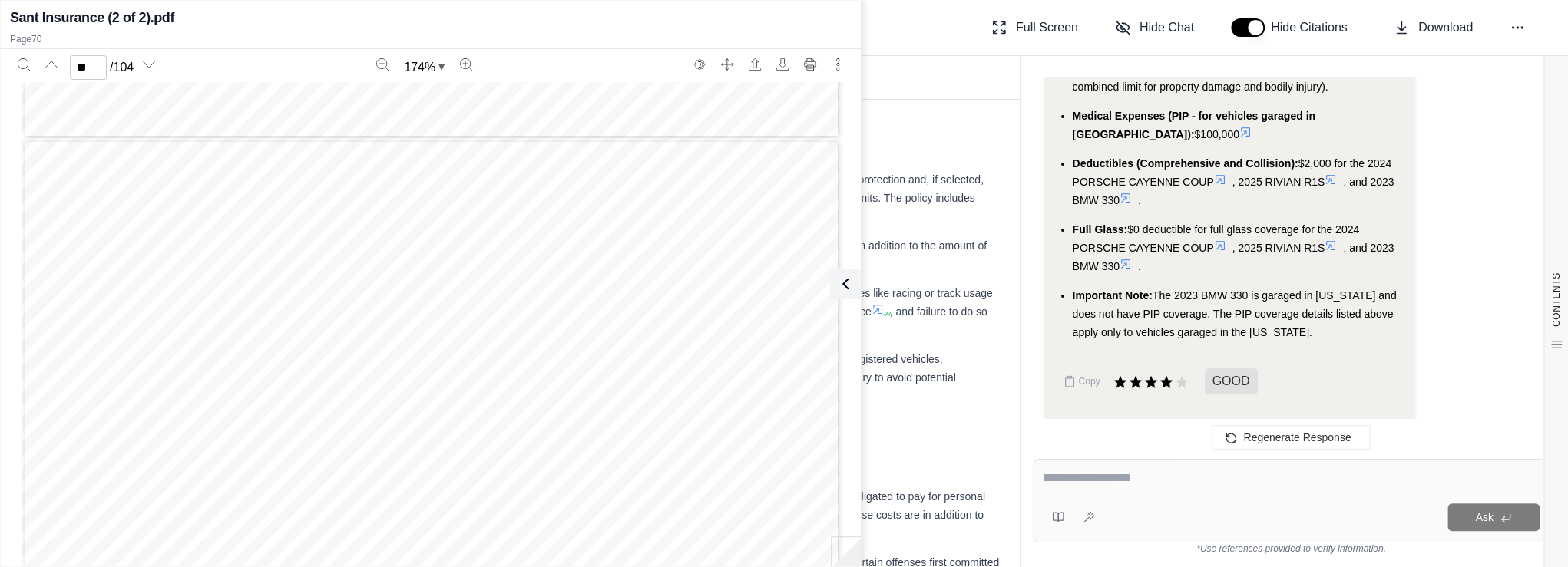
scroll to position [7897, 0]
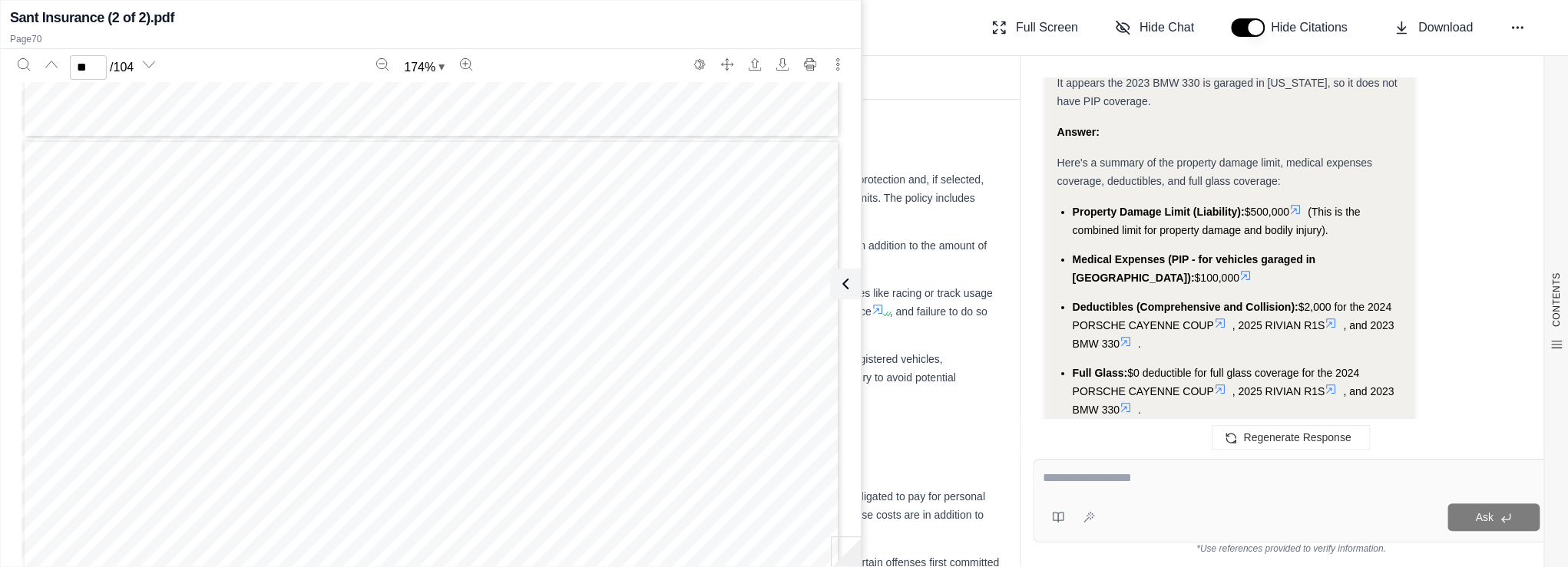
click at [1300, 216] on icon at bounding box center [1295, 210] width 12 height 12
click at [653, 327] on div "Page 71" at bounding box center [431, 384] width 820 height 1060
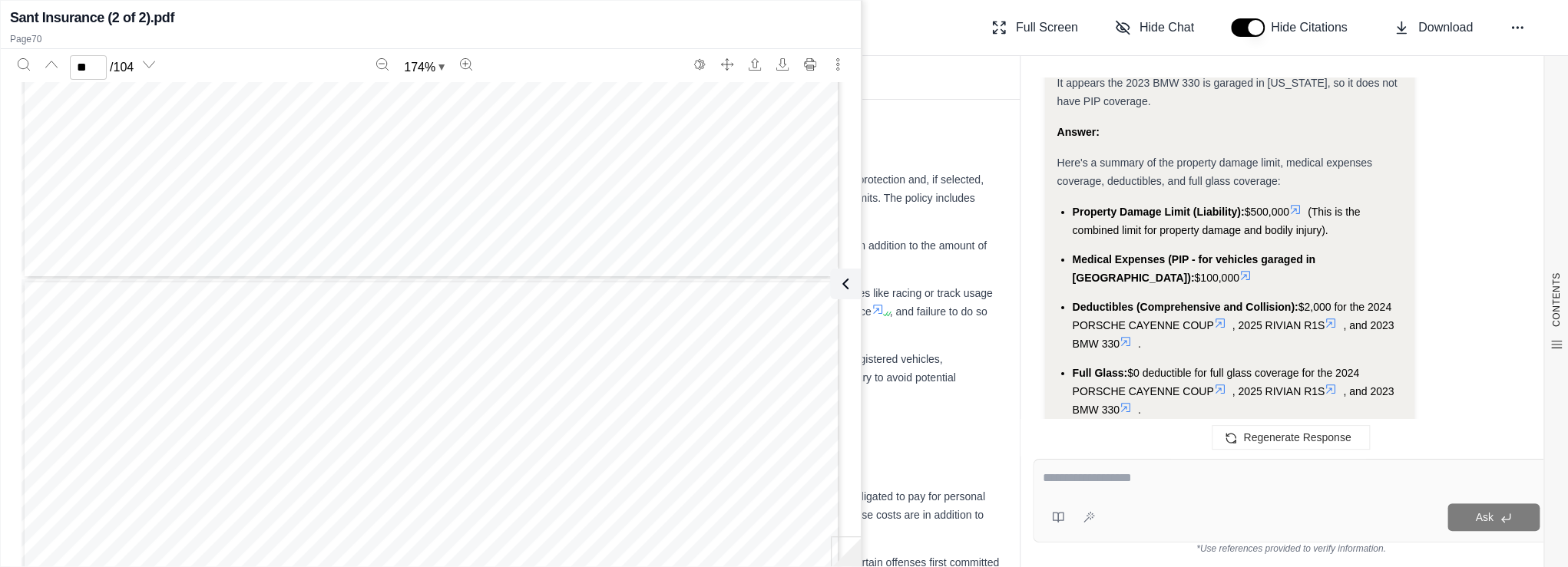
type input "**"
click at [707, 451] on div "Page 94" at bounding box center [431, 116] width 820 height 1060
click at [844, 281] on icon at bounding box center [843, 284] width 19 height 19
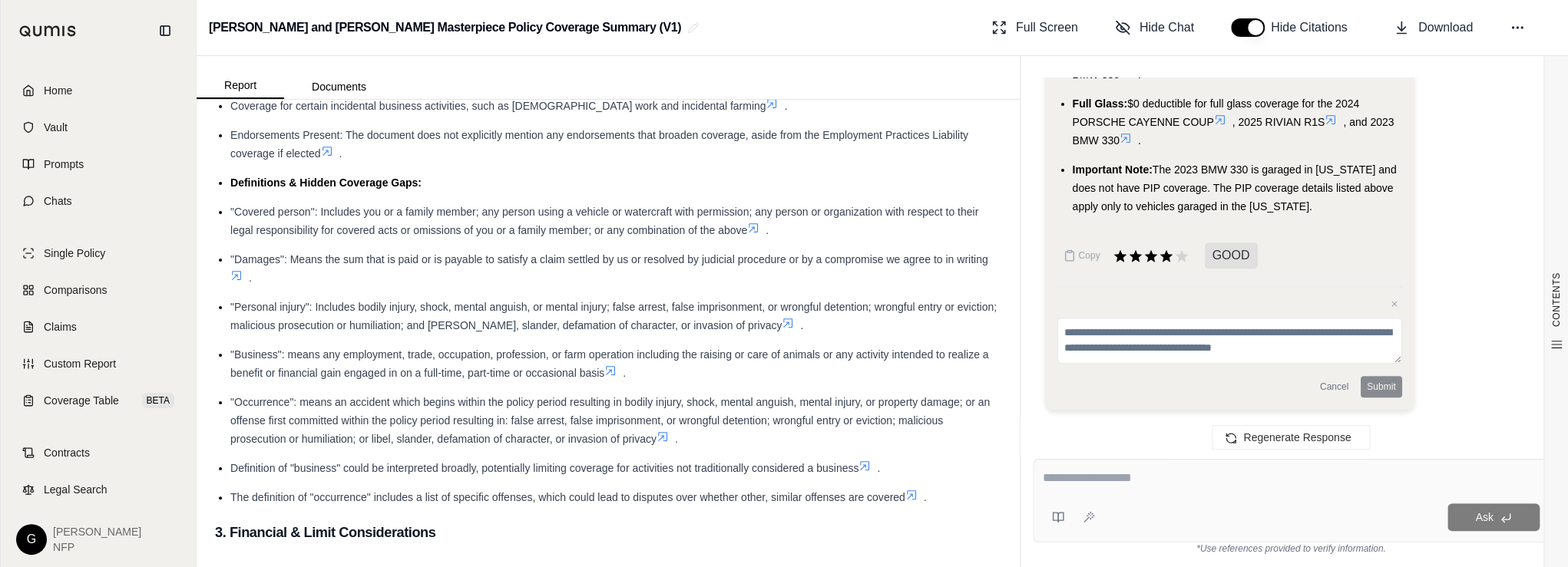
scroll to position [1665, 0]
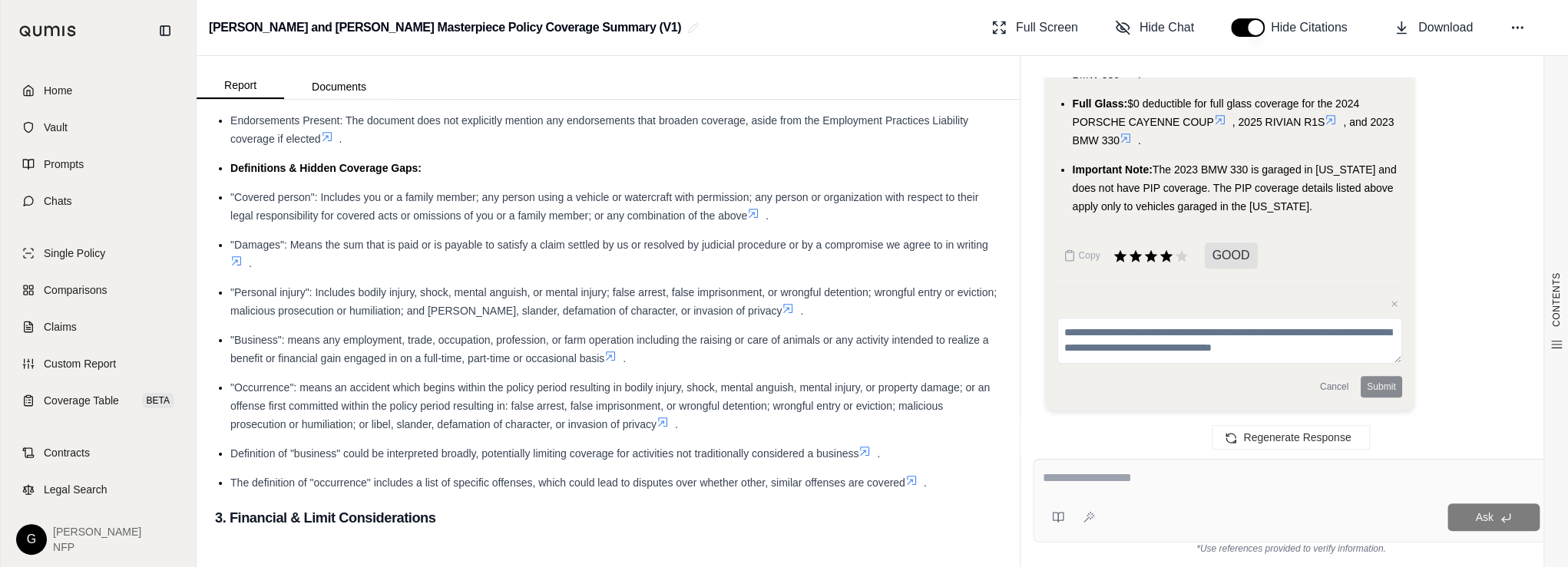
click at [865, 433] on li ""Occurrence": means an accident which begins within the policy period resulting…" at bounding box center [616, 406] width 771 height 56
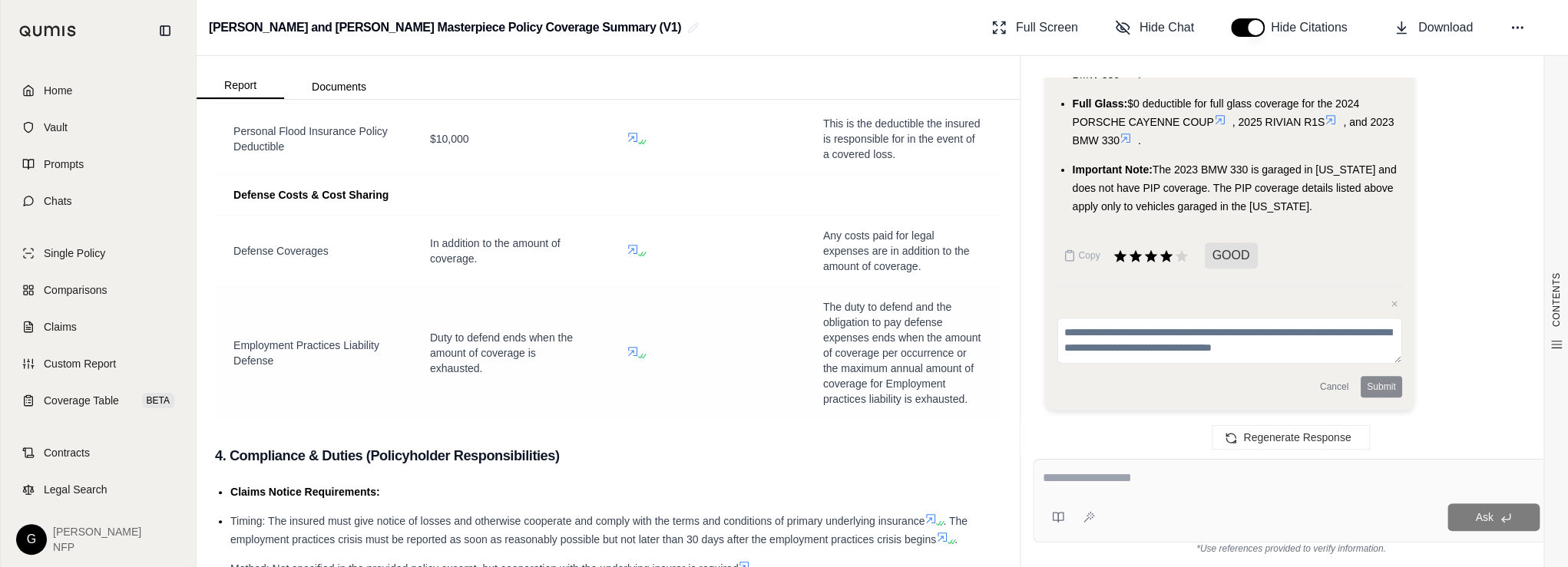
scroll to position [3098, 0]
click at [627, 142] on icon at bounding box center [633, 136] width 12 height 12
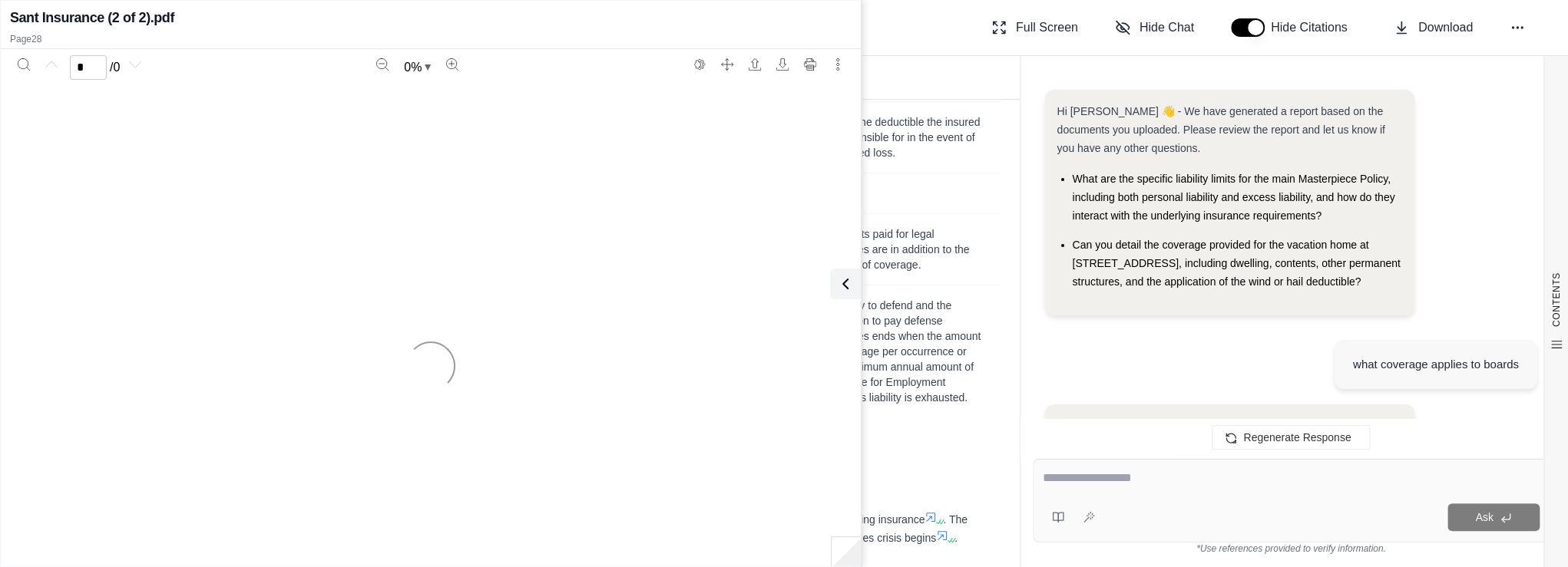
scroll to position [8057, 0]
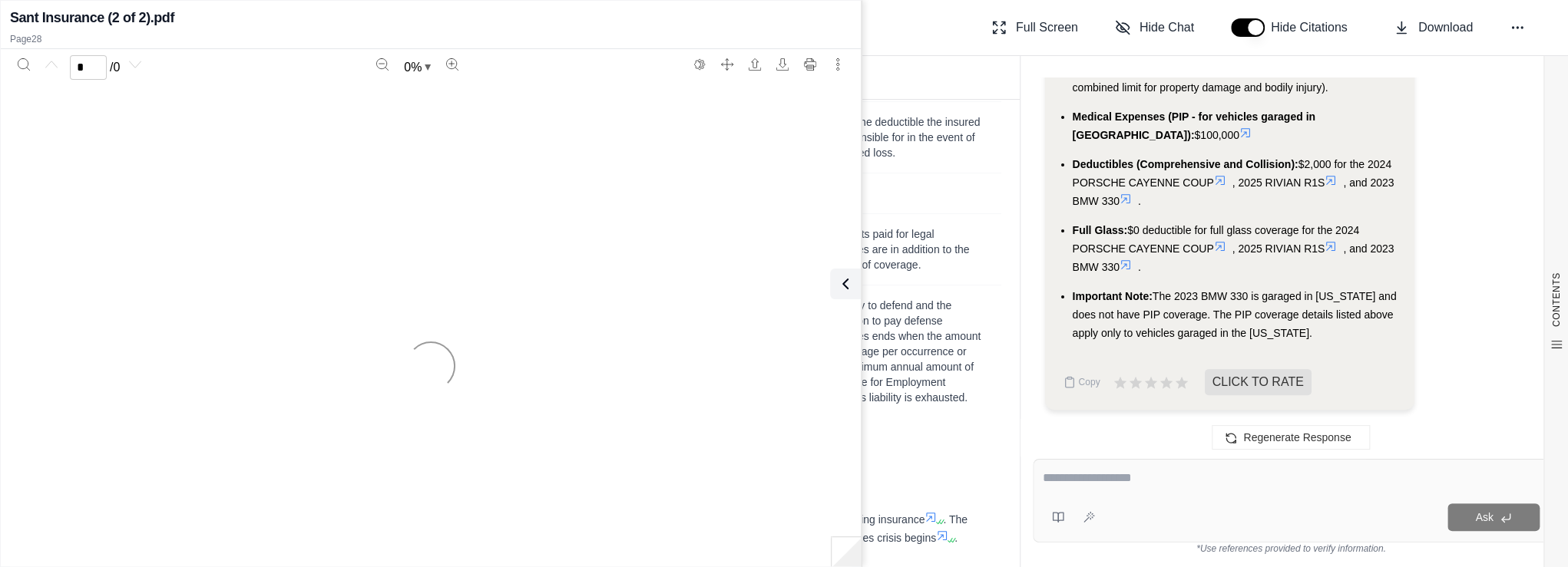
click at [1247, 260] on li "Full Glass: $0 deductible for full glass coverage for the 2024 PORSCHE CAYENNE …" at bounding box center [1237, 248] width 330 height 56
click at [1222, 384] on span "CLICK TO RATE" at bounding box center [1258, 382] width 107 height 26
click at [1350, 343] on li "Important Note: The 2023 BMW 330 is garaged in [US_STATE] and does not have PIP…" at bounding box center [1237, 314] width 330 height 56
click at [1241, 381] on span "CLICK TO RATE" at bounding box center [1258, 382] width 107 height 26
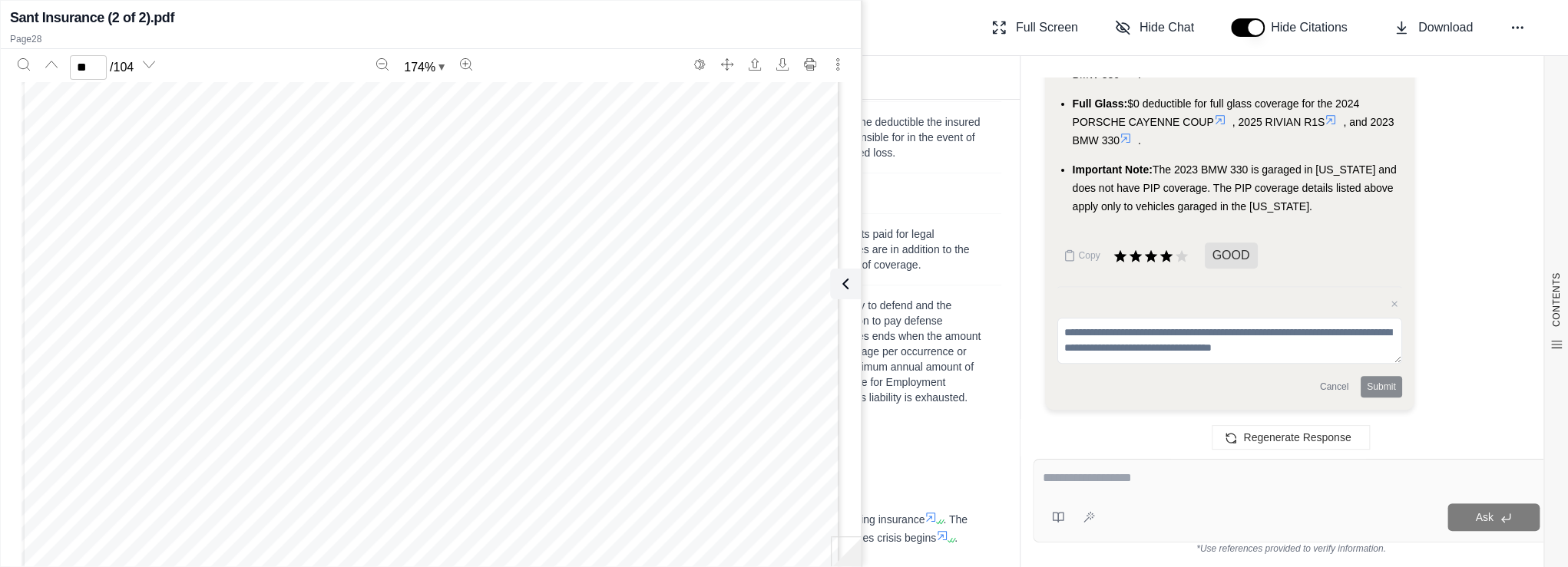
scroll to position [28769, 0]
click at [655, 278] on div "Personal Flood Insurance Policy Declaration Page © Chubb. 2016. All rights rese…" at bounding box center [431, 469] width 820 height 1060
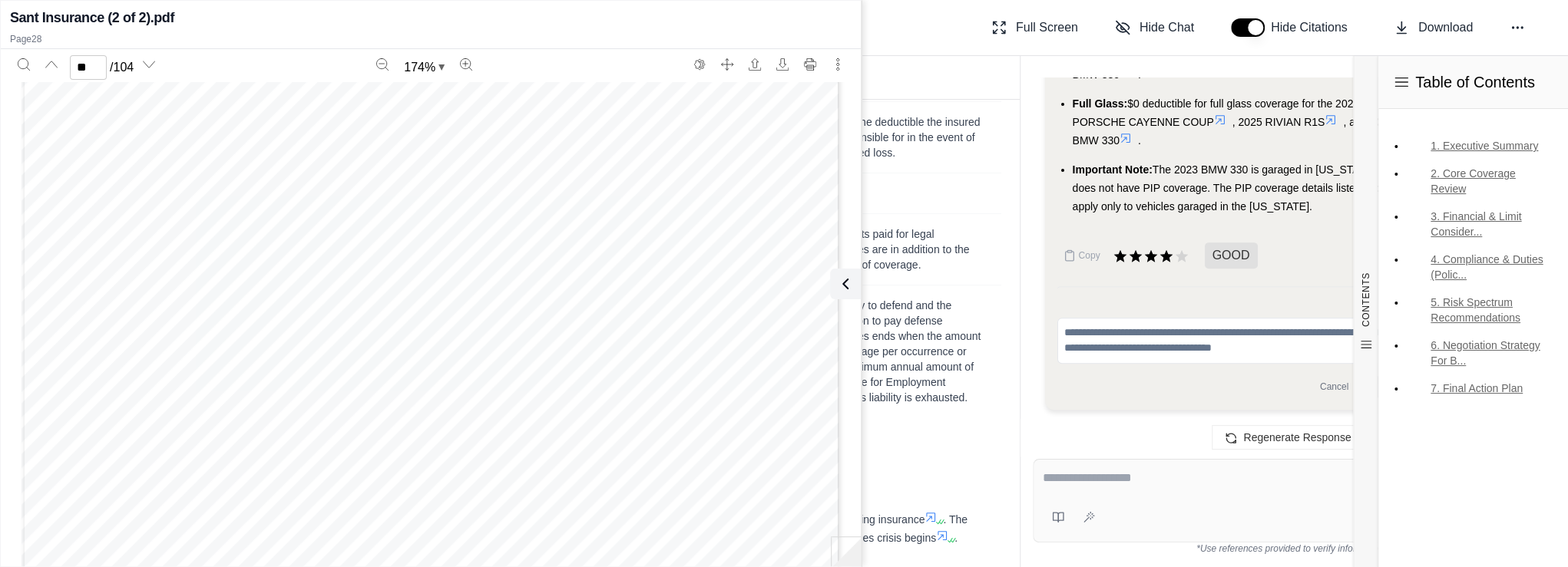
click at [683, 502] on div "Personal Flood Insurance Policy Declaration Page © Chubb. 2016. All rights rese…" at bounding box center [431, 325] width 820 height 1060
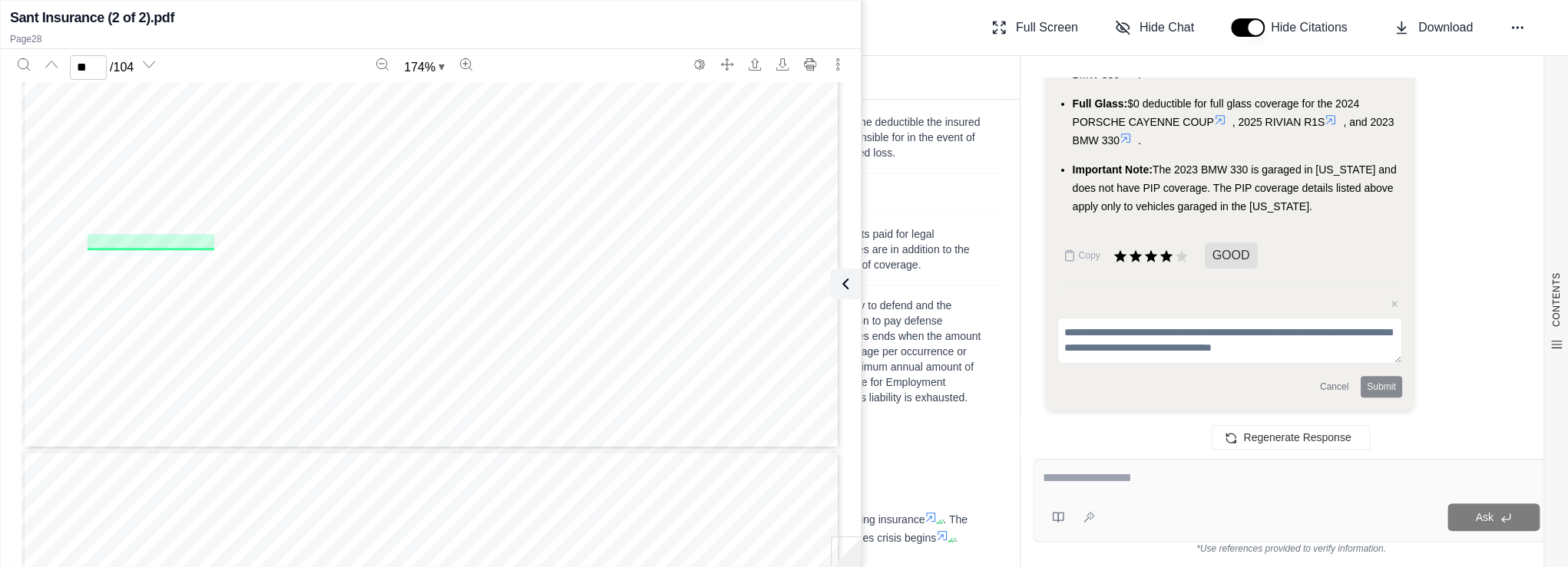
scroll to position [29343, 0]
drag, startPoint x: 633, startPoint y: 241, endPoint x: 281, endPoint y: 241, distance: 352.0
click at [281, 241] on span "Location of Property Covered: [STREET_ADDRESS][PERSON_NAME]" at bounding box center [301, 242] width 426 height 13
copy span "[GEOGRAPHIC_DATA][PERSON_NAME], ME 04541"
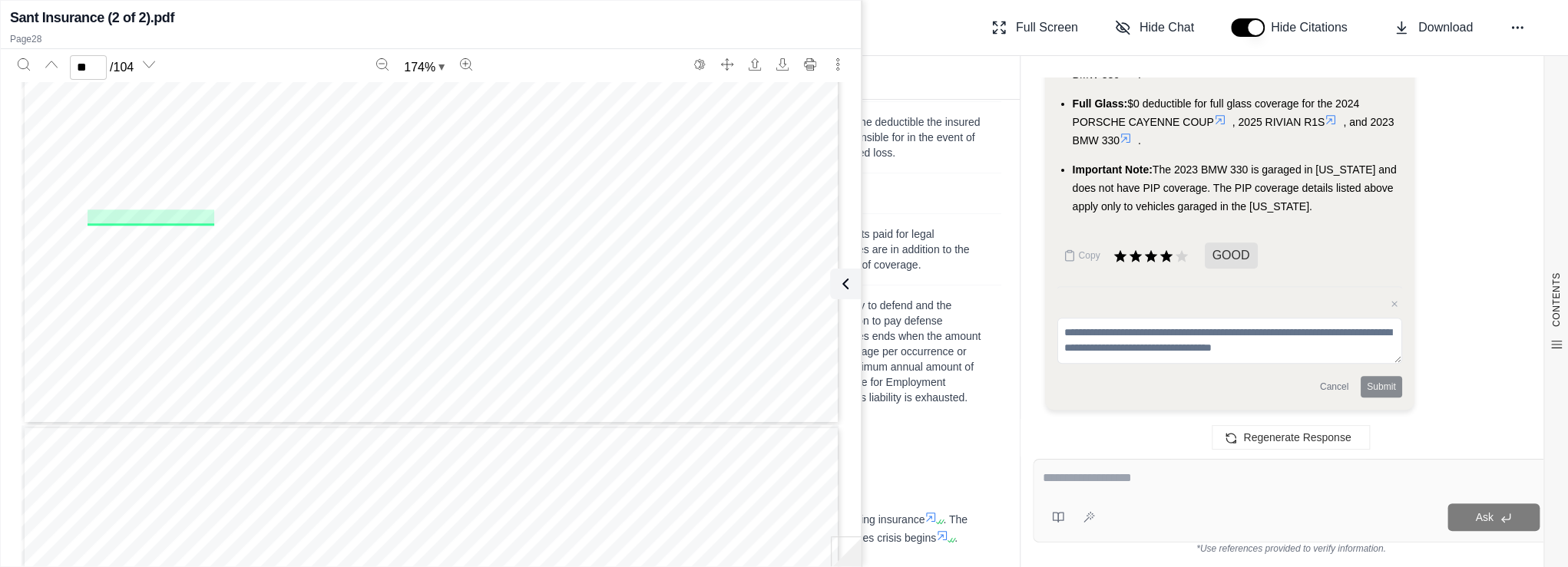
click at [445, 383] on div "Personal Flood Insurance Policy Declaration Page Page 2 Policy no. A85224116 Ef…" at bounding box center [431, 526] width 820 height 1060
type input "**"
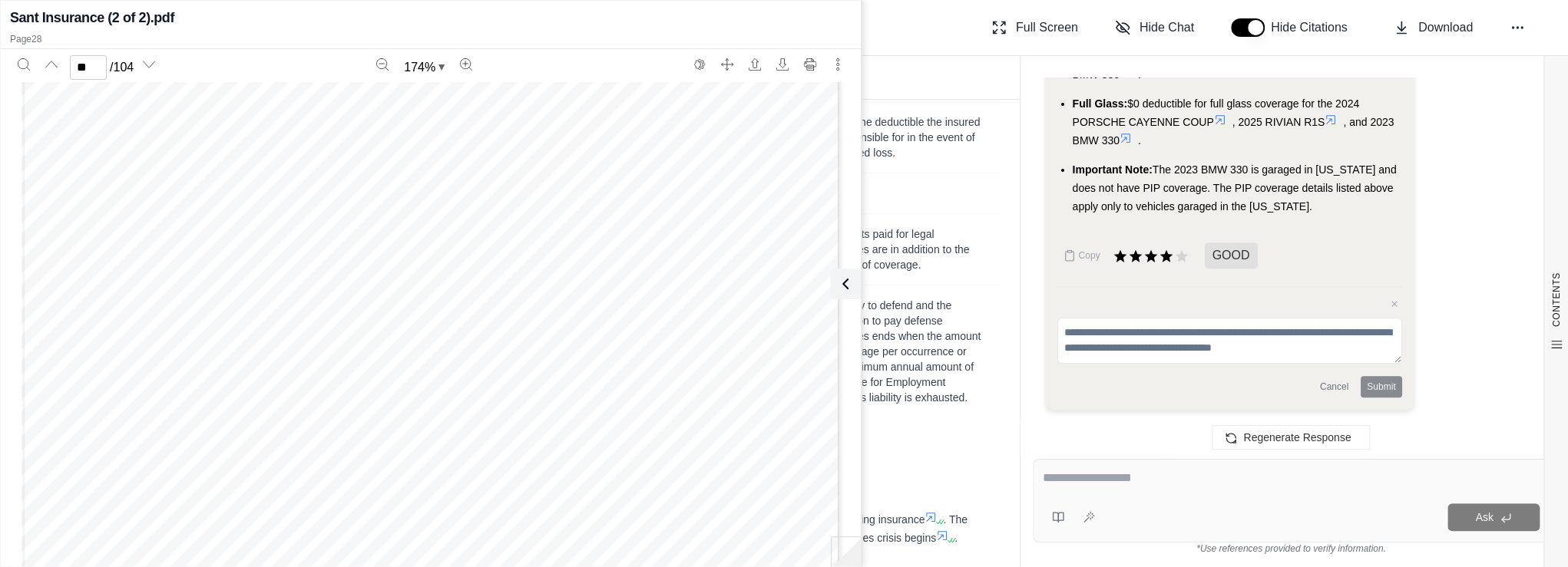
scroll to position [33068, 0]
click at [1130, 471] on textarea at bounding box center [1291, 479] width 497 height 19
type textarea "**********"
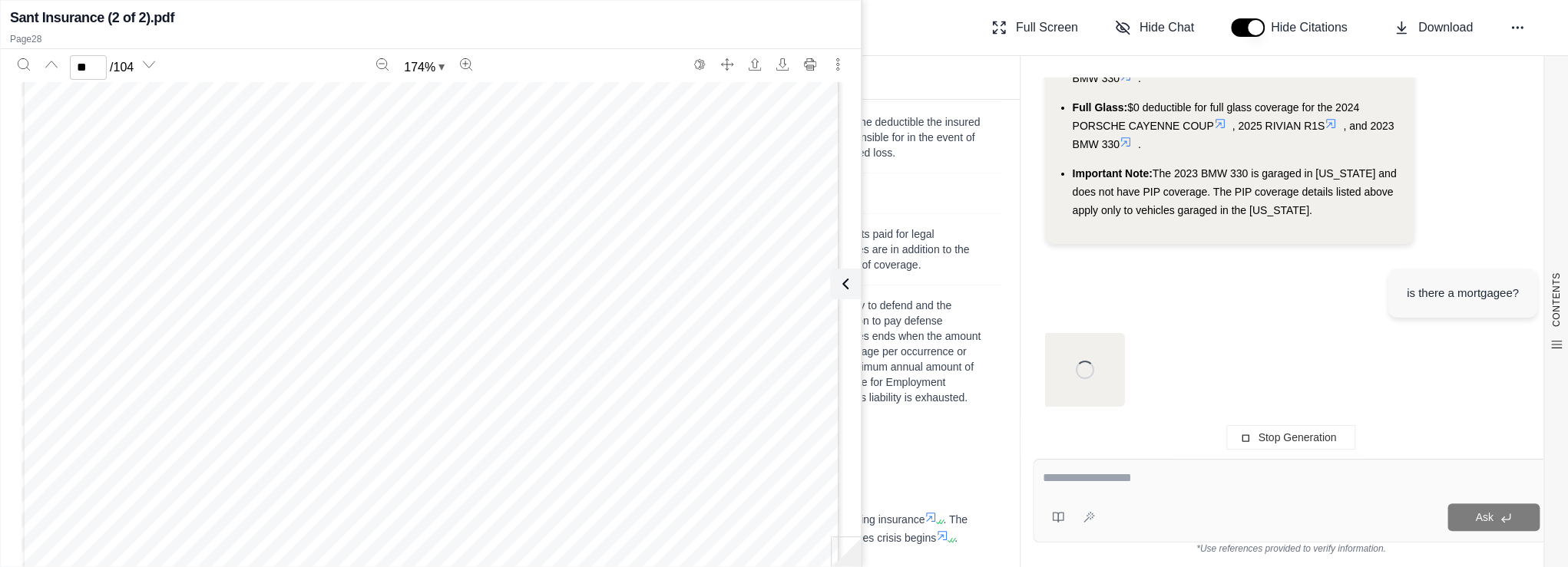
scroll to position [8007, 0]
click at [763, 455] on div "Page 32" at bounding box center [431, 411] width 820 height 1060
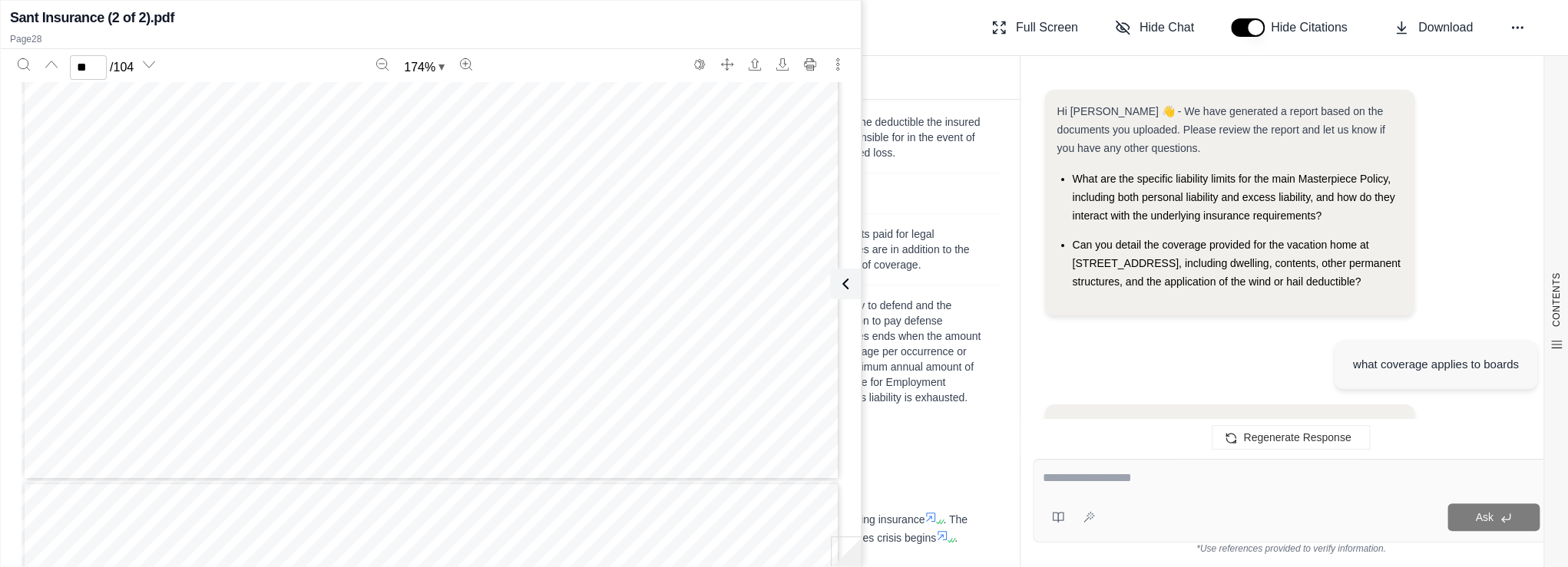
scroll to position [8890, 0]
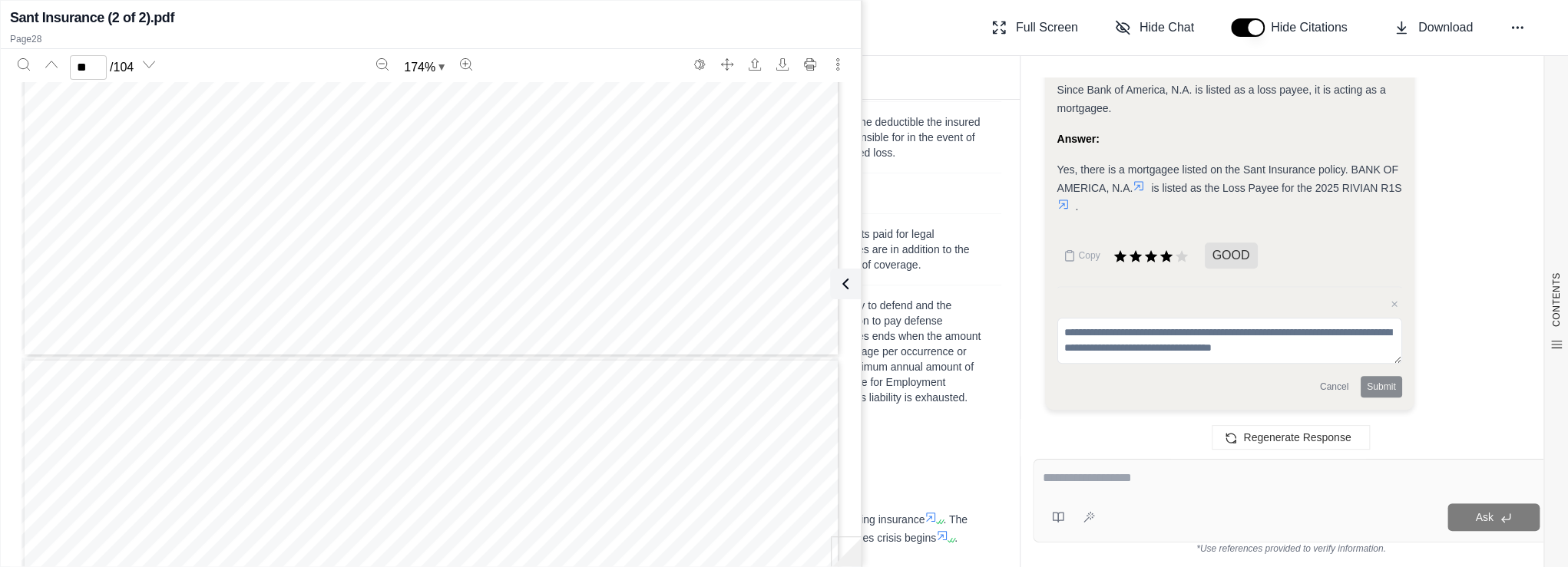
type input "**"
